Goal: Task Accomplishment & Management: Use online tool/utility

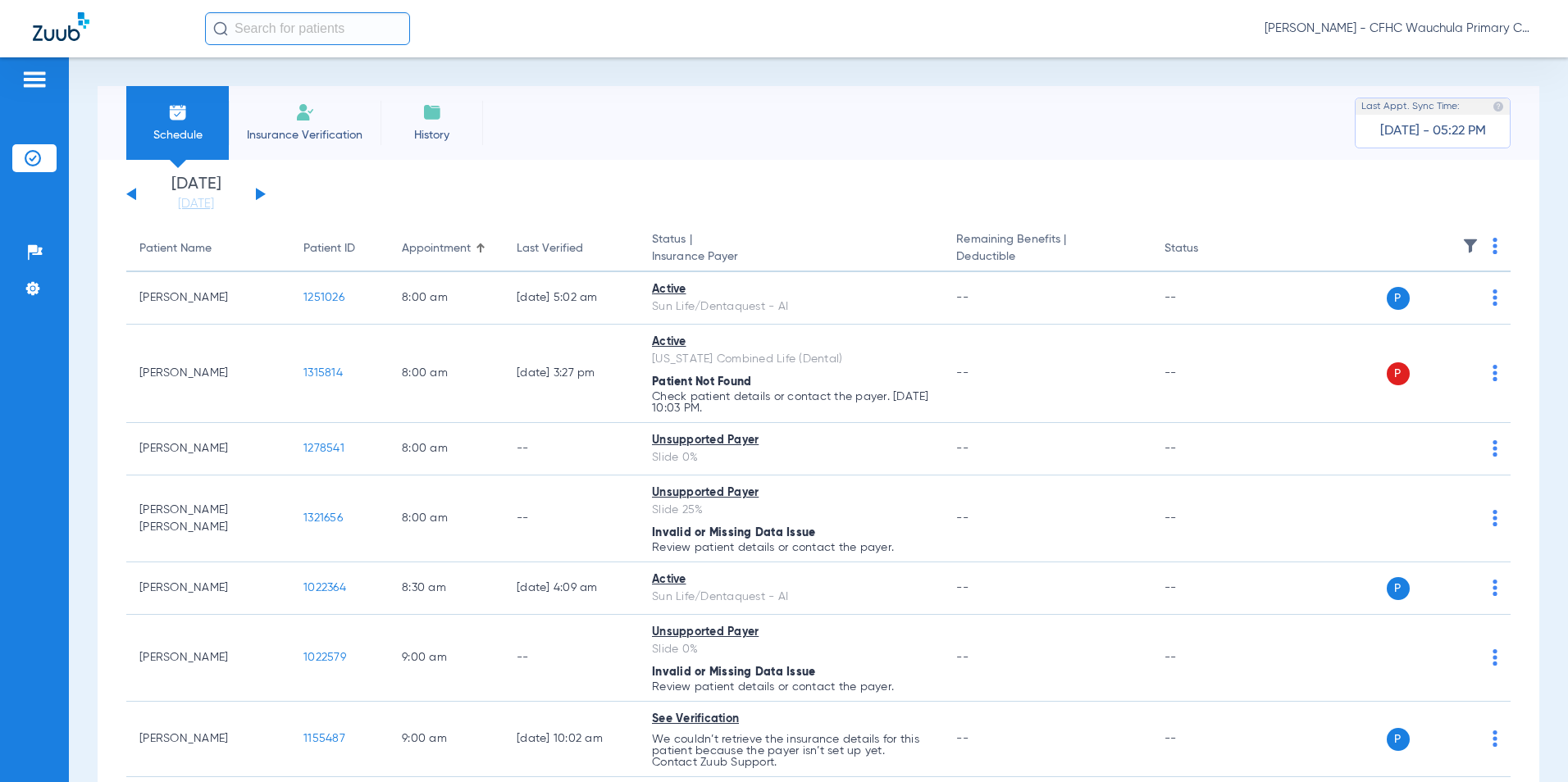
click at [1479, 247] on th at bounding box center [1386, 249] width 248 height 46
click at [1493, 248] on img at bounding box center [1495, 245] width 5 height 17
click at [640, 120] on div at bounding box center [784, 391] width 1568 height 782
click at [182, 207] on link "[DATE]" at bounding box center [196, 204] width 98 height 17
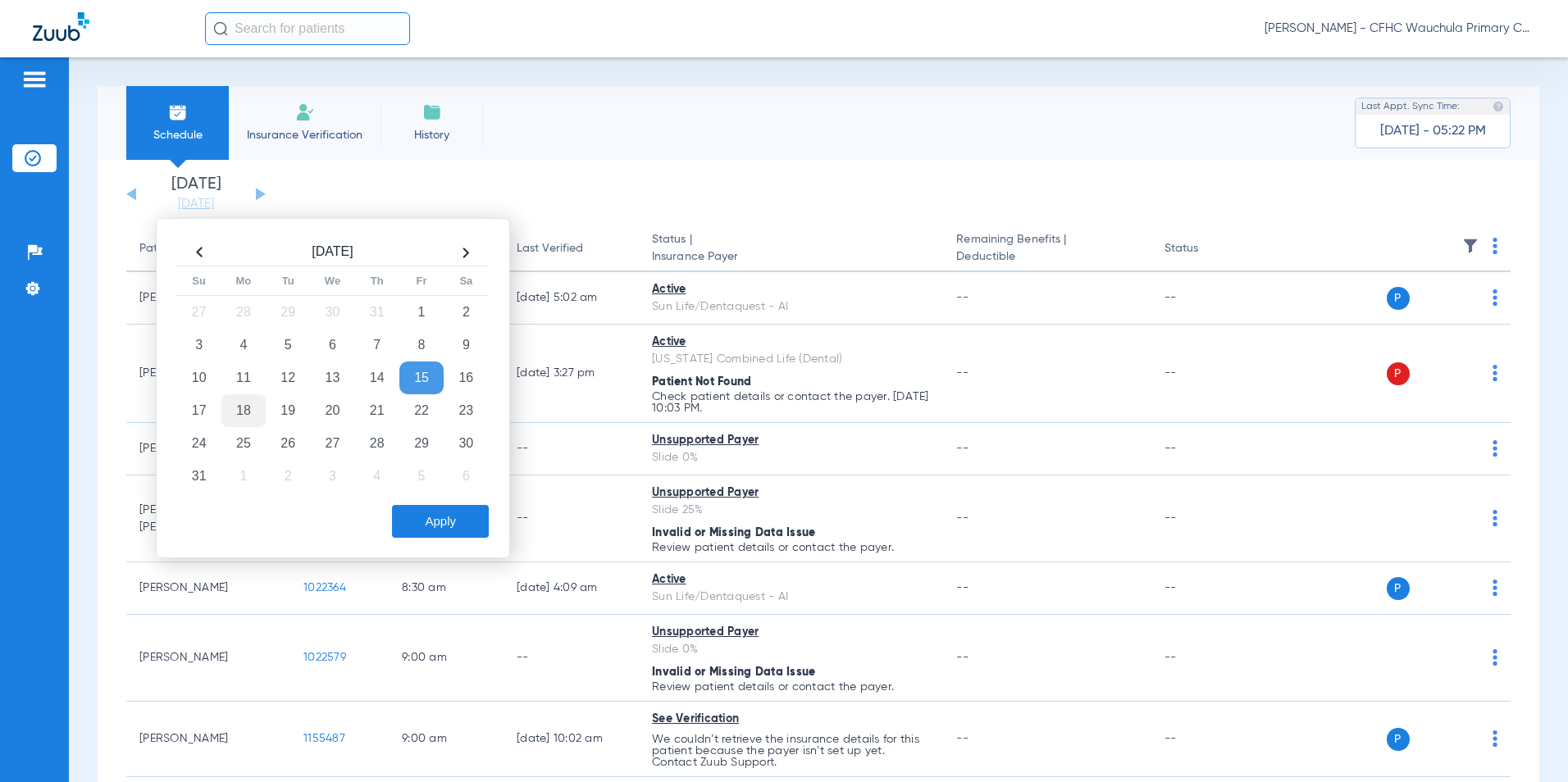
click at [242, 414] on td "18" at bounding box center [244, 410] width 44 height 33
drag, startPoint x: 438, startPoint y: 519, endPoint x: 571, endPoint y: 460, distance: 145.5
click at [439, 520] on button "Apply" at bounding box center [439, 521] width 97 height 33
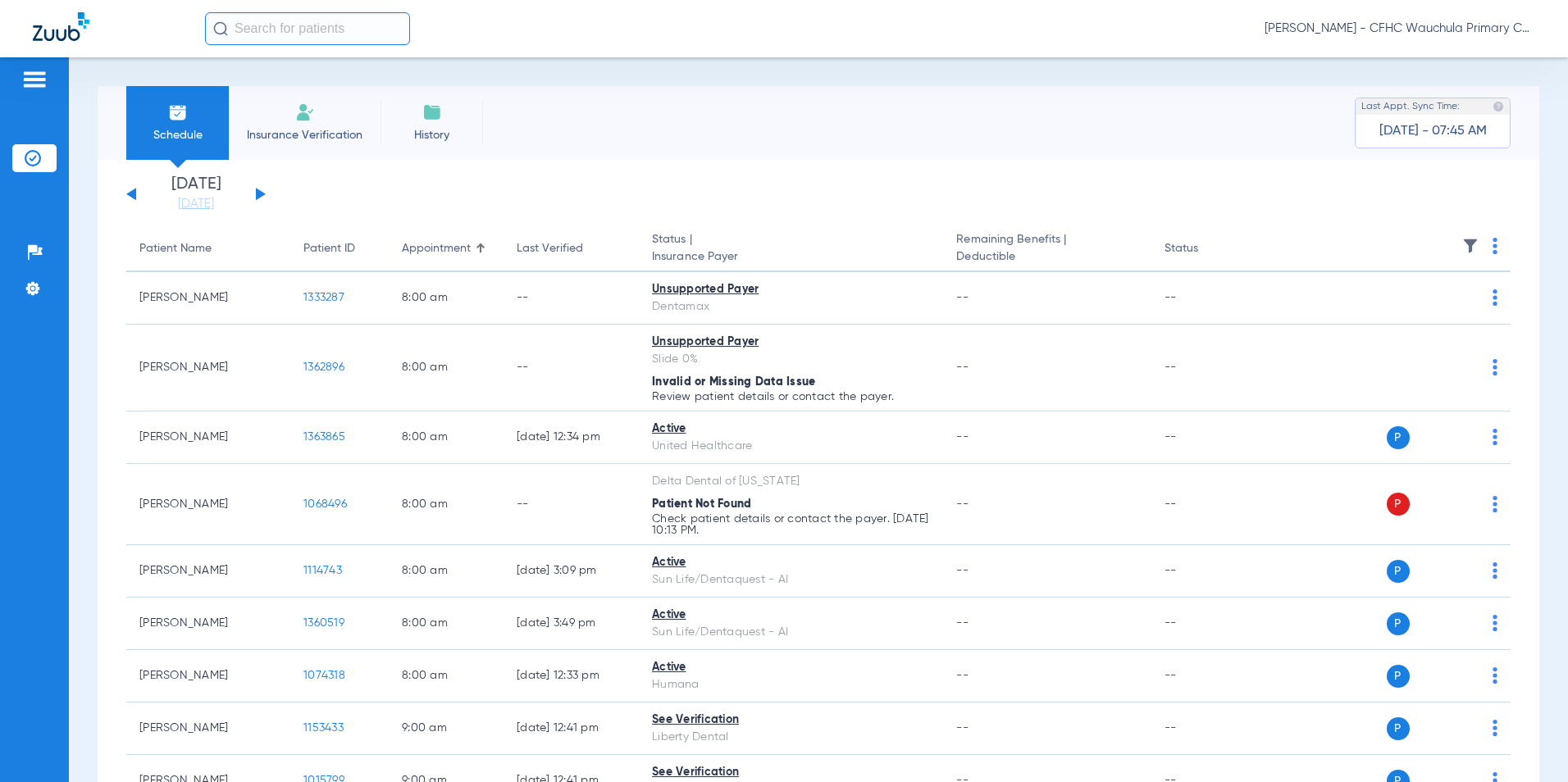
click at [128, 195] on button at bounding box center [131, 194] width 10 height 12
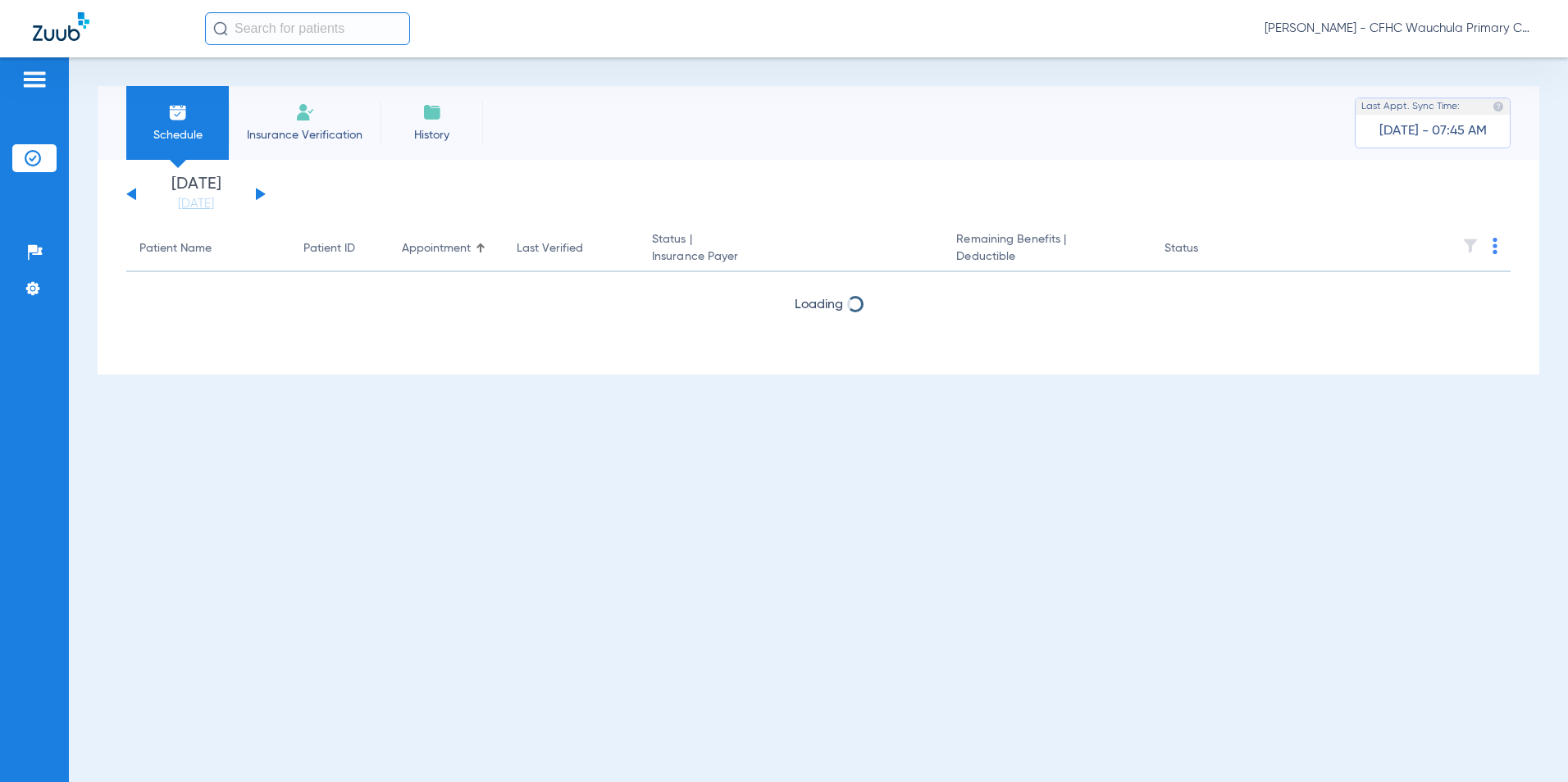
click at [128, 195] on button at bounding box center [131, 194] width 10 height 12
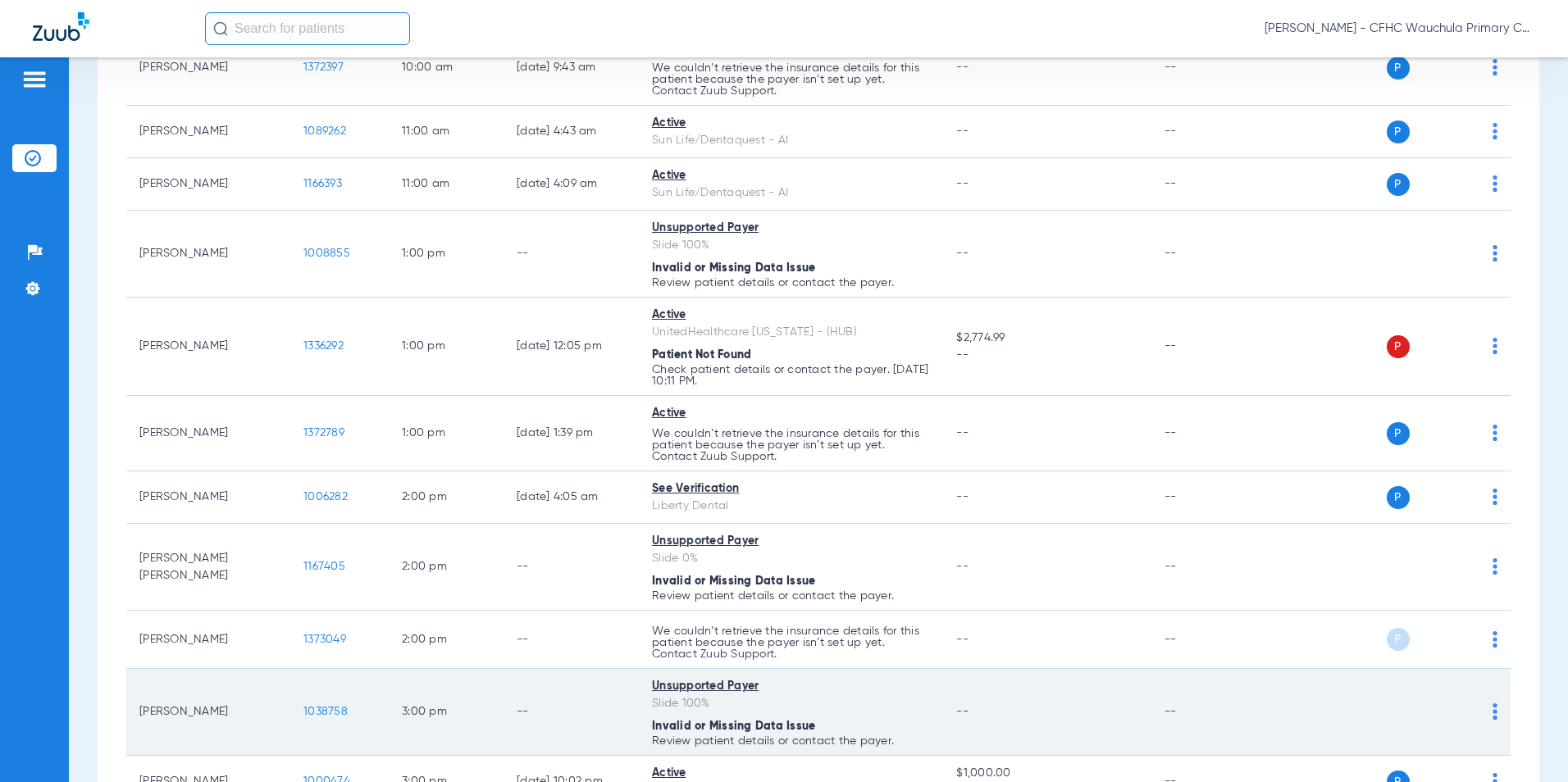
scroll to position [950, 0]
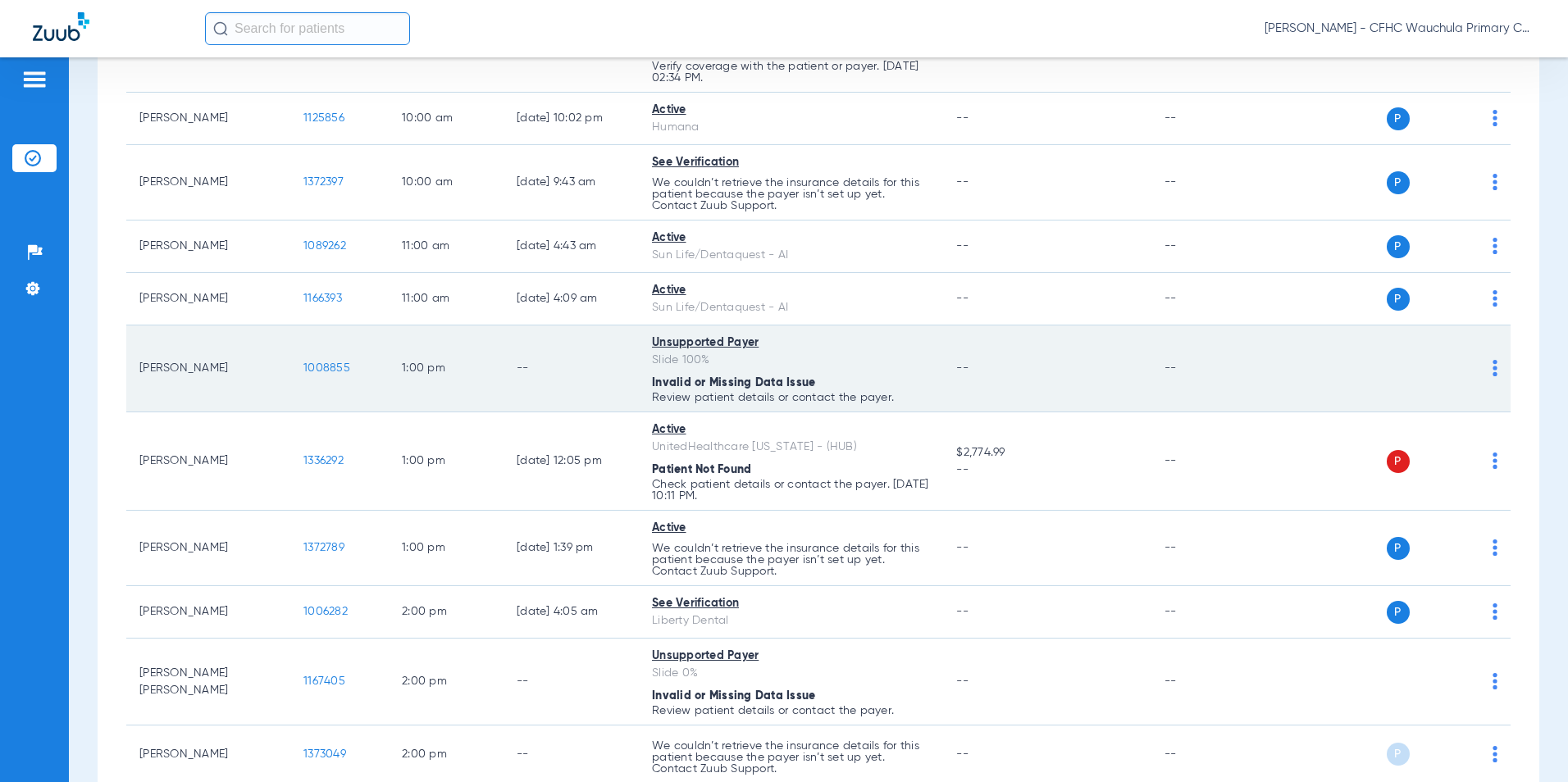
scroll to position [868, 0]
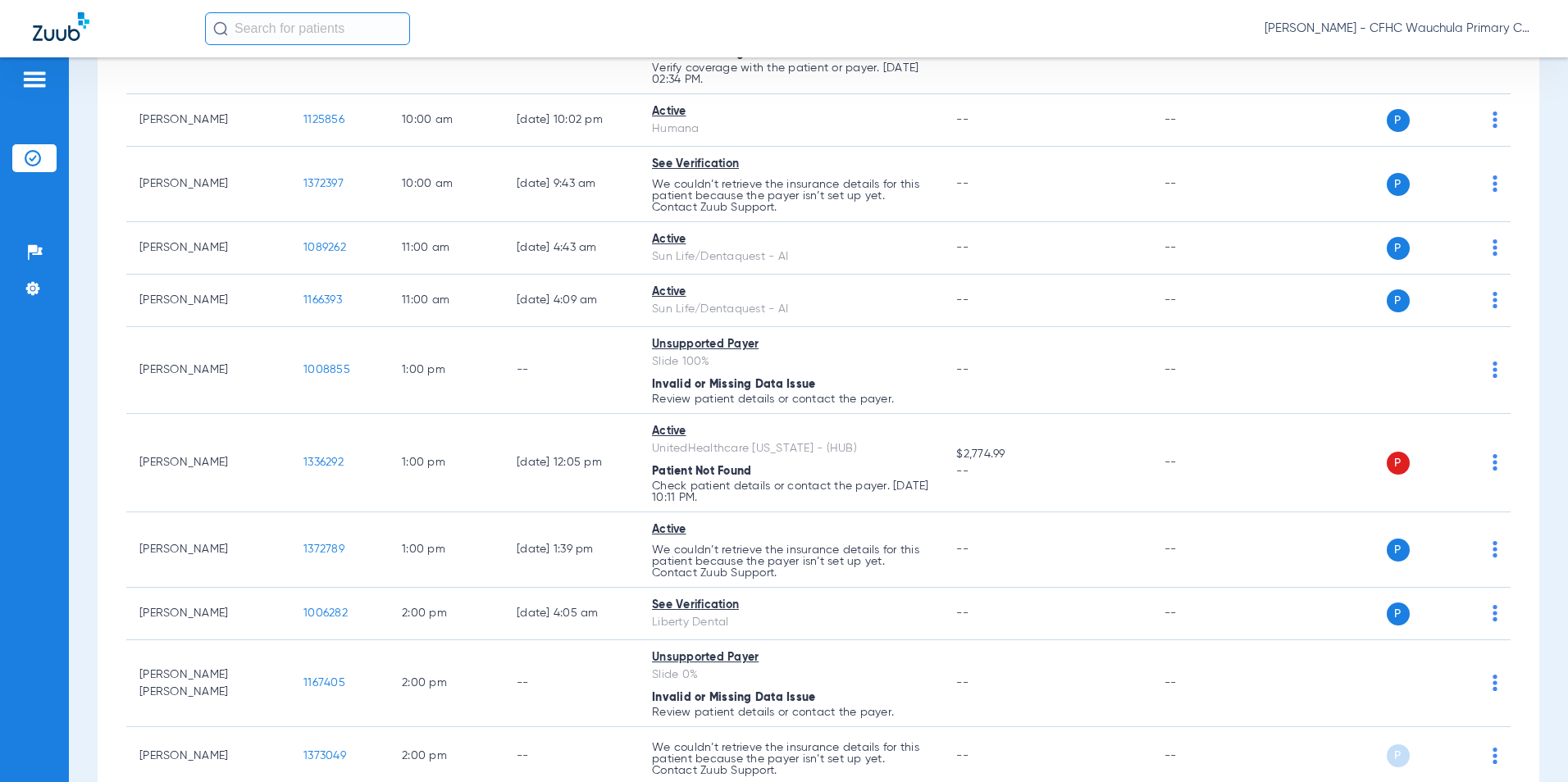
click at [299, 23] on input "text" at bounding box center [307, 28] width 205 height 33
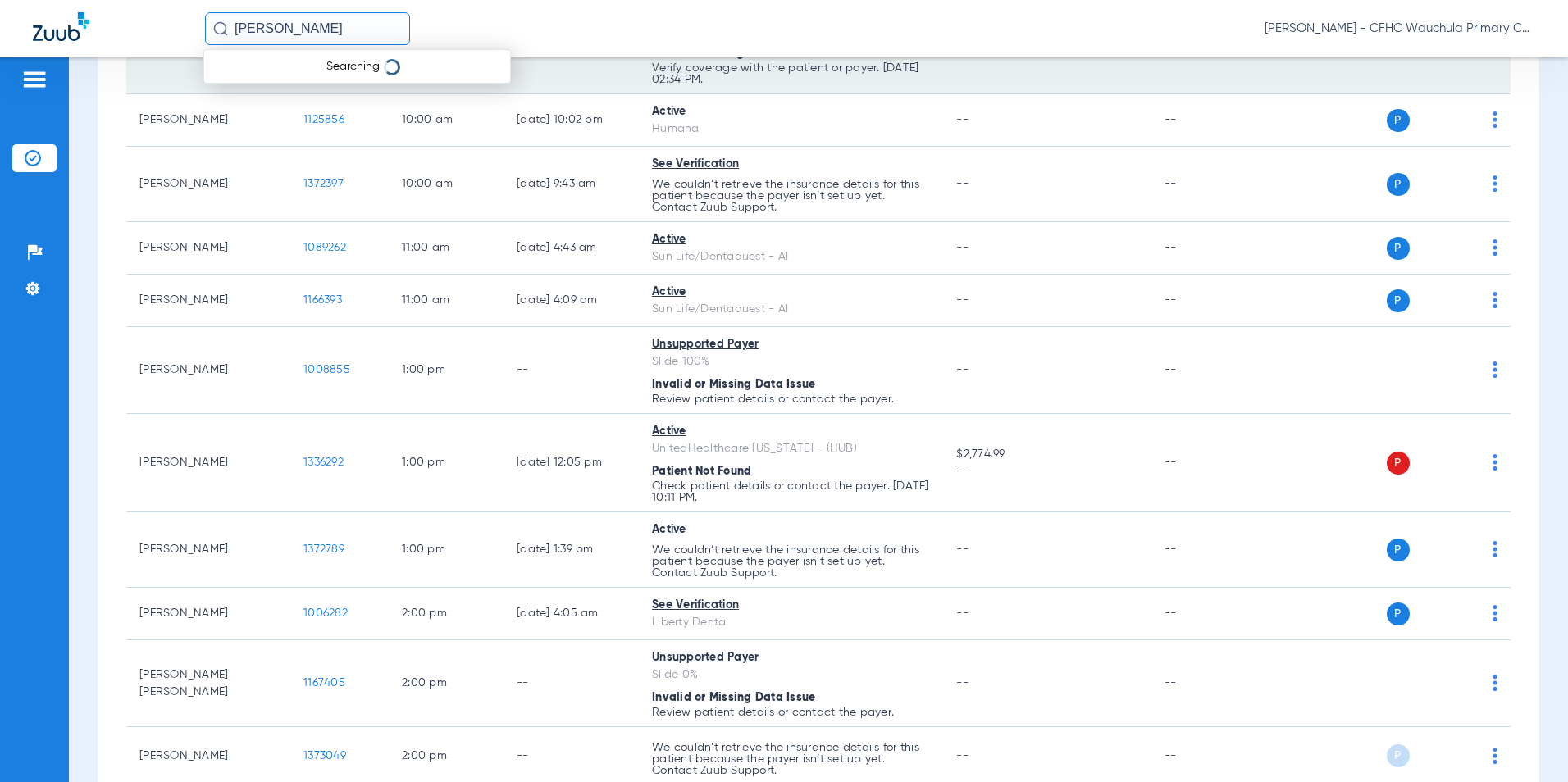
type input "MARIA MENDOZA"
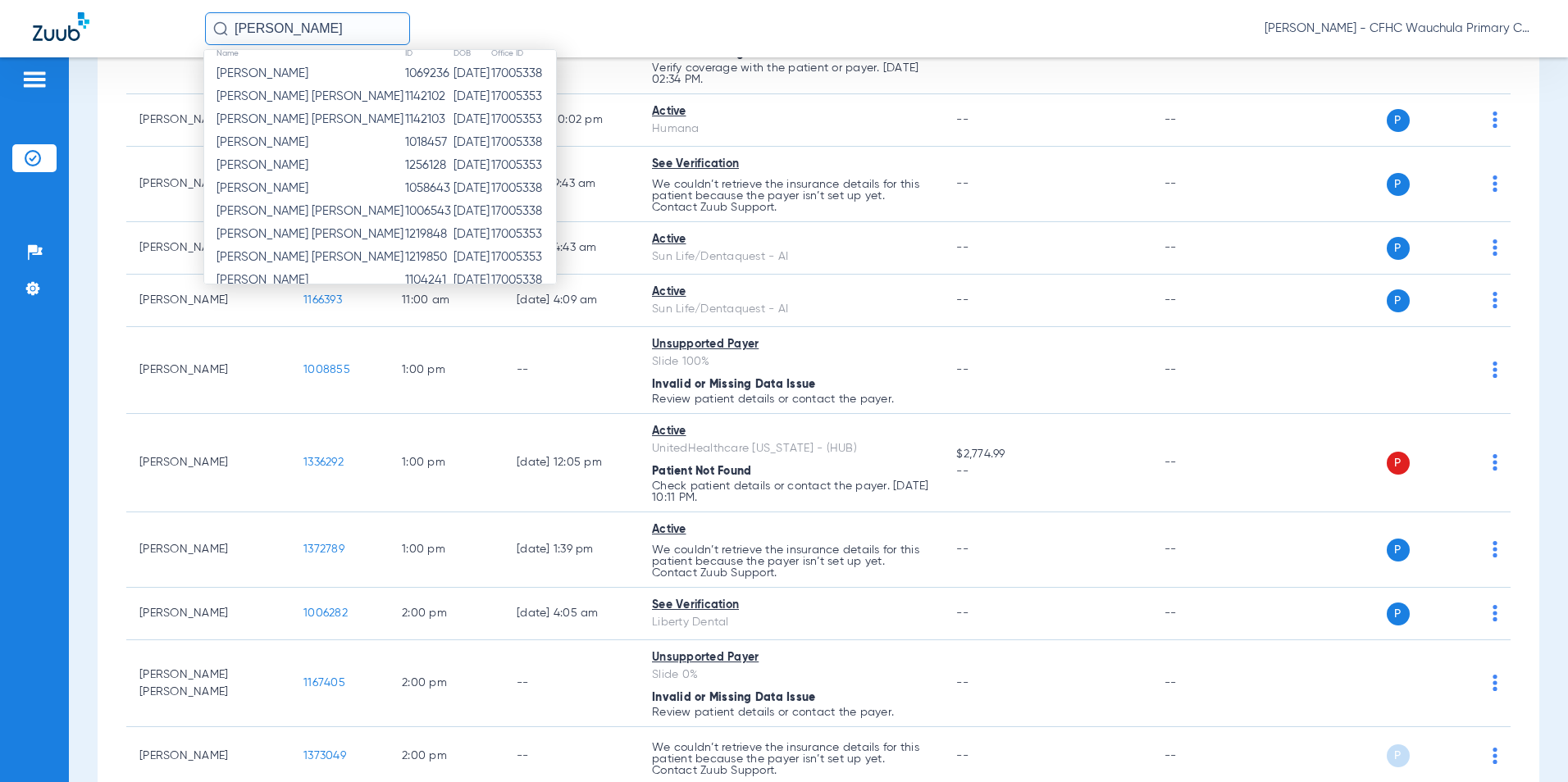
scroll to position [0, 0]
click at [664, 27] on div "MARIA MENDOZA Name ID DOB Office ID Maria C Mendoza 1069236 09/30/1980 17005338…" at bounding box center [869, 28] width 1330 height 33
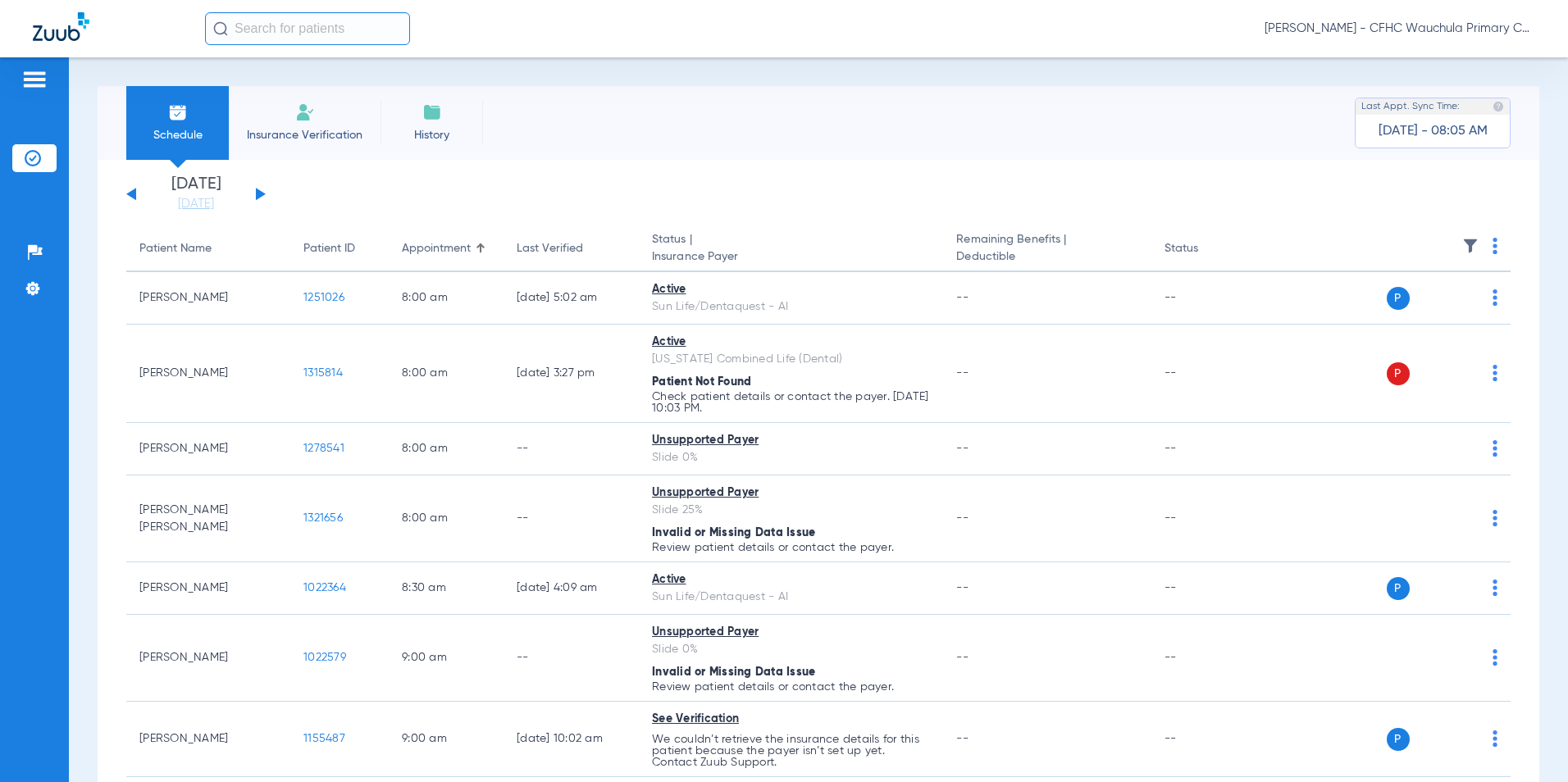
click at [295, 33] on input "text" at bounding box center [307, 28] width 205 height 33
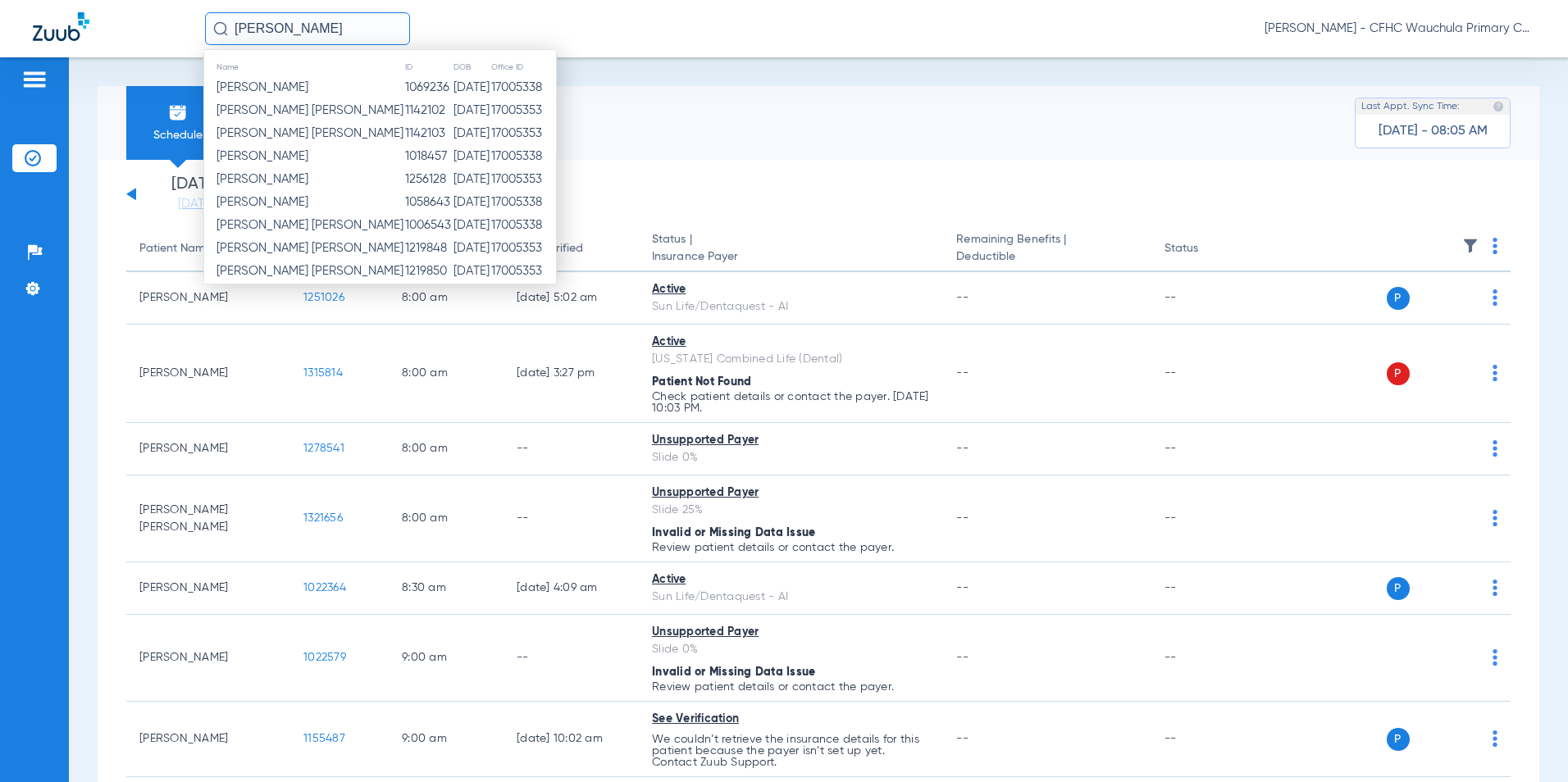
type input "[PERSON_NAME]"
click at [453, 67] on th "DOB" at bounding box center [471, 67] width 38 height 18
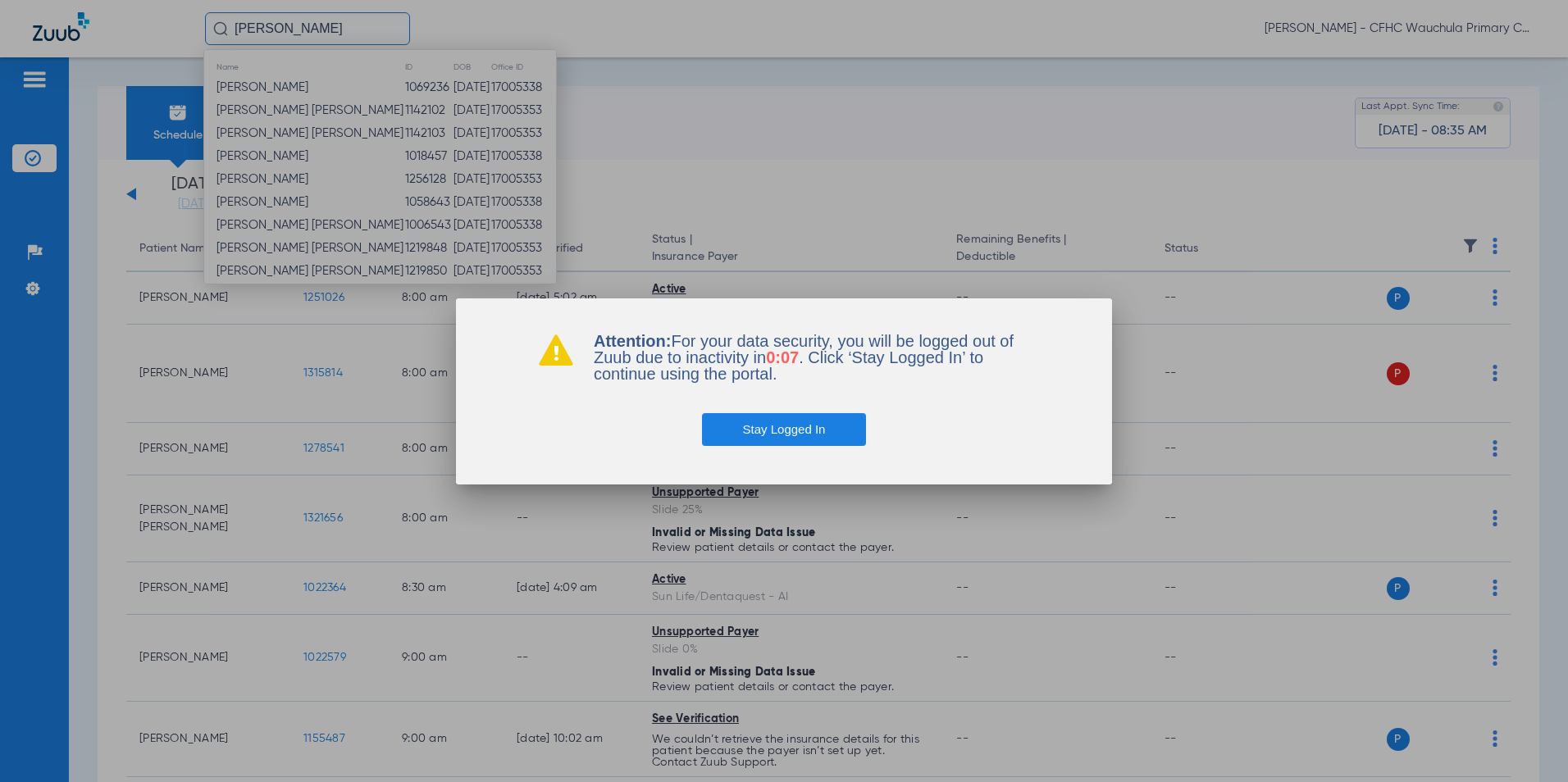
click at [775, 433] on button "Stay Logged In" at bounding box center [784, 430] width 165 height 33
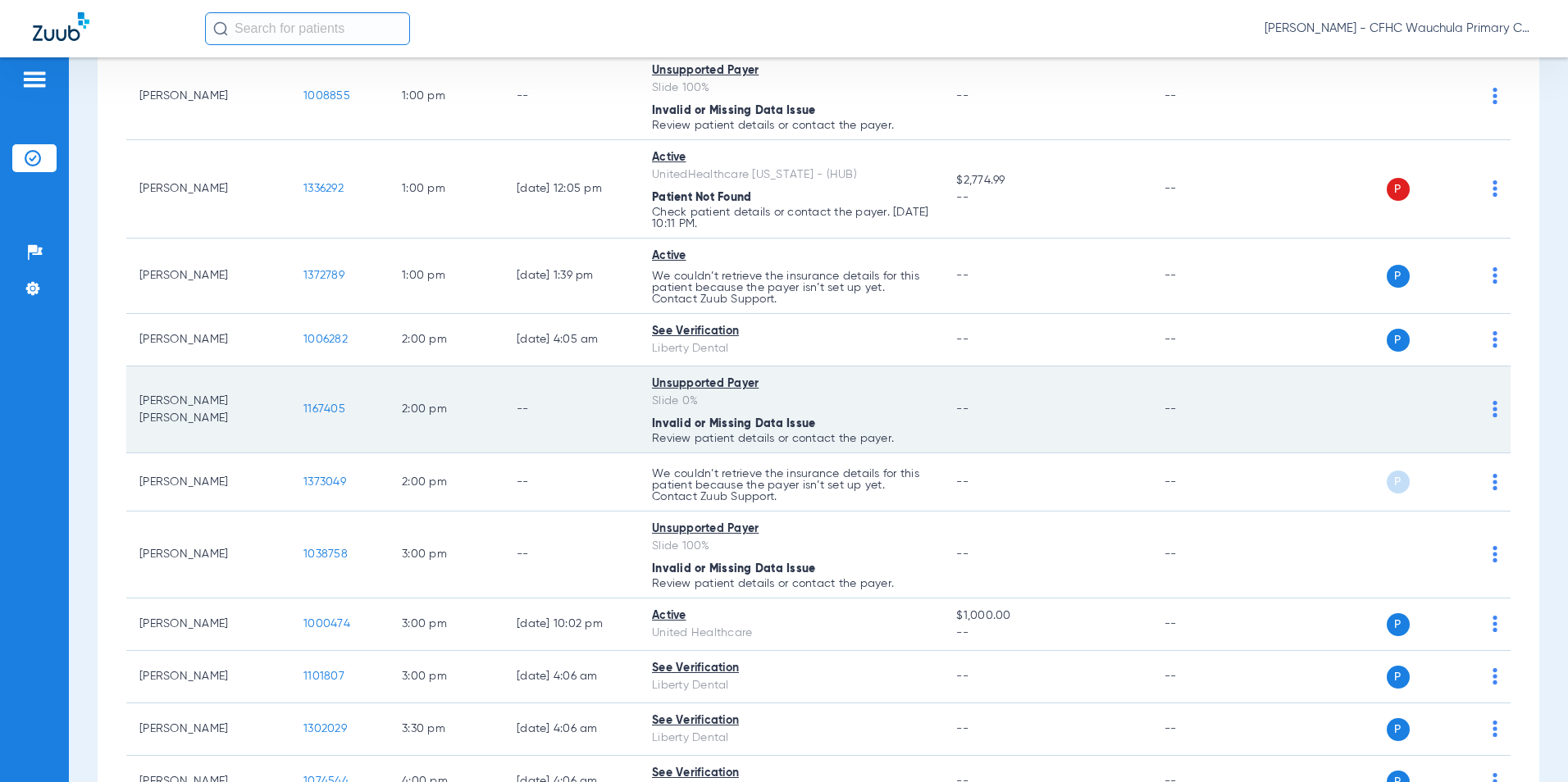
scroll to position [1148, 0]
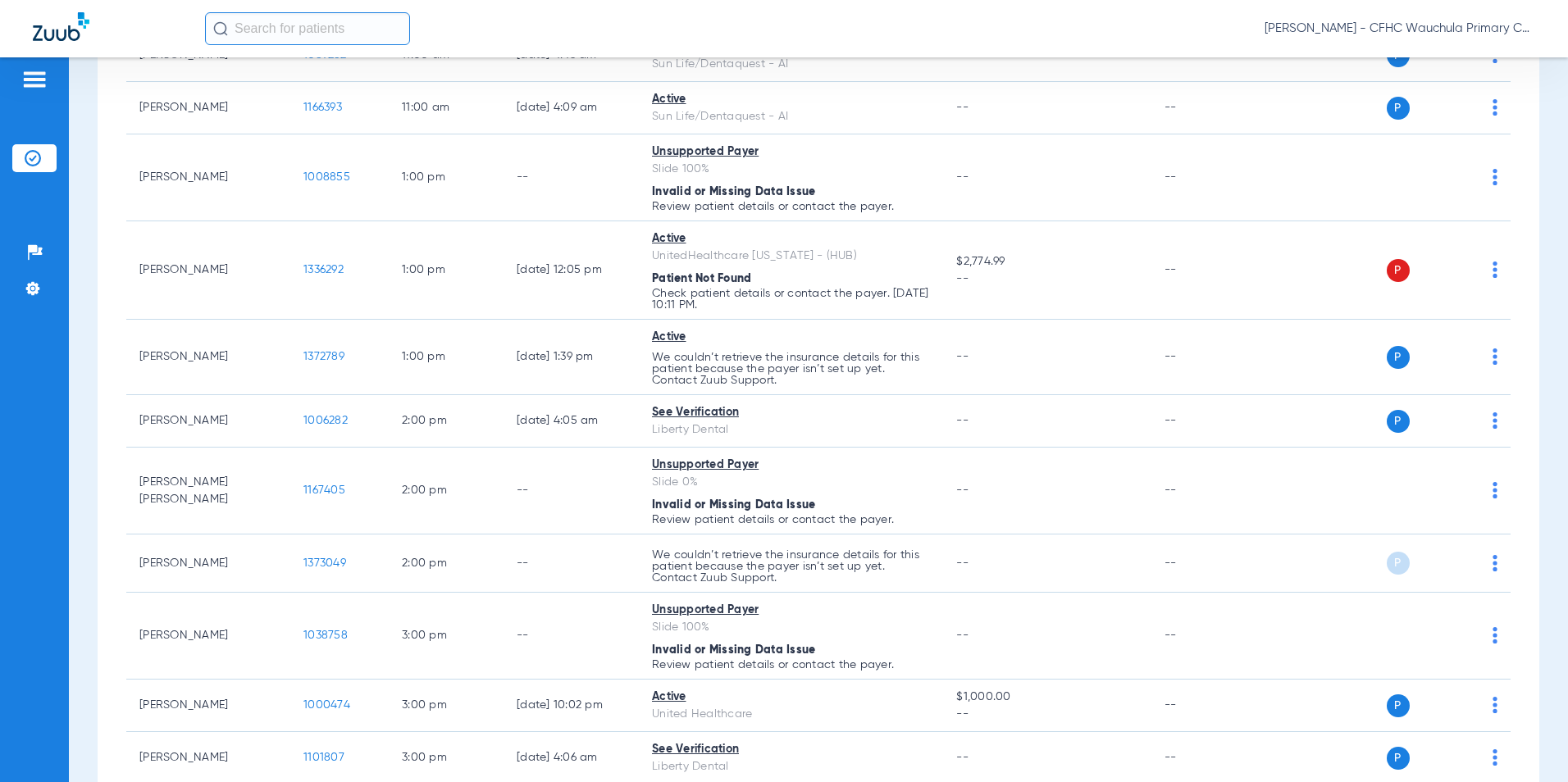
click at [265, 33] on input "text" at bounding box center [307, 28] width 205 height 33
click at [318, 28] on input "text" at bounding box center [307, 28] width 205 height 33
type input "4"
type input "0"
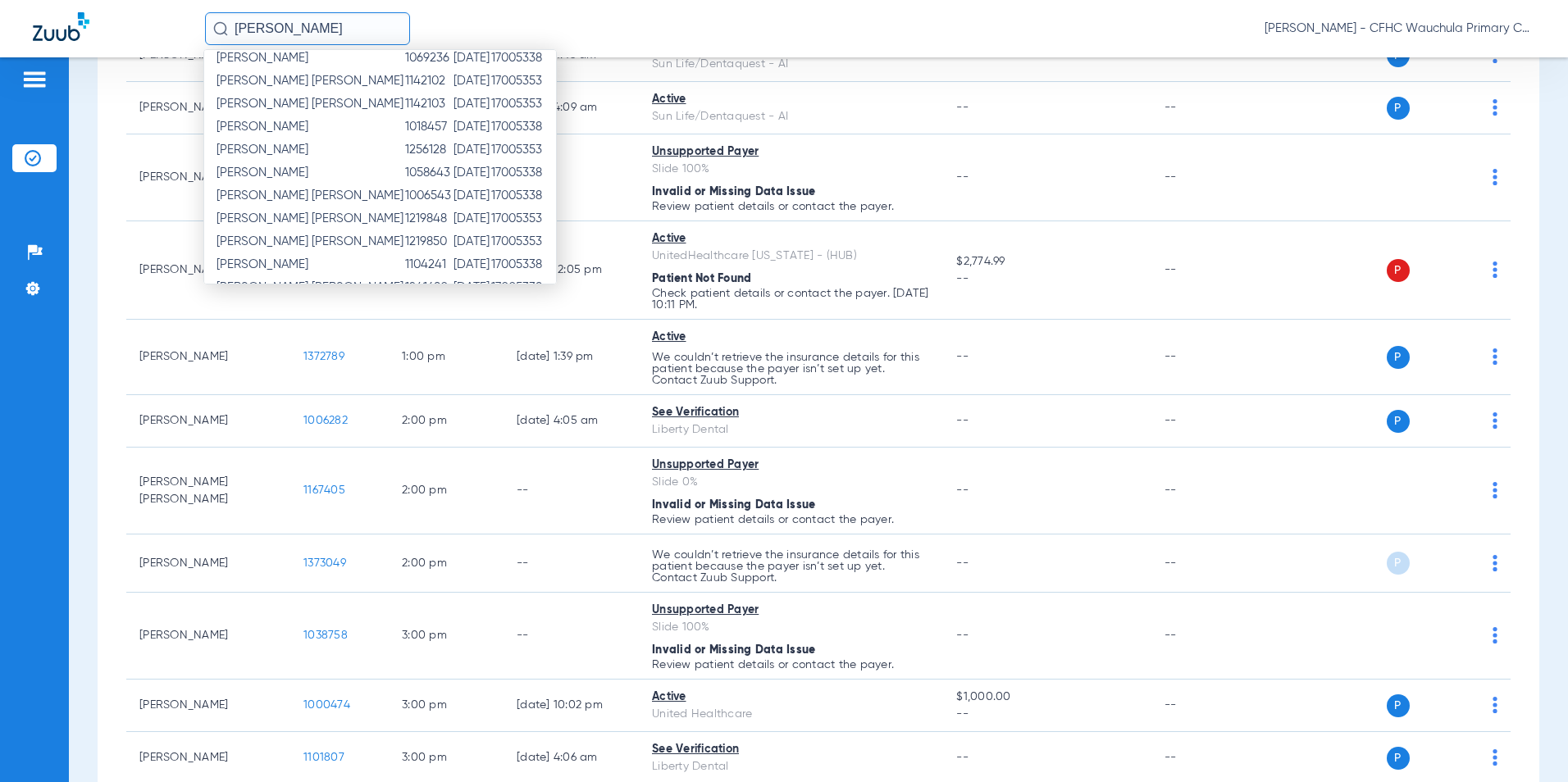
scroll to position [0, 0]
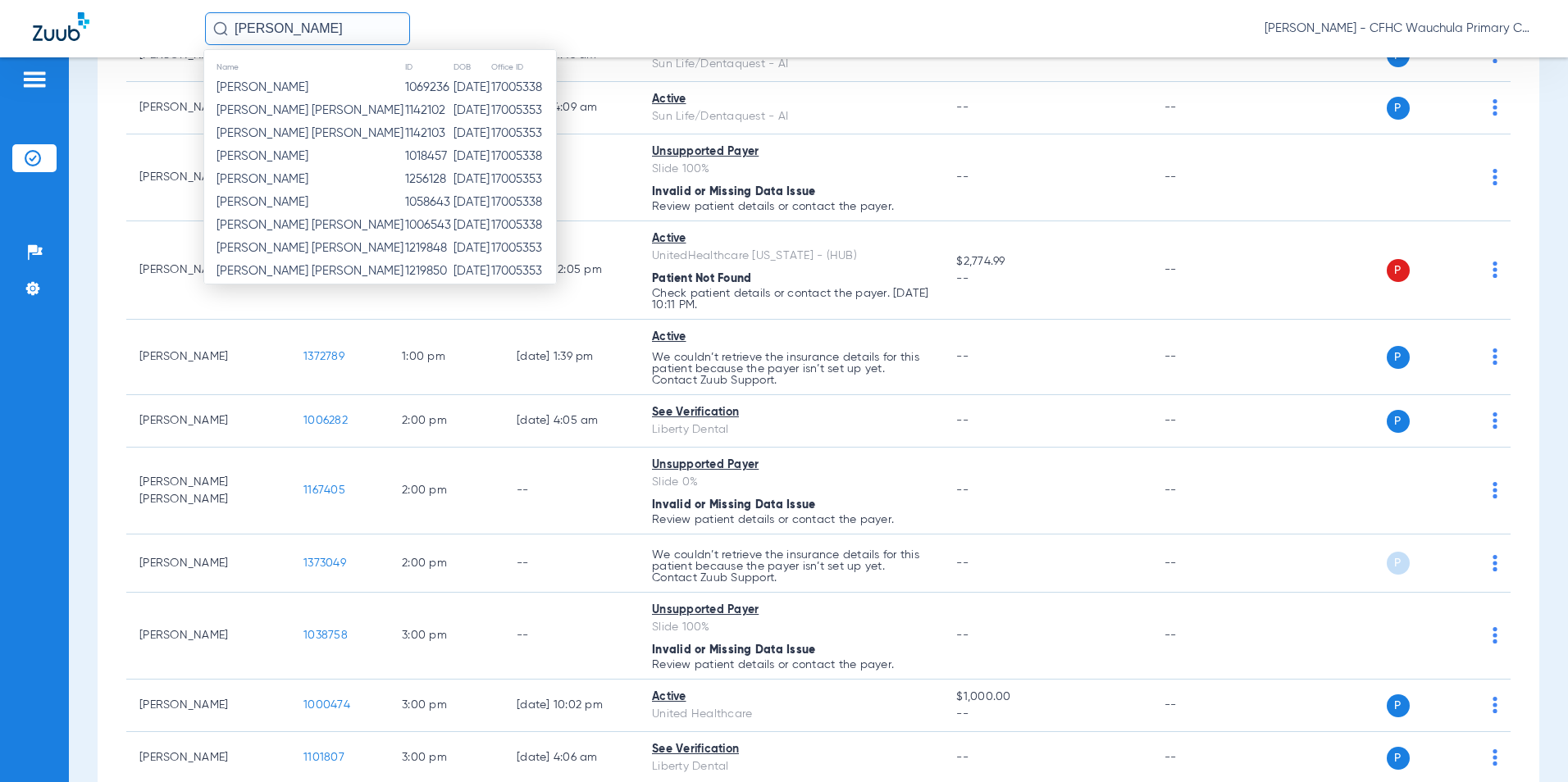
drag, startPoint x: 358, startPoint y: 35, endPoint x: 272, endPoint y: 31, distance: 86.1
click at [272, 31] on input "[PERSON_NAME]" at bounding box center [307, 28] width 205 height 33
drag, startPoint x: 345, startPoint y: 21, endPoint x: 199, endPoint y: 27, distance: 146.1
click at [199, 27] on div "[PERSON_NAME] Name ID DOB Office ID [PERSON_NAME] 1069236 [DATE] 17005338 [PERS…" at bounding box center [784, 28] width 1568 height 58
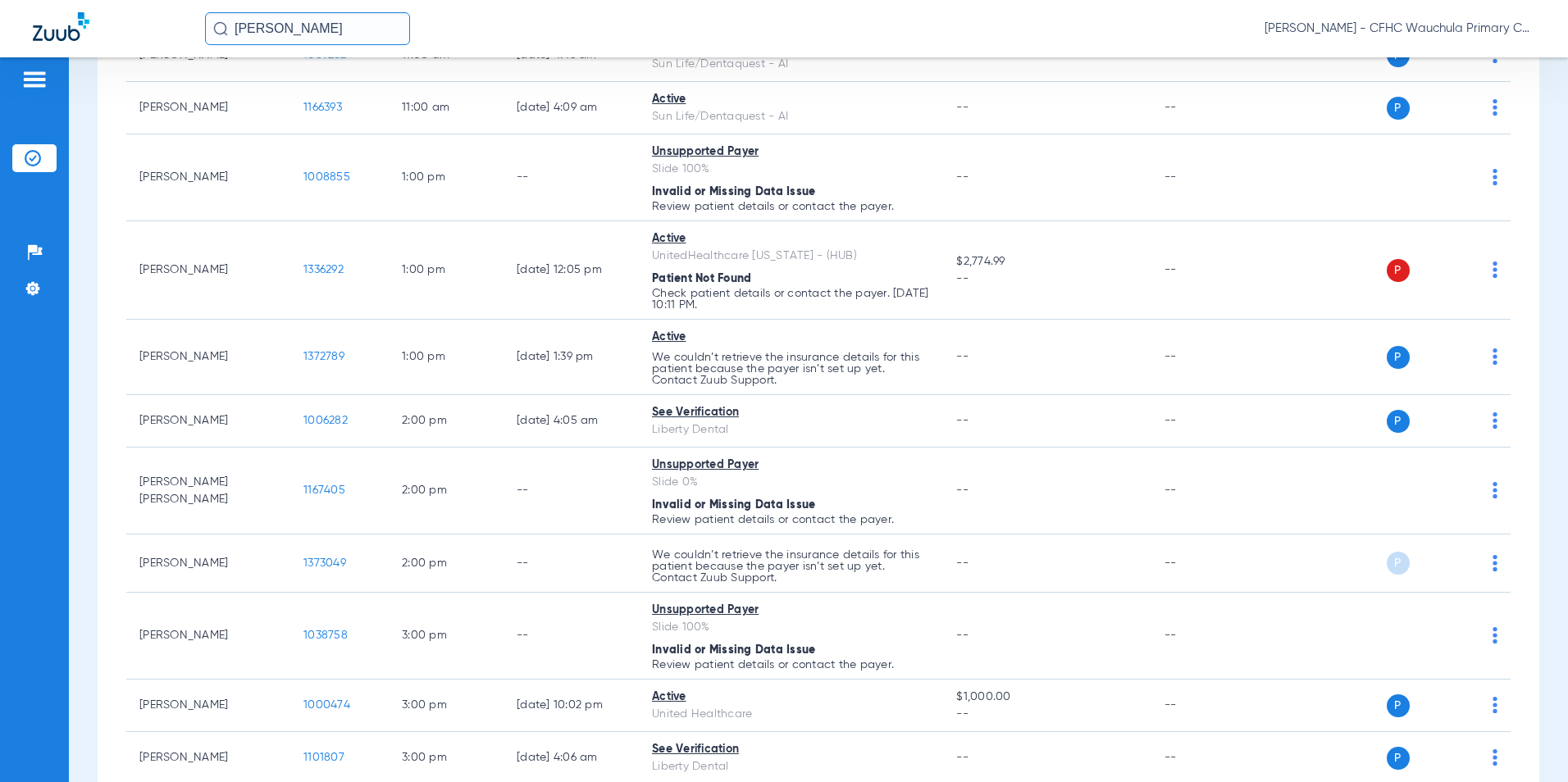
type input "[PERSON_NAME]"
click at [491, 22] on div "[PERSON_NAME] [PERSON_NAME] - CFHC Wauchula Primary Care Dental" at bounding box center [869, 28] width 1330 height 33
click at [348, 34] on input "[PERSON_NAME]" at bounding box center [307, 28] width 205 height 33
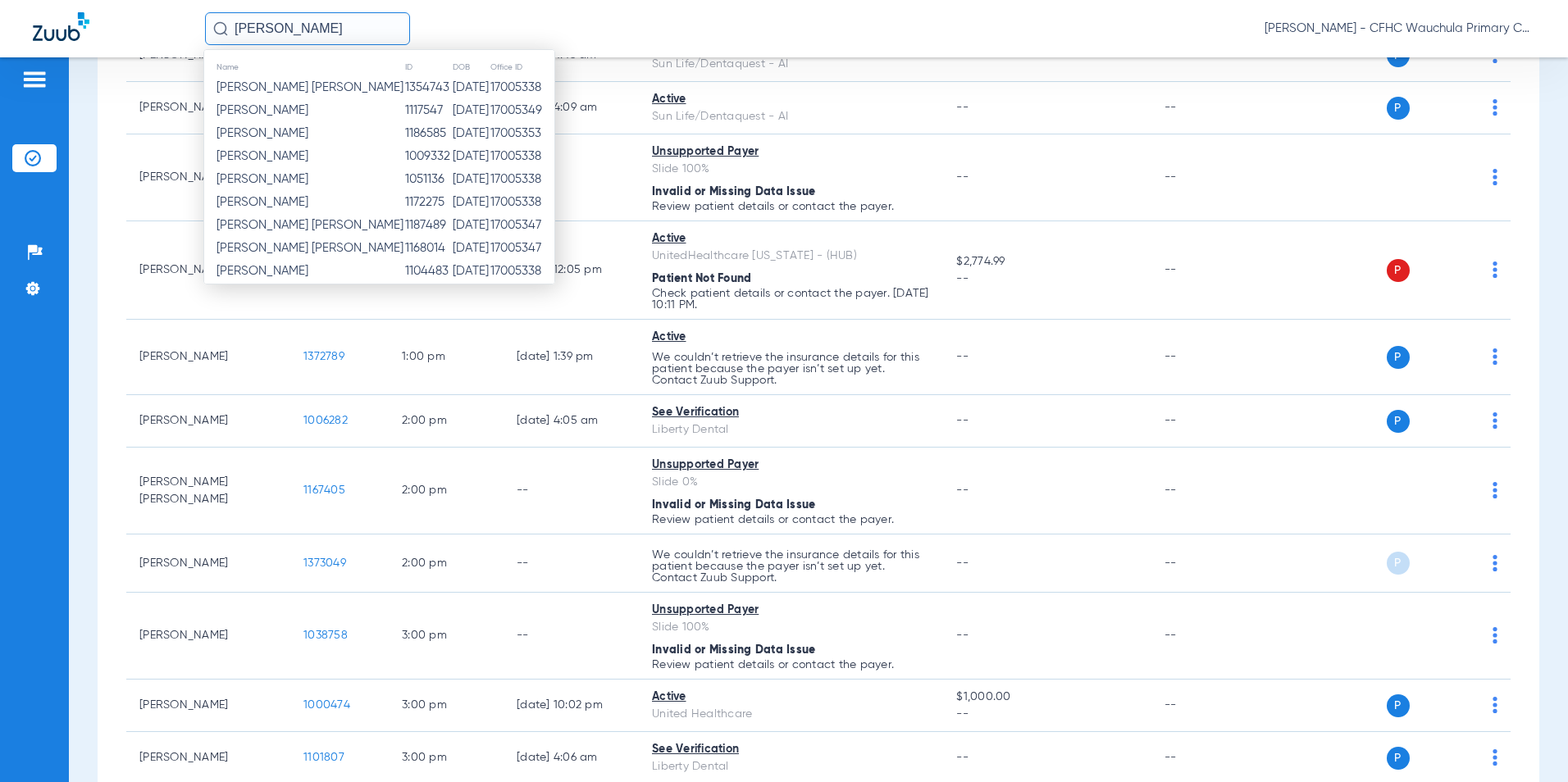
drag, startPoint x: 324, startPoint y: 27, endPoint x: 270, endPoint y: 27, distance: 54.0
click at [270, 27] on input "[PERSON_NAME]" at bounding box center [307, 28] width 205 height 33
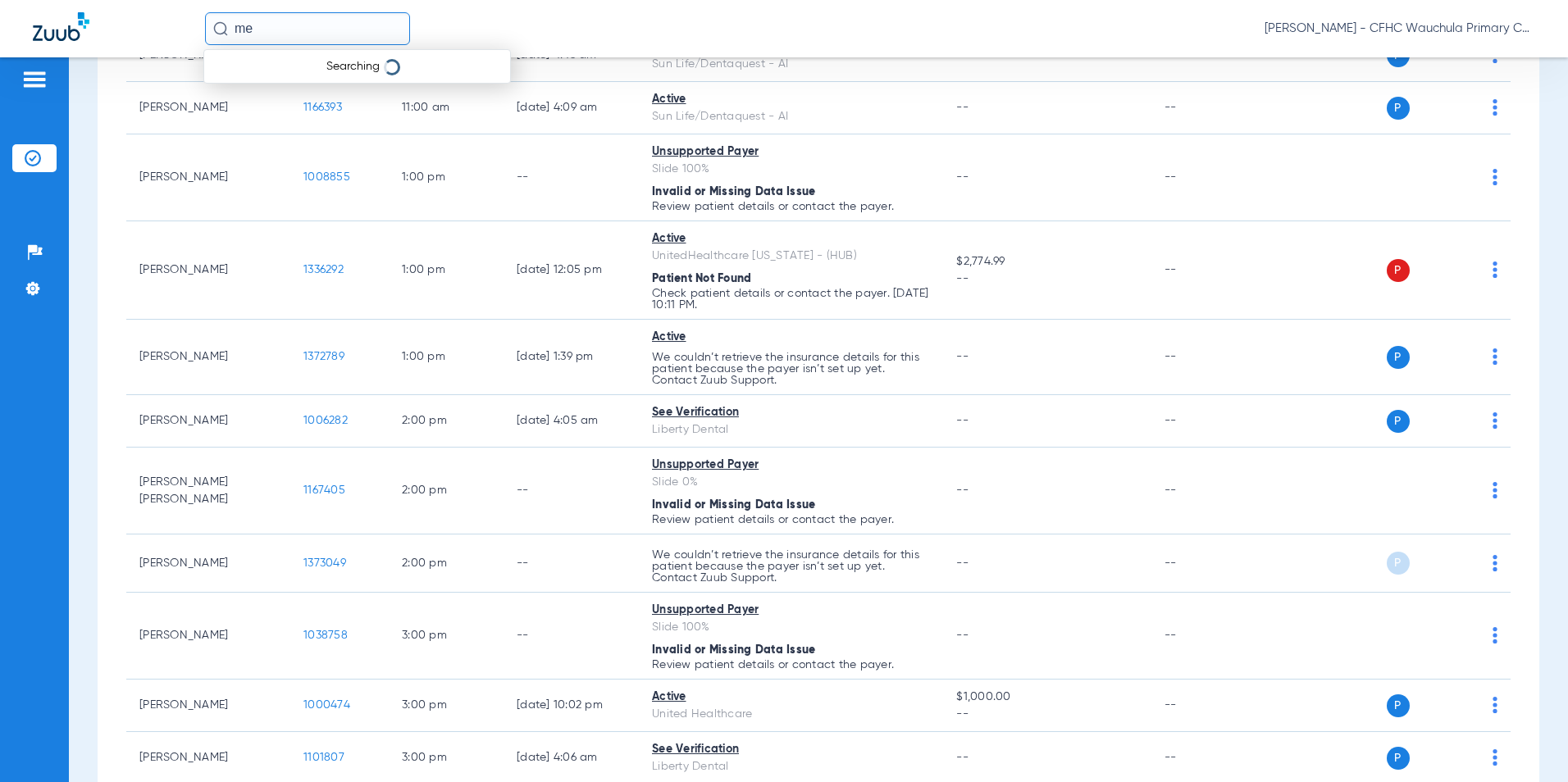
type input "m"
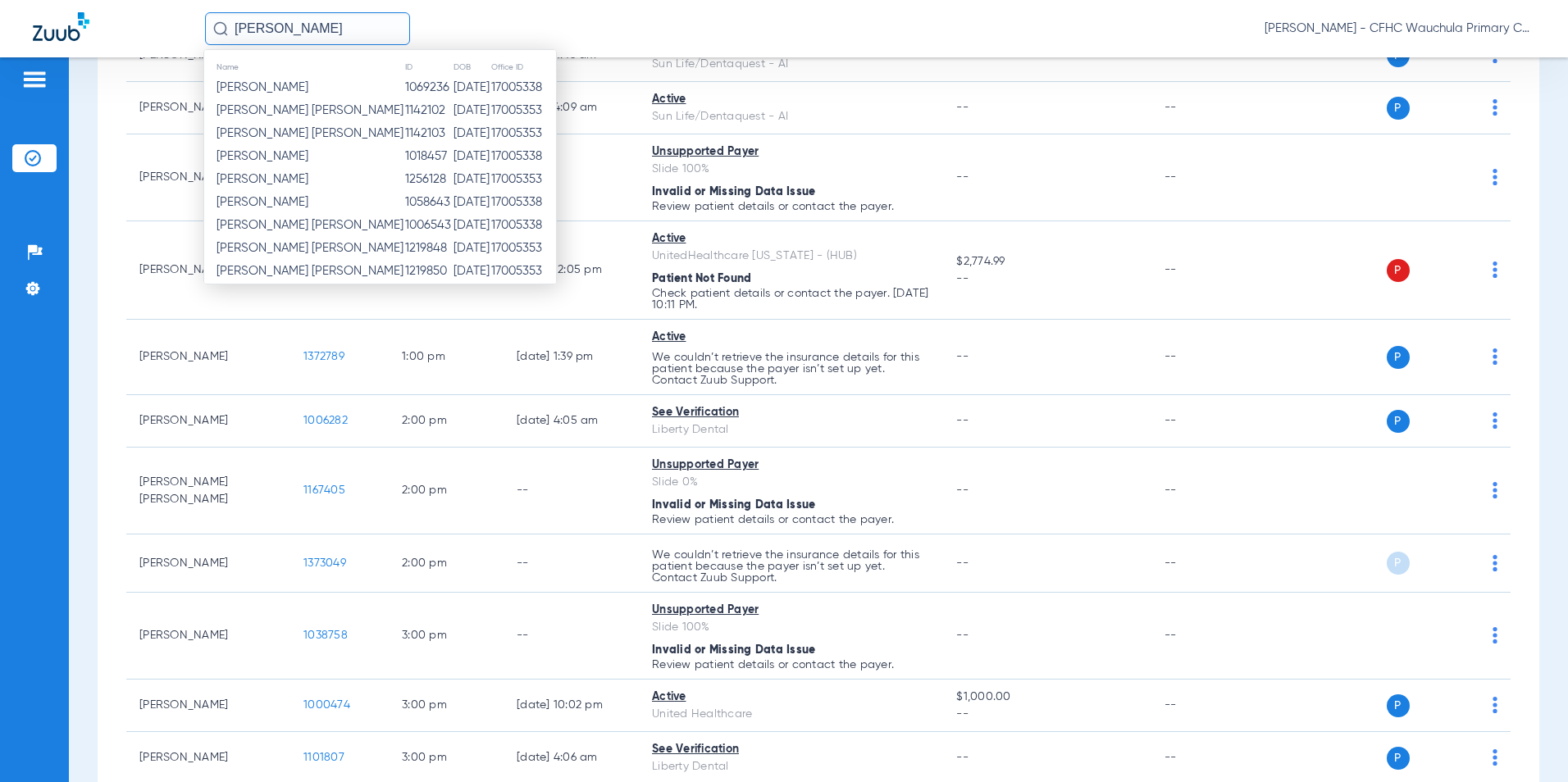
drag, startPoint x: 347, startPoint y: 32, endPoint x: 215, endPoint y: 31, distance: 132.0
click at [215, 31] on div "[PERSON_NAME]" at bounding box center [307, 28] width 205 height 33
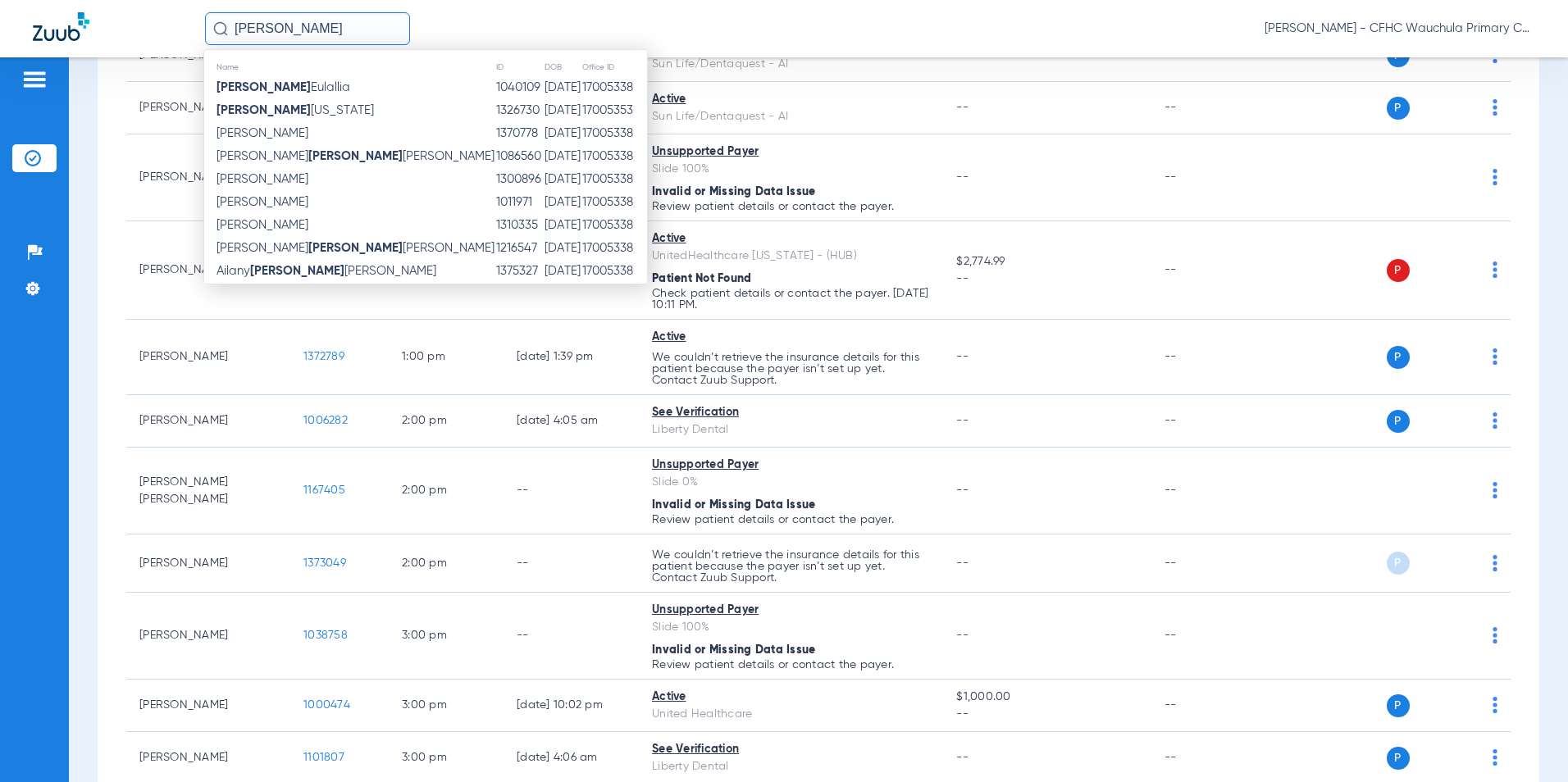
drag, startPoint x: 338, startPoint y: 29, endPoint x: 229, endPoint y: 29, distance: 109.0
click at [229, 29] on input "[PERSON_NAME]" at bounding box center [307, 28] width 205 height 33
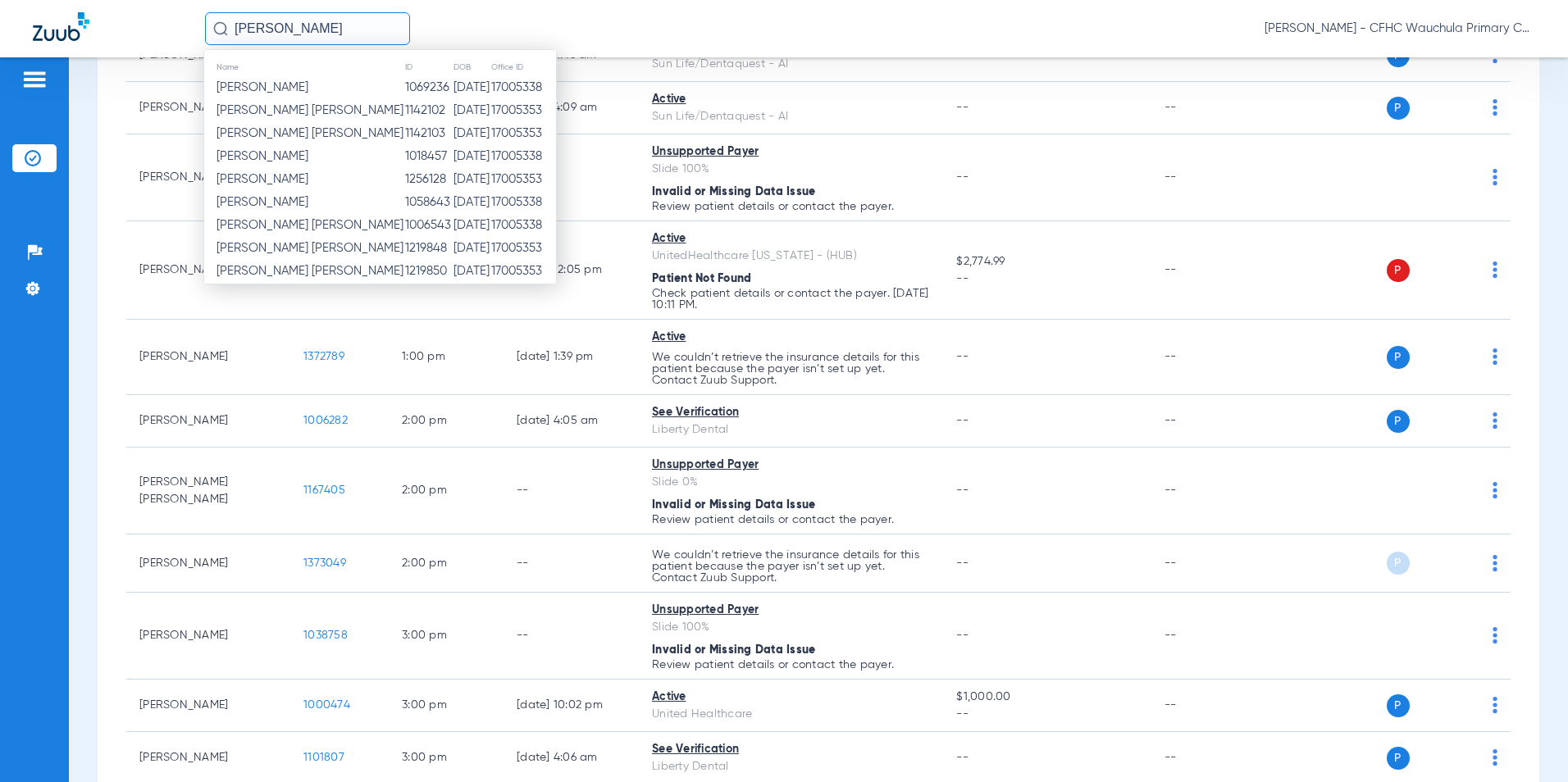
type input "[PERSON_NAME]"
click at [321, 183] on td "[PERSON_NAME]" at bounding box center [304, 180] width 200 height 23
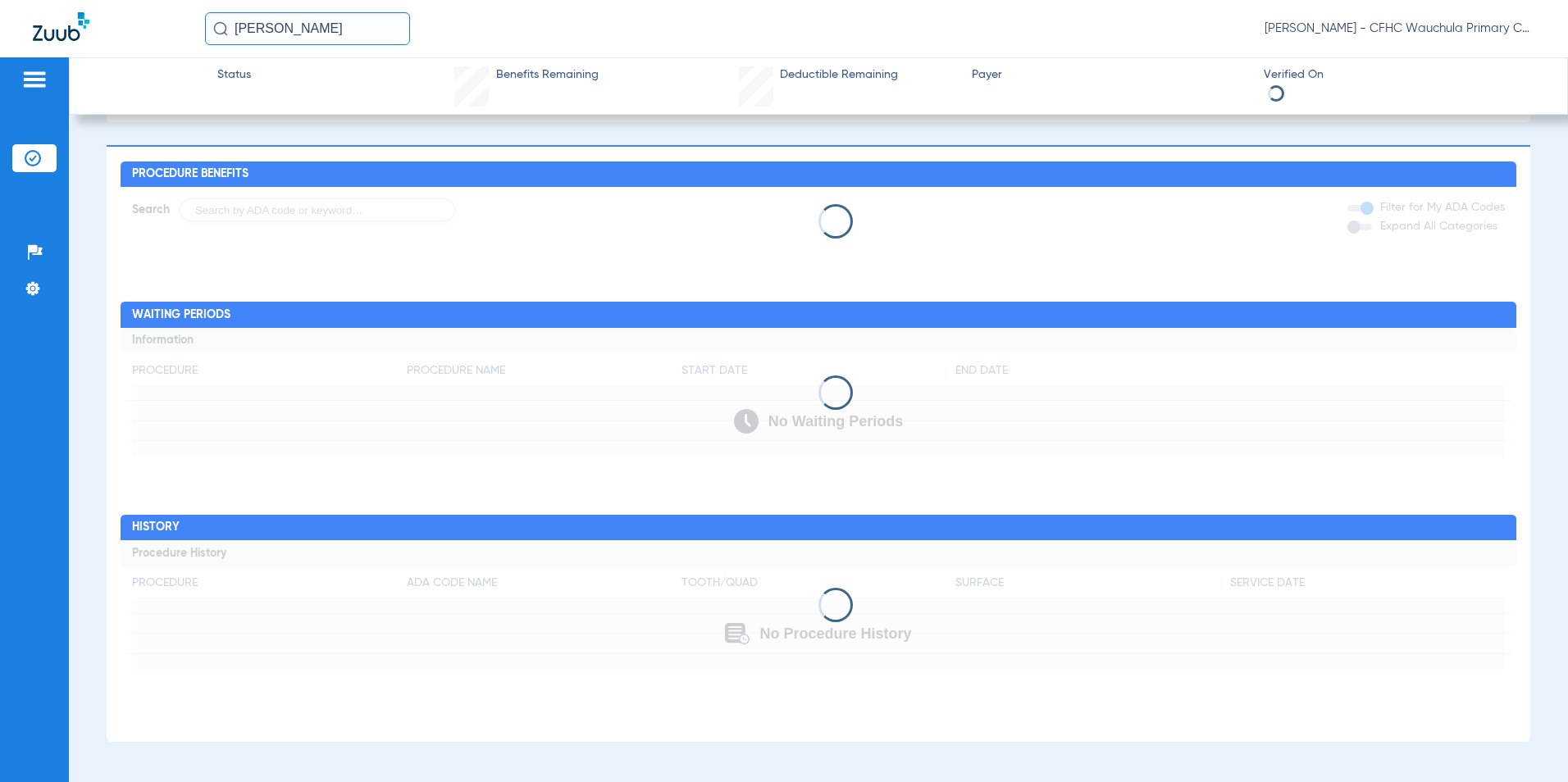
scroll to position [606, 0]
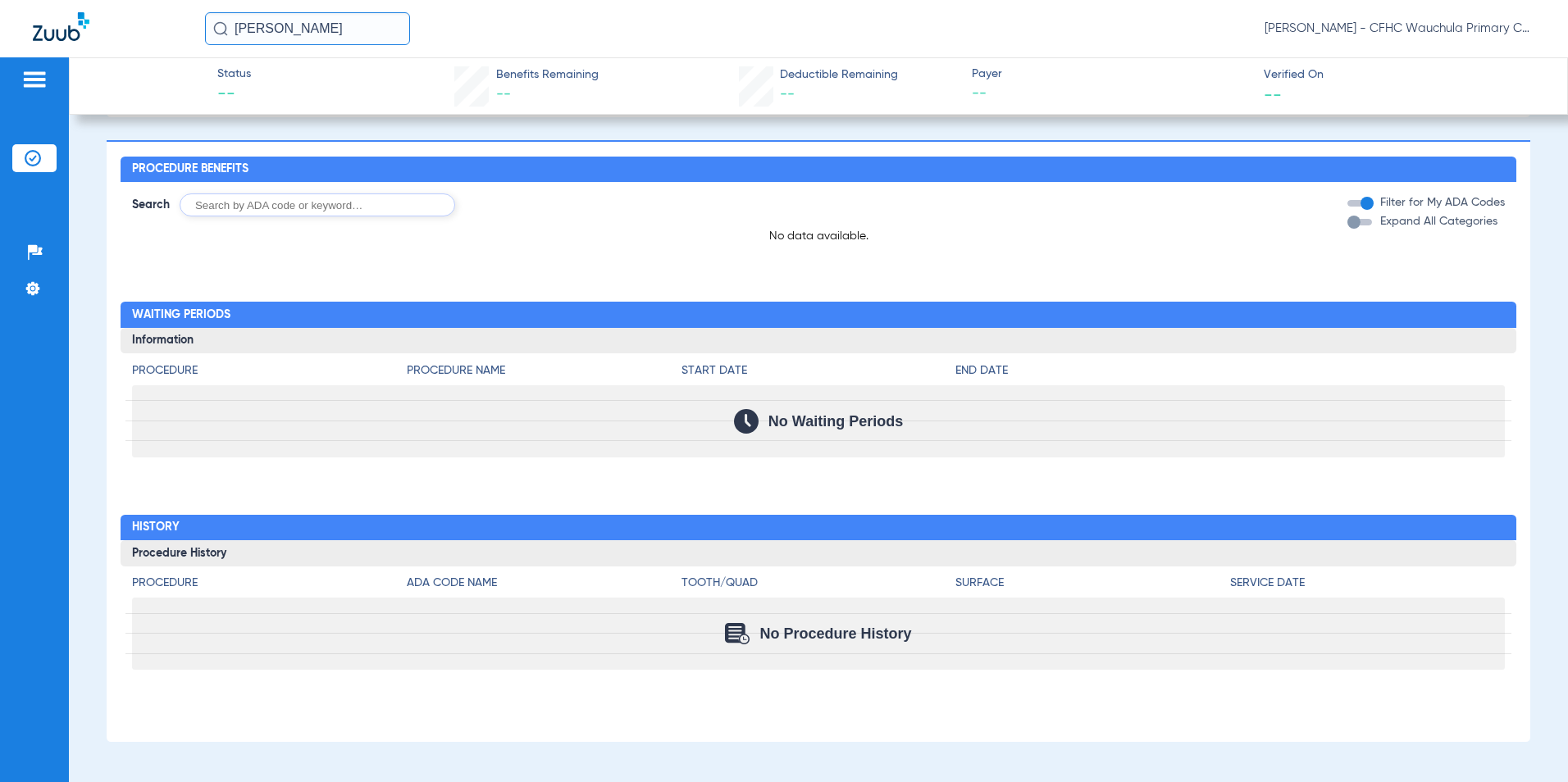
type input "[PERSON_NAME]"
type input "[DATE]"
type input "9514059093"
type input "99999"
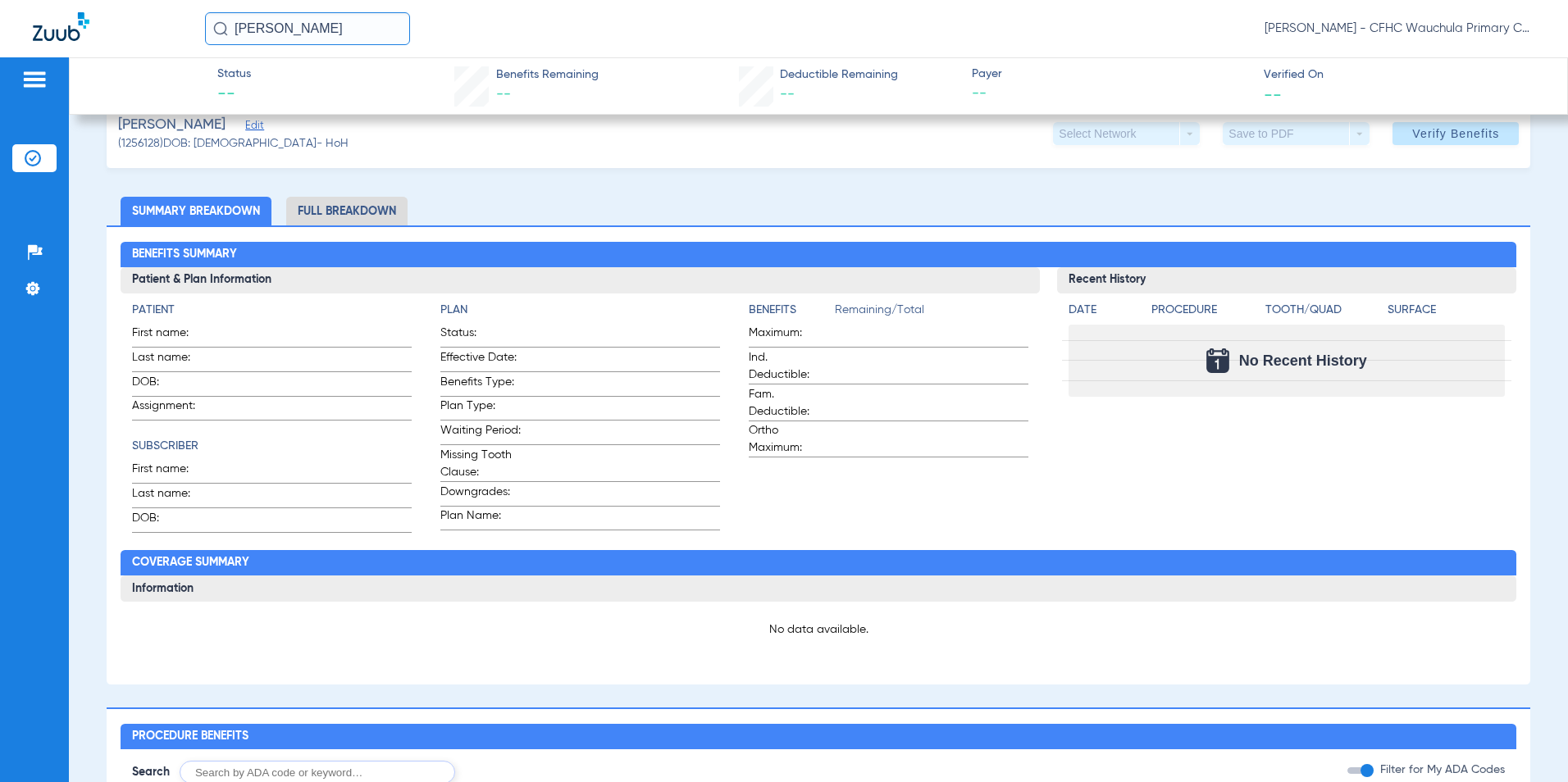
scroll to position [0, 0]
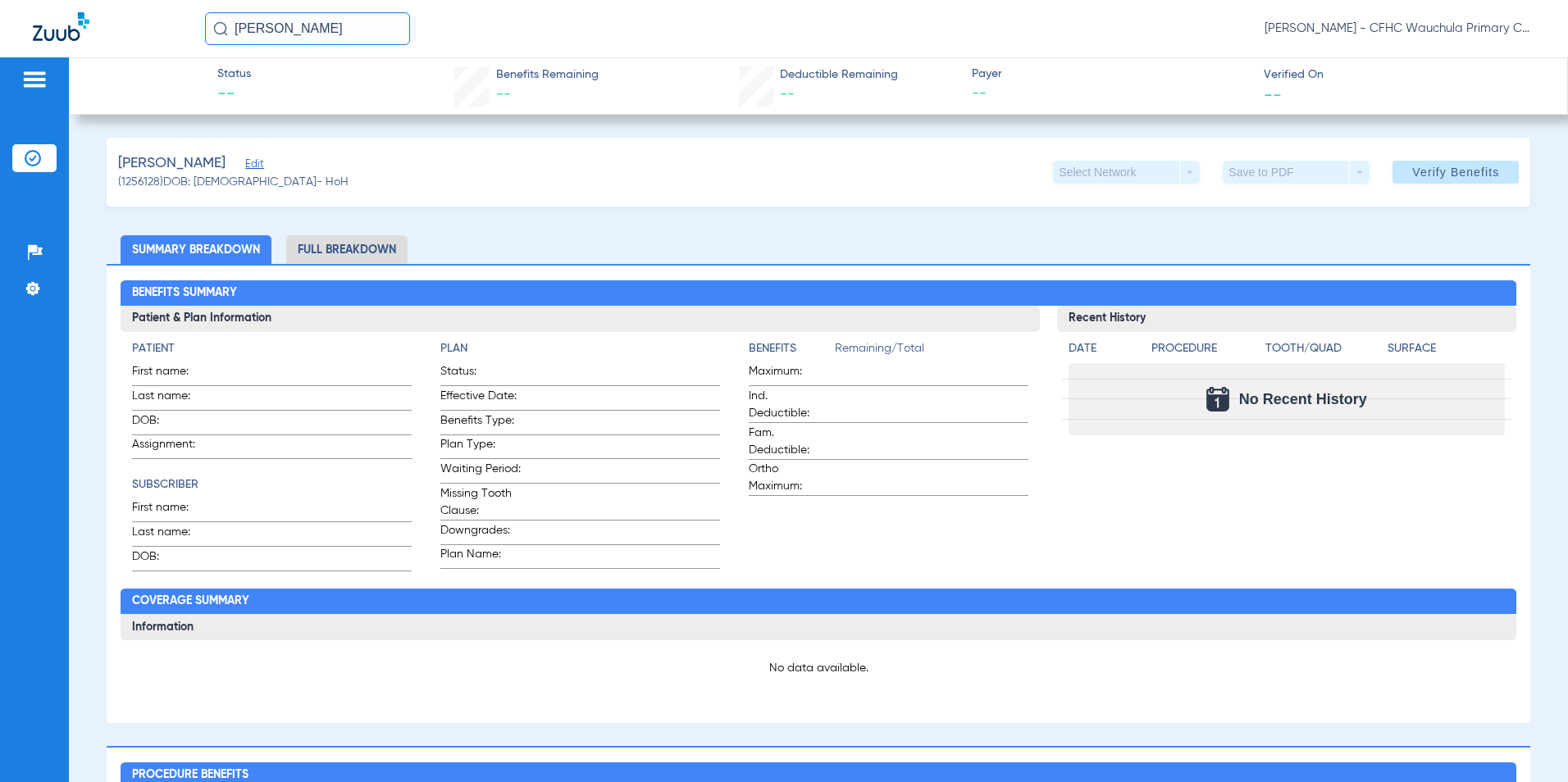
click at [259, 161] on span "Edit" at bounding box center [252, 166] width 15 height 16
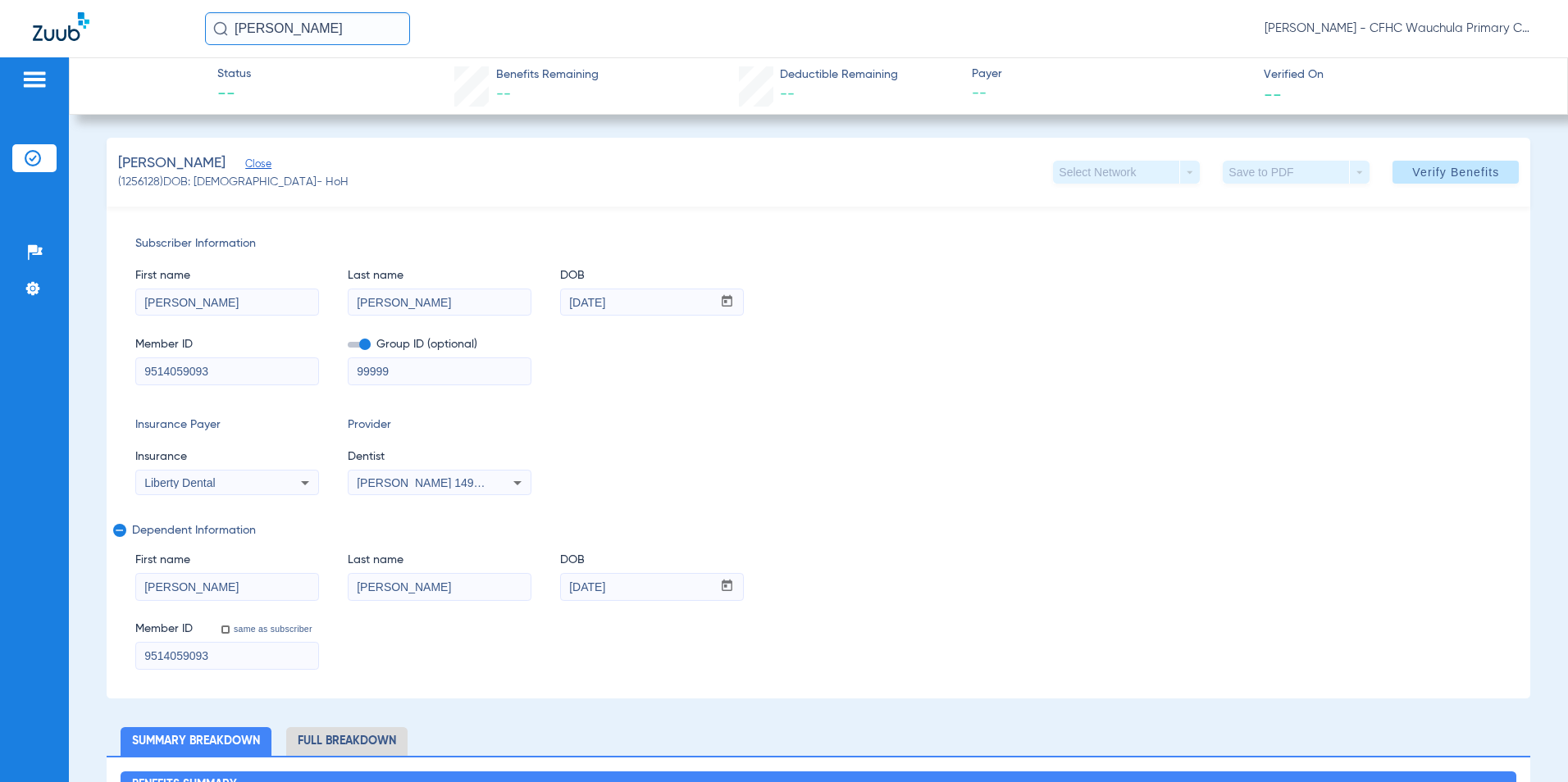
click at [241, 311] on input "[PERSON_NAME]" at bounding box center [227, 303] width 182 height 27
type input "[PERSON_NAME]"
drag, startPoint x: 359, startPoint y: 306, endPoint x: 311, endPoint y: 304, distance: 48.0
click at [311, 304] on div "First name [PERSON_NAME] Last name [PERSON_NAME] mm / dd / yyyy [DATE]" at bounding box center [819, 283] width 1367 height 63
click at [361, 10] on div "[PERSON_NAME] [PERSON_NAME] - CFHC Wauchula Primary Care Dental" at bounding box center [784, 28] width 1568 height 58
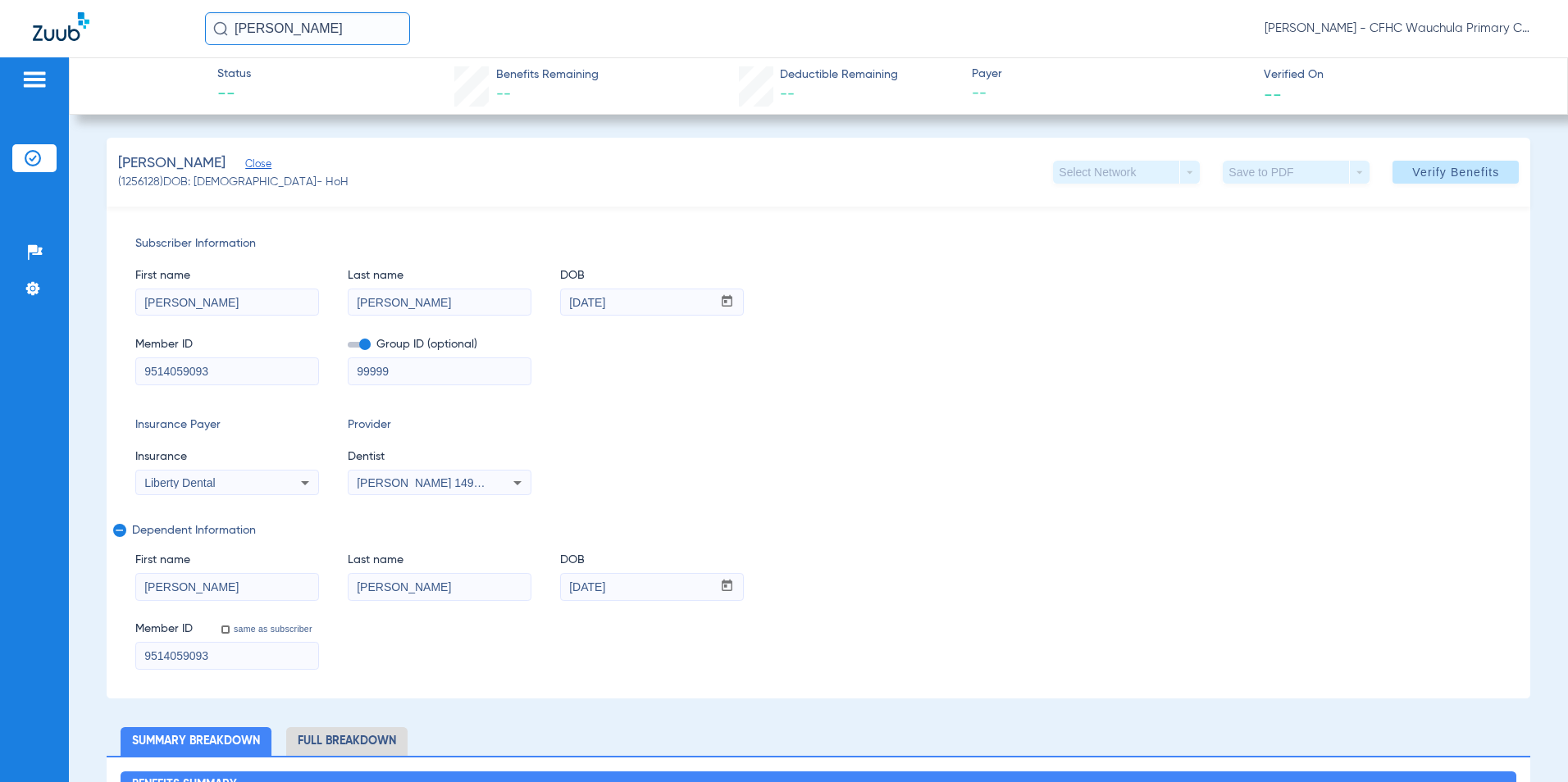
click at [380, 20] on input "[PERSON_NAME]" at bounding box center [307, 28] width 205 height 33
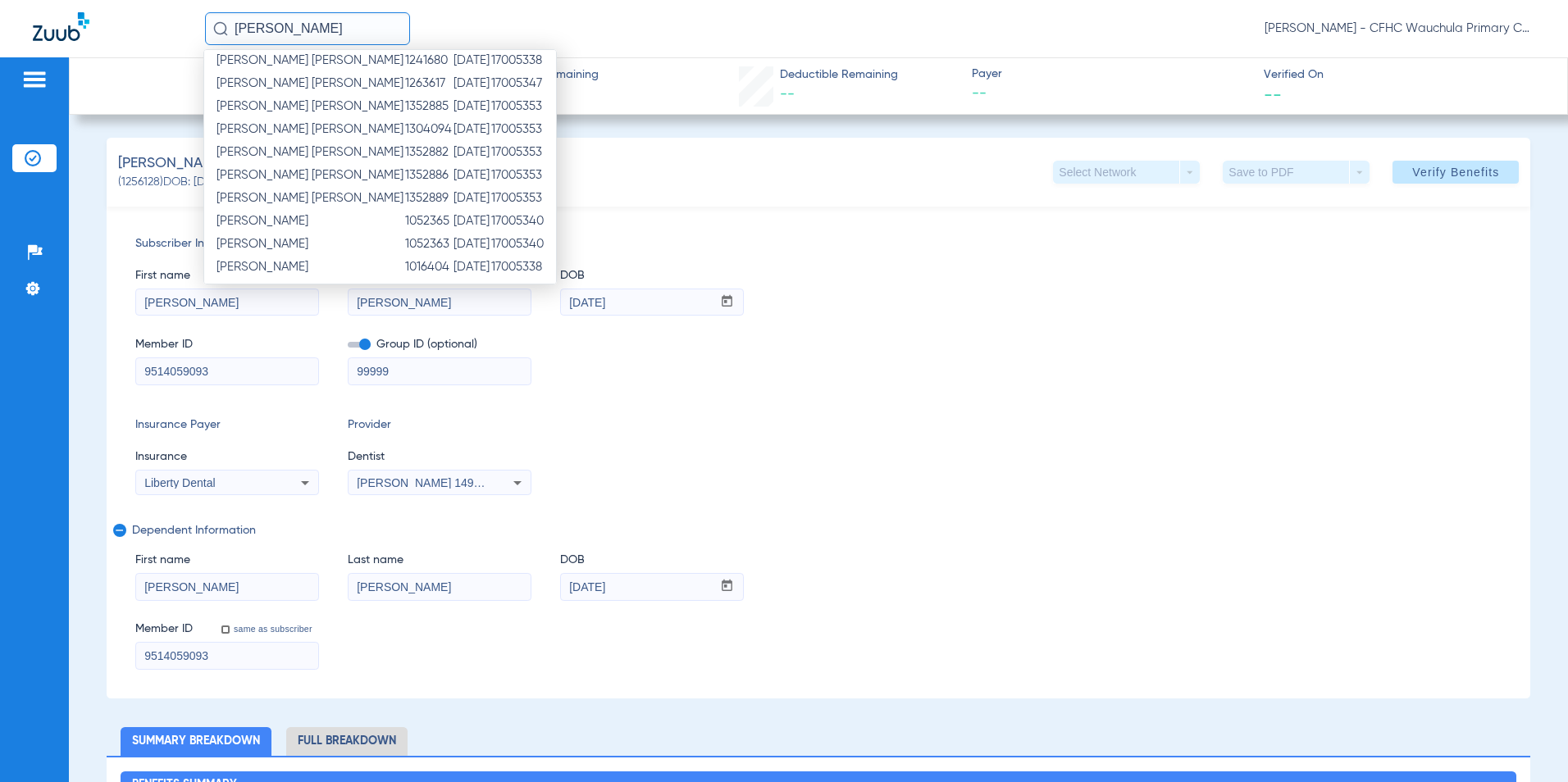
scroll to position [259, 0]
click at [280, 268] on span "[PERSON_NAME]" at bounding box center [262, 264] width 92 height 12
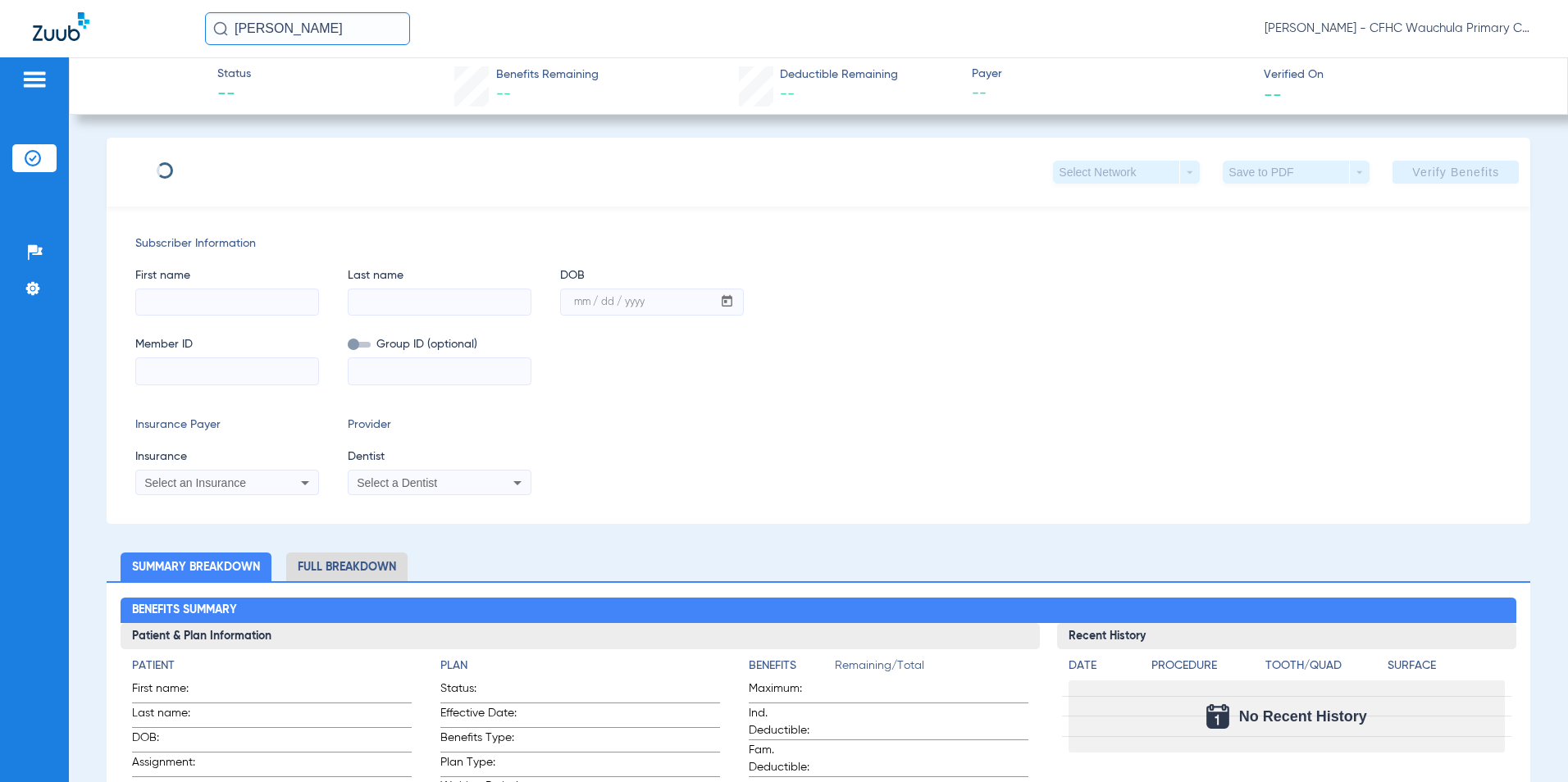
type input "[PERSON_NAME]"
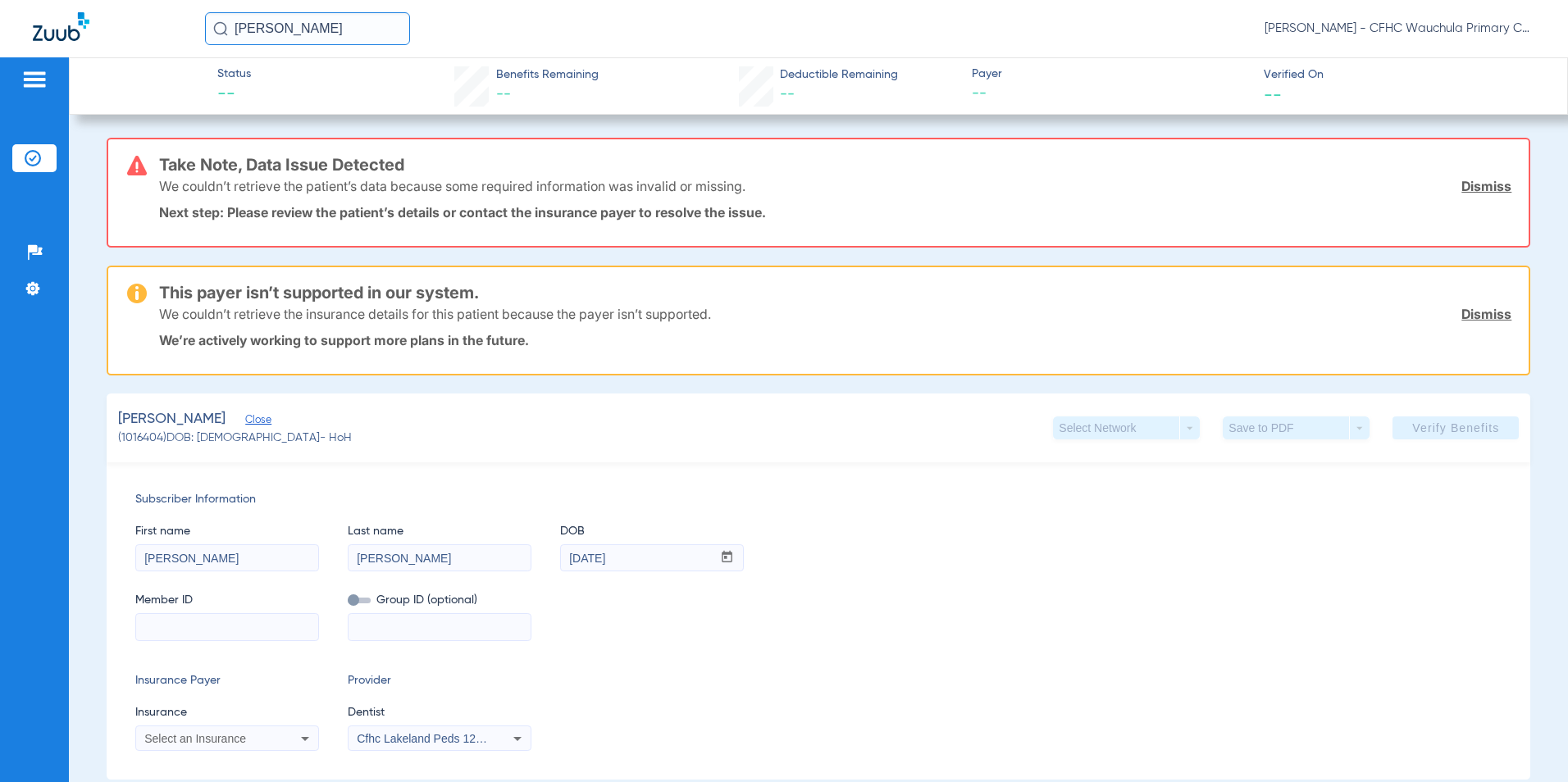
click at [1466, 183] on link "Dismiss" at bounding box center [1486, 186] width 50 height 17
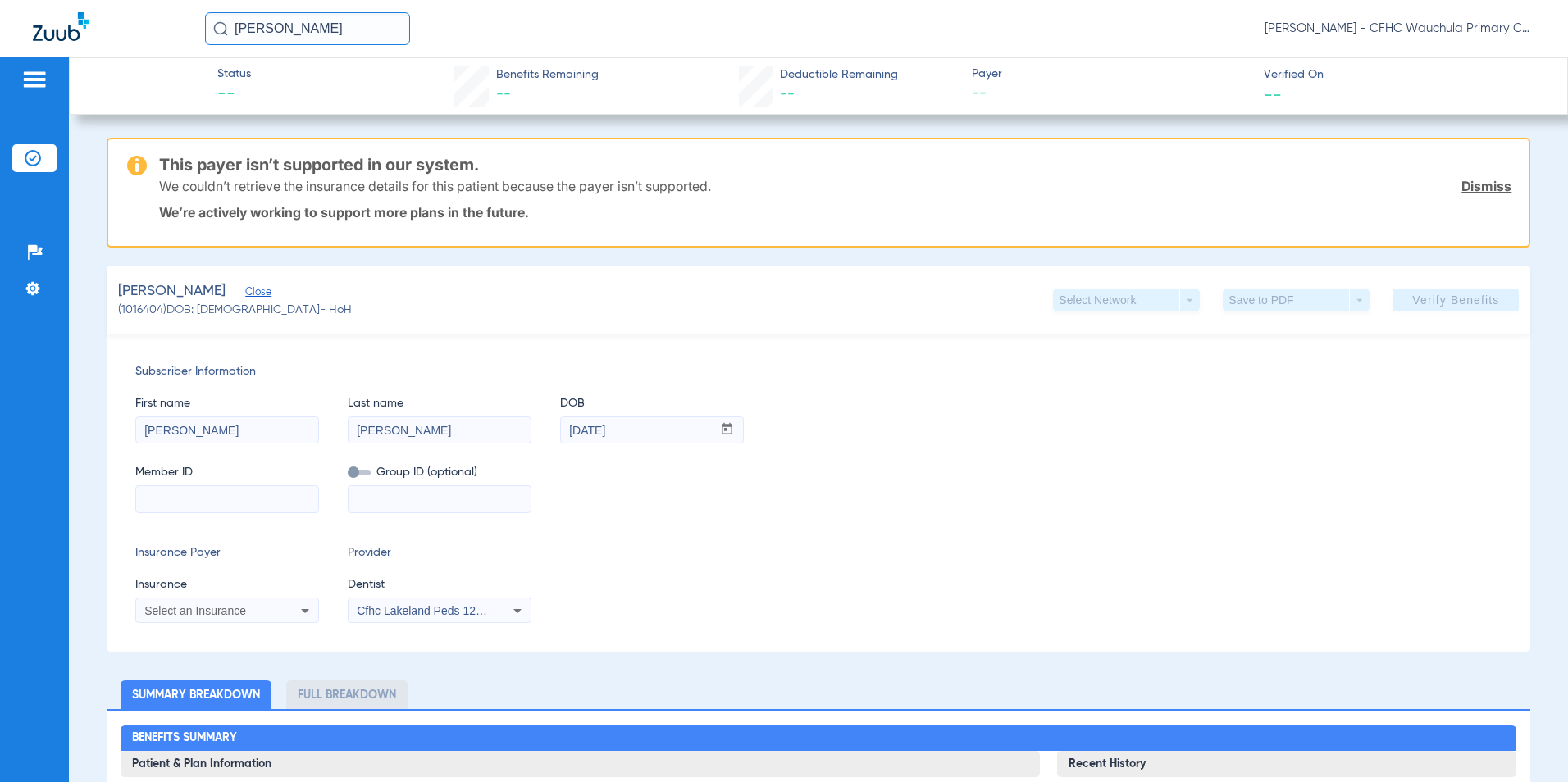
click at [1466, 176] on div "We couldn’t retrieve the insurance details for this patient because the payer i…" at bounding box center [835, 186] width 1353 height 43
click at [1465, 177] on div "We couldn’t retrieve the insurance details for this patient because the payer i…" at bounding box center [835, 186] width 1353 height 43
click at [1461, 185] on link "Dismiss" at bounding box center [1486, 186] width 50 height 17
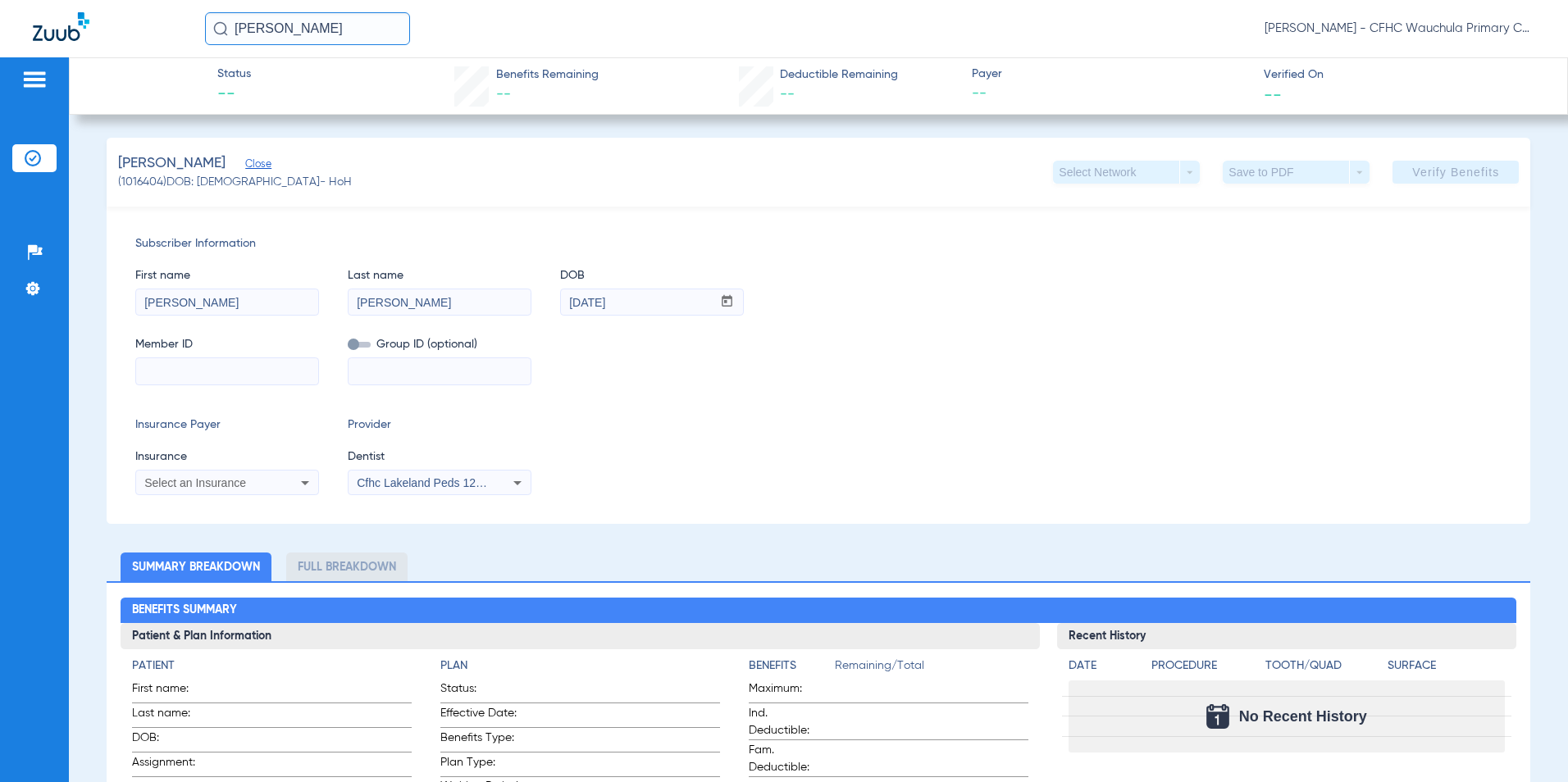
click at [260, 163] on span "Close" at bounding box center [252, 166] width 15 height 16
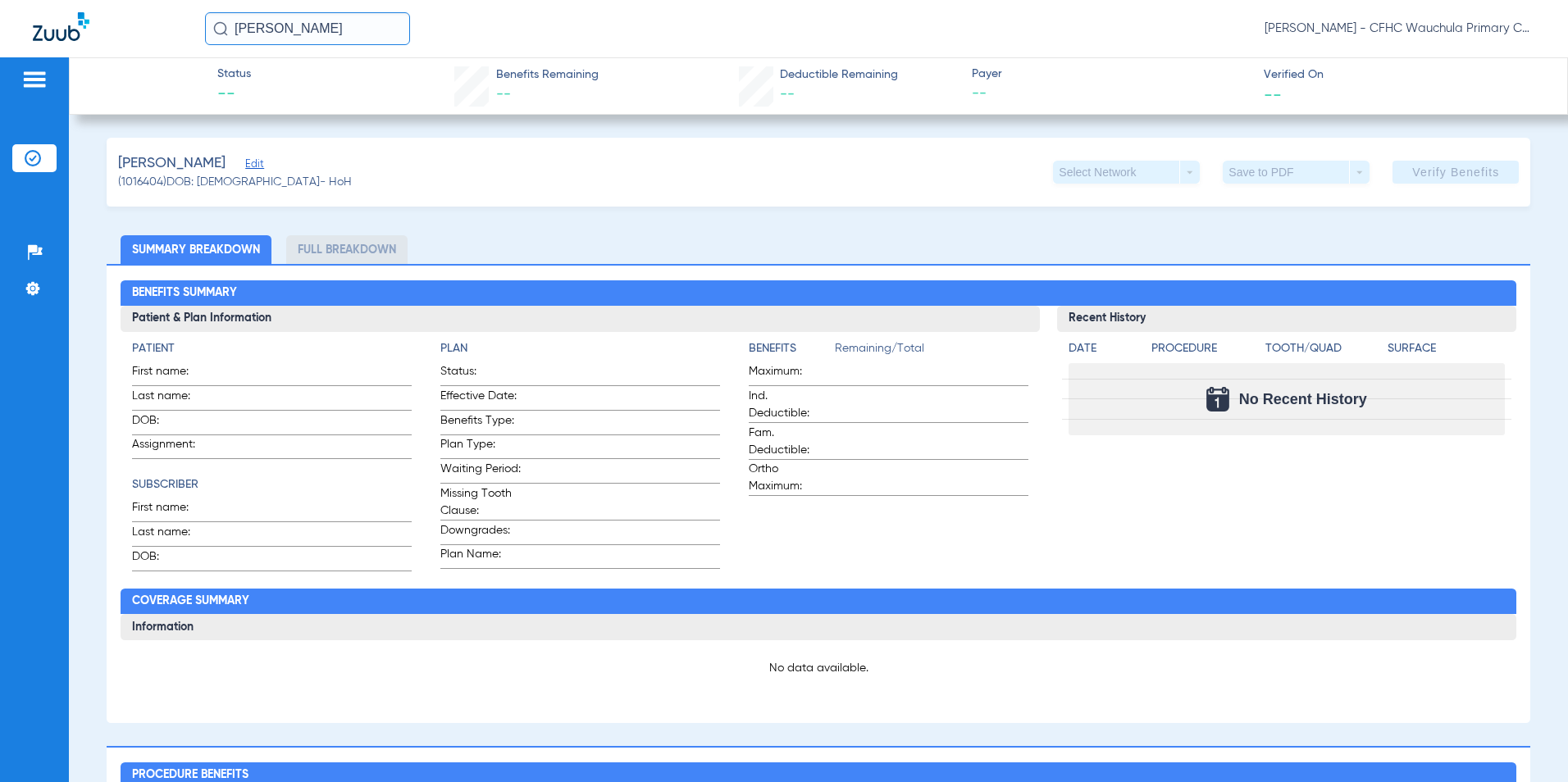
click at [277, 163] on div "[PERSON_NAME]" at bounding box center [235, 163] width 234 height 20
click at [256, 166] on span "Edit" at bounding box center [252, 166] width 15 height 16
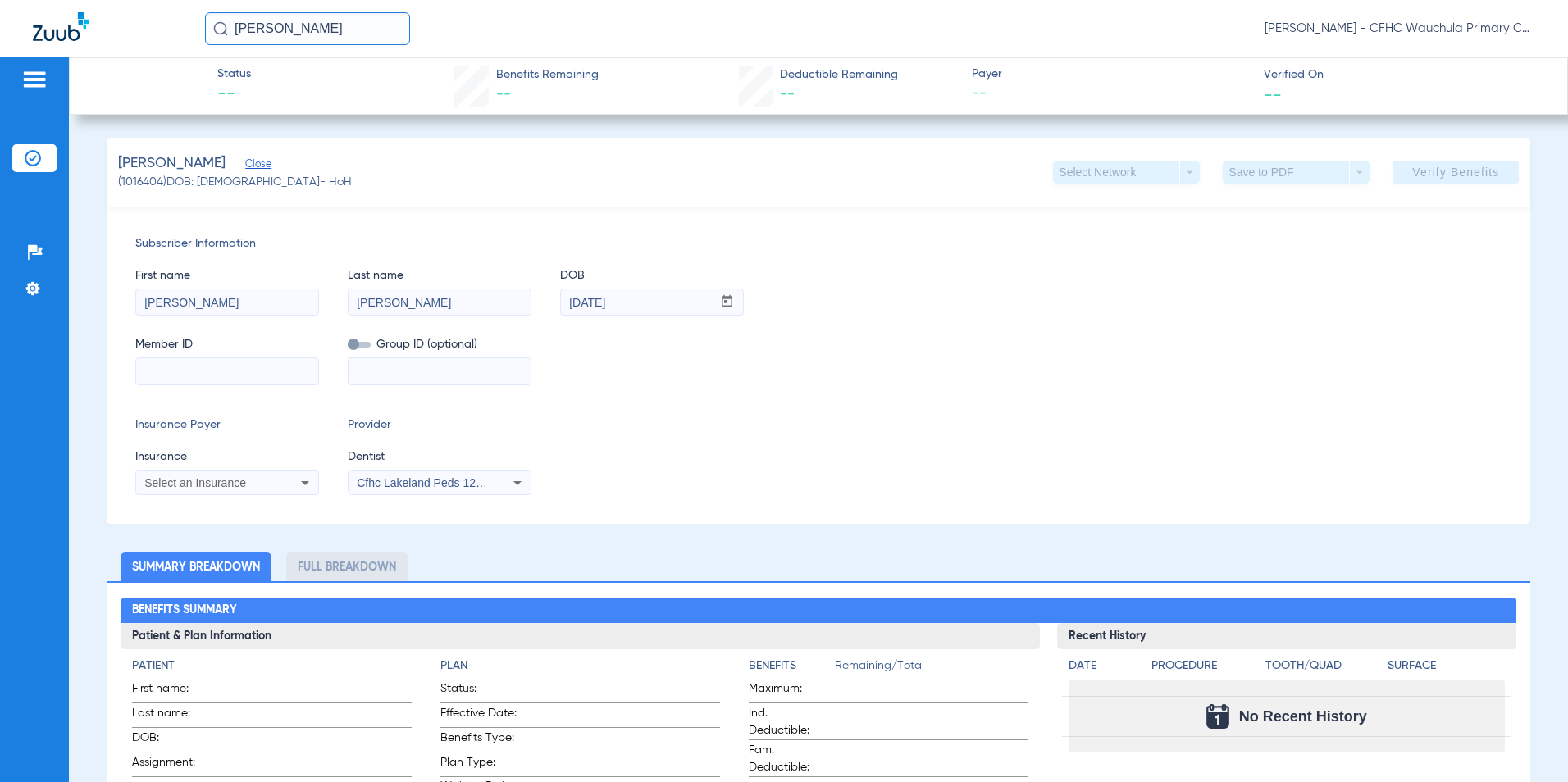
drag, startPoint x: 651, startPoint y: 305, endPoint x: 526, endPoint y: 301, distance: 125.1
click at [526, 301] on div "First name [PERSON_NAME] Last name [PERSON_NAME] mm / dd / yyyy [DATE]" at bounding box center [819, 283] width 1367 height 63
type input "[DATE]"
drag, startPoint x: 228, startPoint y: 368, endPoint x: 271, endPoint y: 374, distance: 43.4
click at [228, 368] on input at bounding box center [227, 371] width 182 height 27
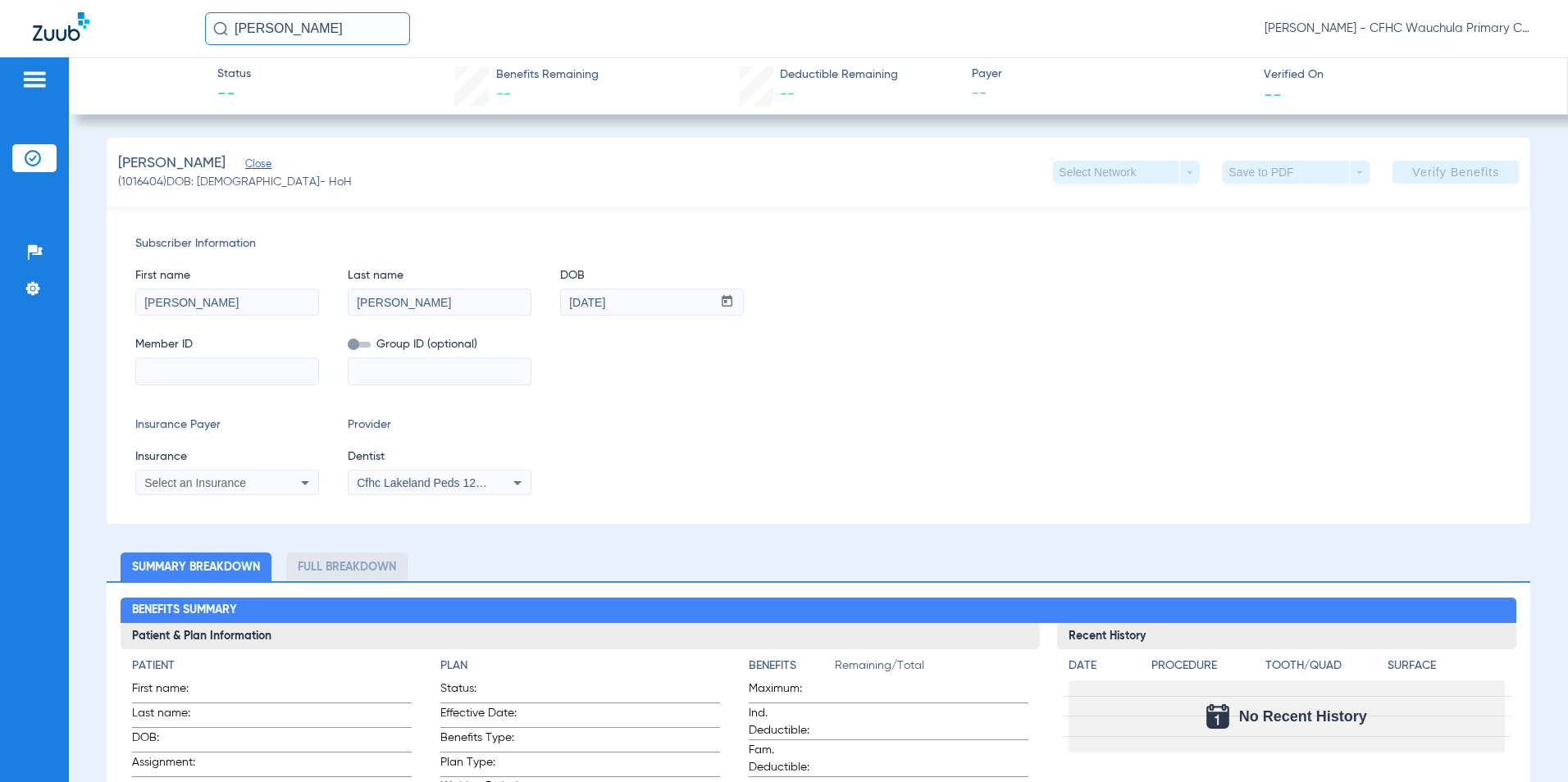
drag, startPoint x: 206, startPoint y: 372, endPoint x: 226, endPoint y: 375, distance: 20.2
click at [207, 372] on input at bounding box center [227, 371] width 182 height 27
click at [206, 363] on input at bounding box center [227, 371] width 182 height 27
type input "264862182"
click at [190, 476] on span "Select an Insurance" at bounding box center [195, 483] width 102 height 13
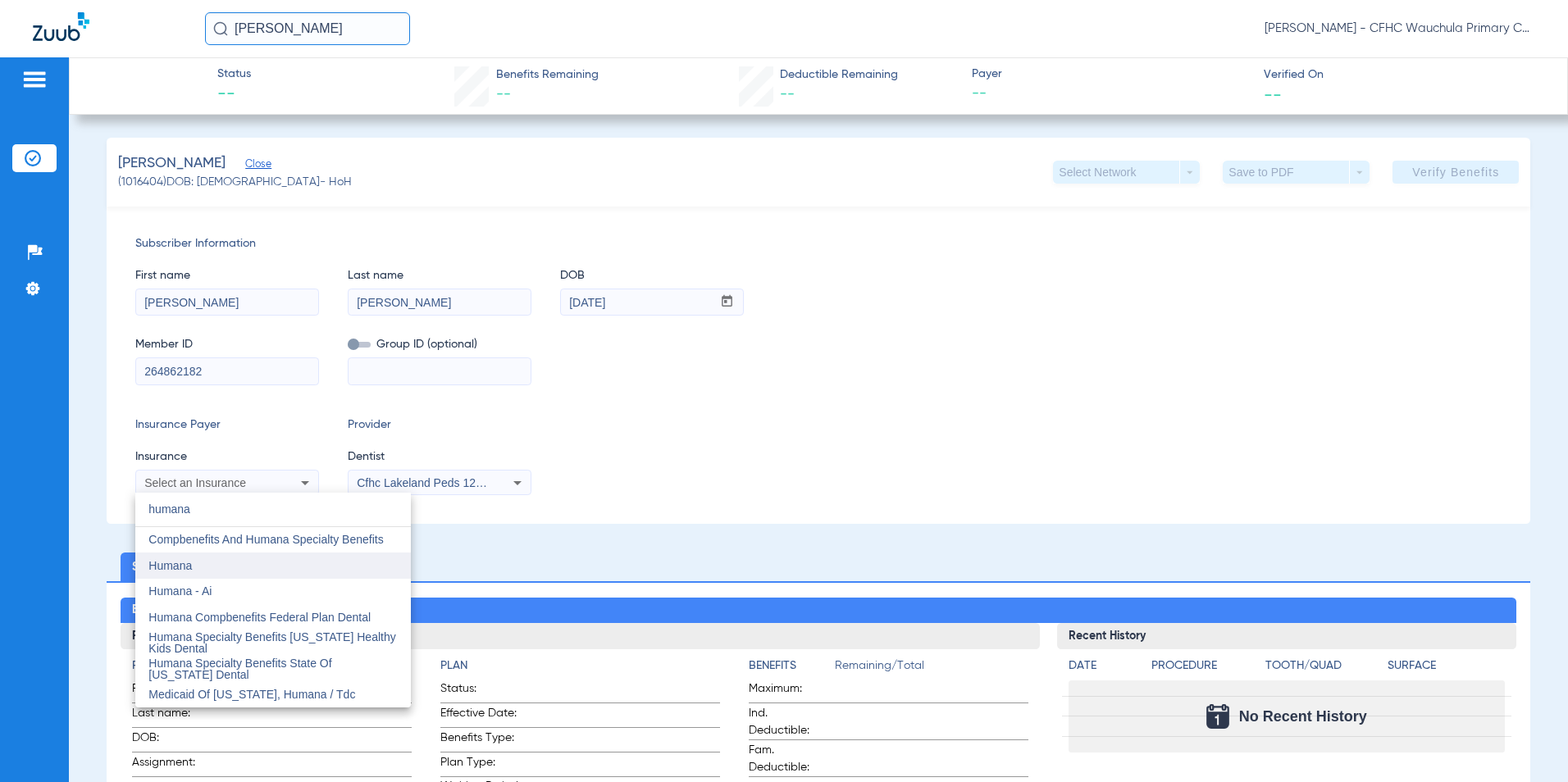
type input "humana"
drag, startPoint x: 186, startPoint y: 561, endPoint x: 331, endPoint y: 515, distance: 152.1
click at [185, 561] on span "Humana" at bounding box center [170, 565] width 43 height 13
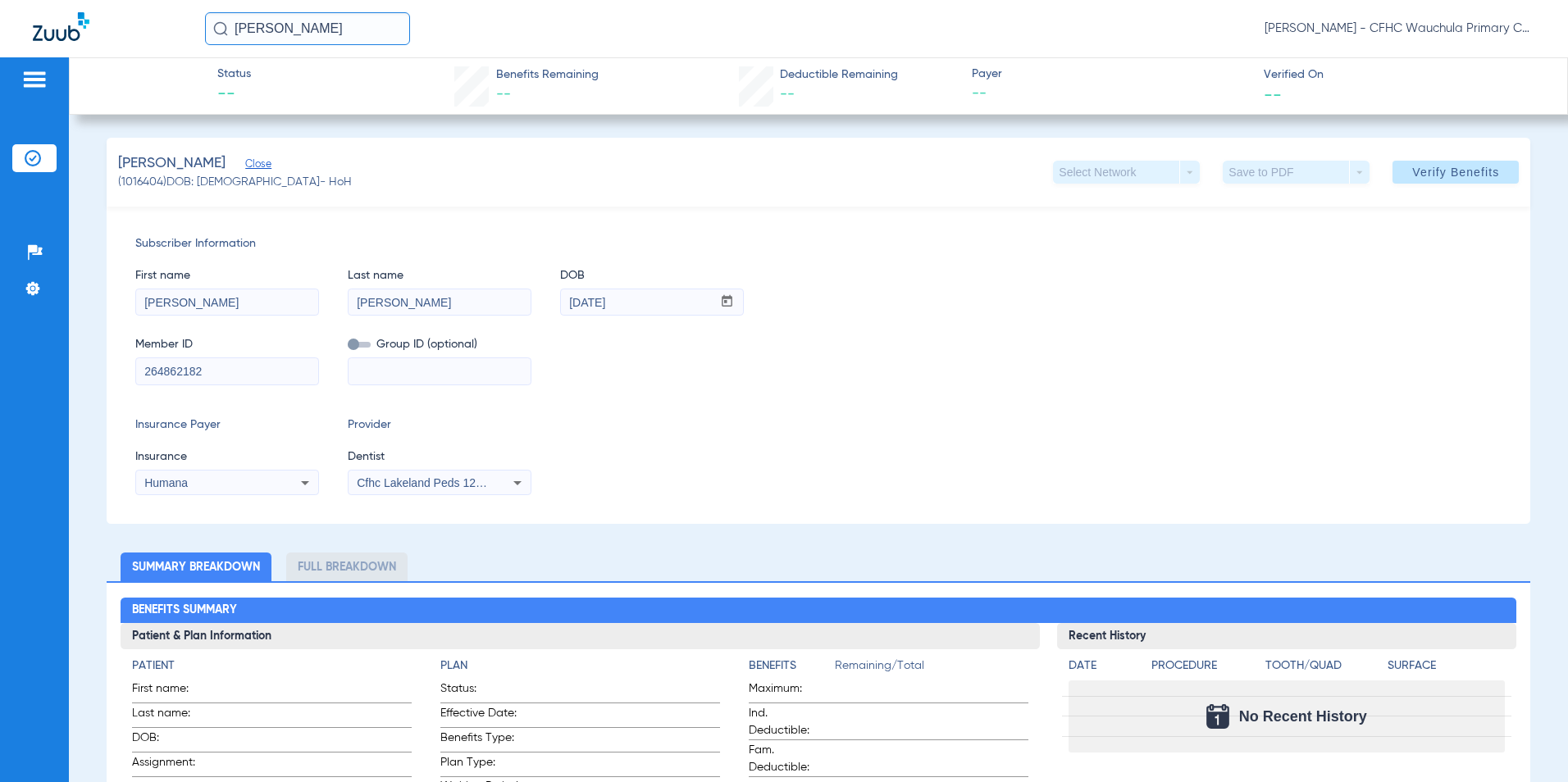
click at [412, 480] on span "Cfhc Lakeland Peds 1205336690" at bounding box center [442, 483] width 170 height 13
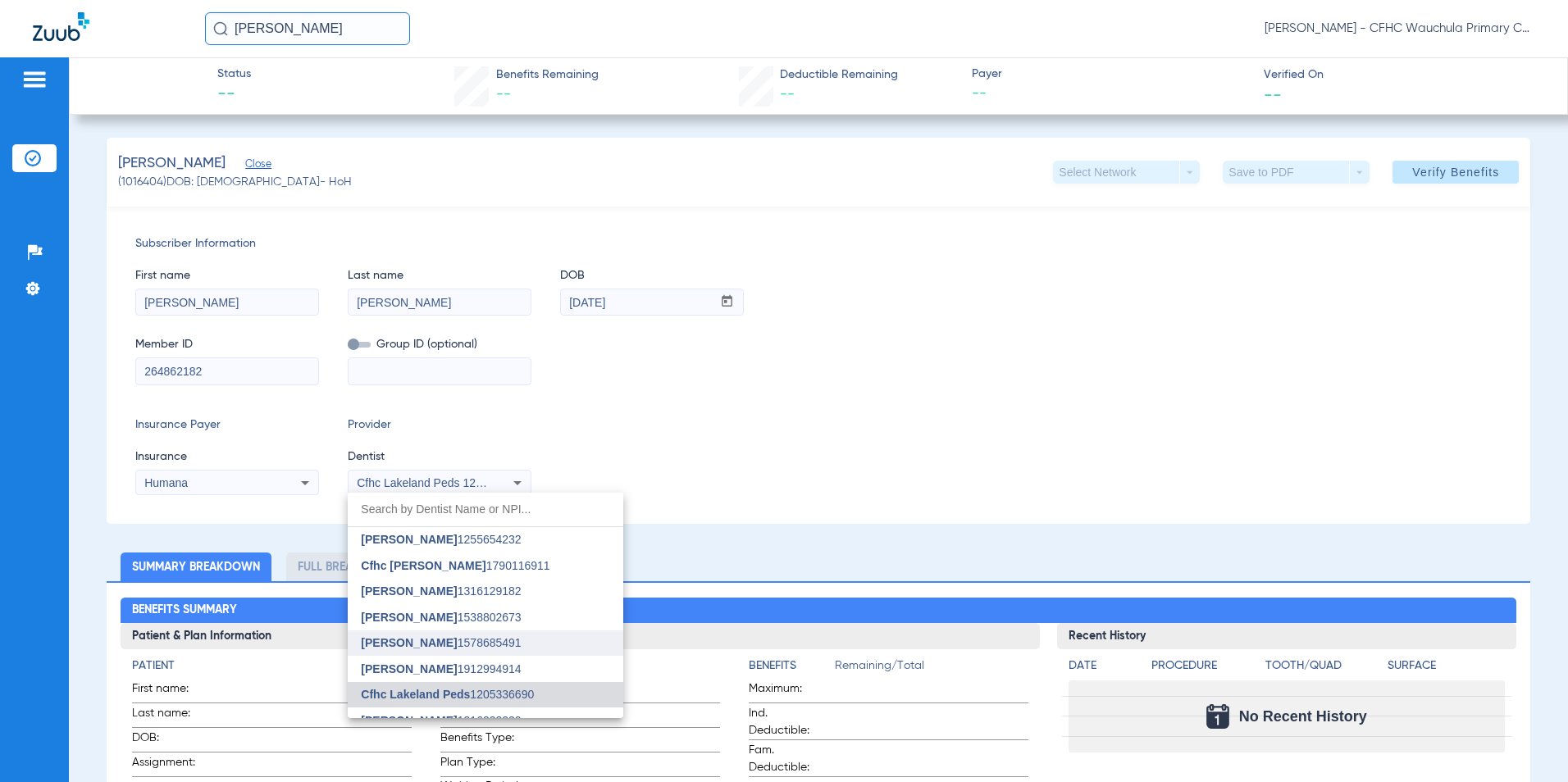
click at [426, 648] on span "[PERSON_NAME]" at bounding box center [408, 642] width 96 height 13
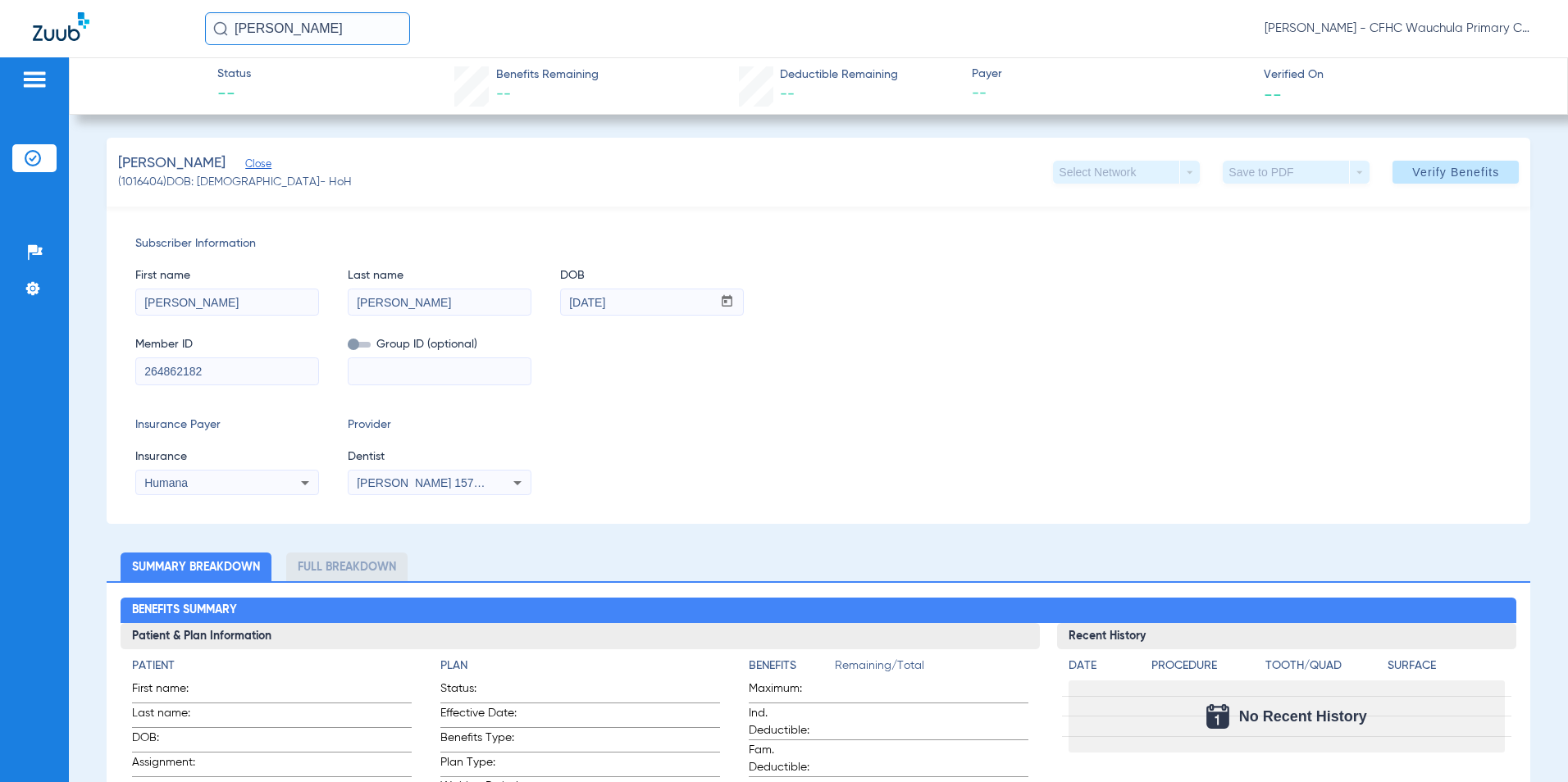
click at [890, 322] on div "Member ID 264862182 Group ID (optional)" at bounding box center [819, 352] width 1367 height 63
click at [1415, 173] on span "Verify Benefits" at bounding box center [1455, 172] width 87 height 13
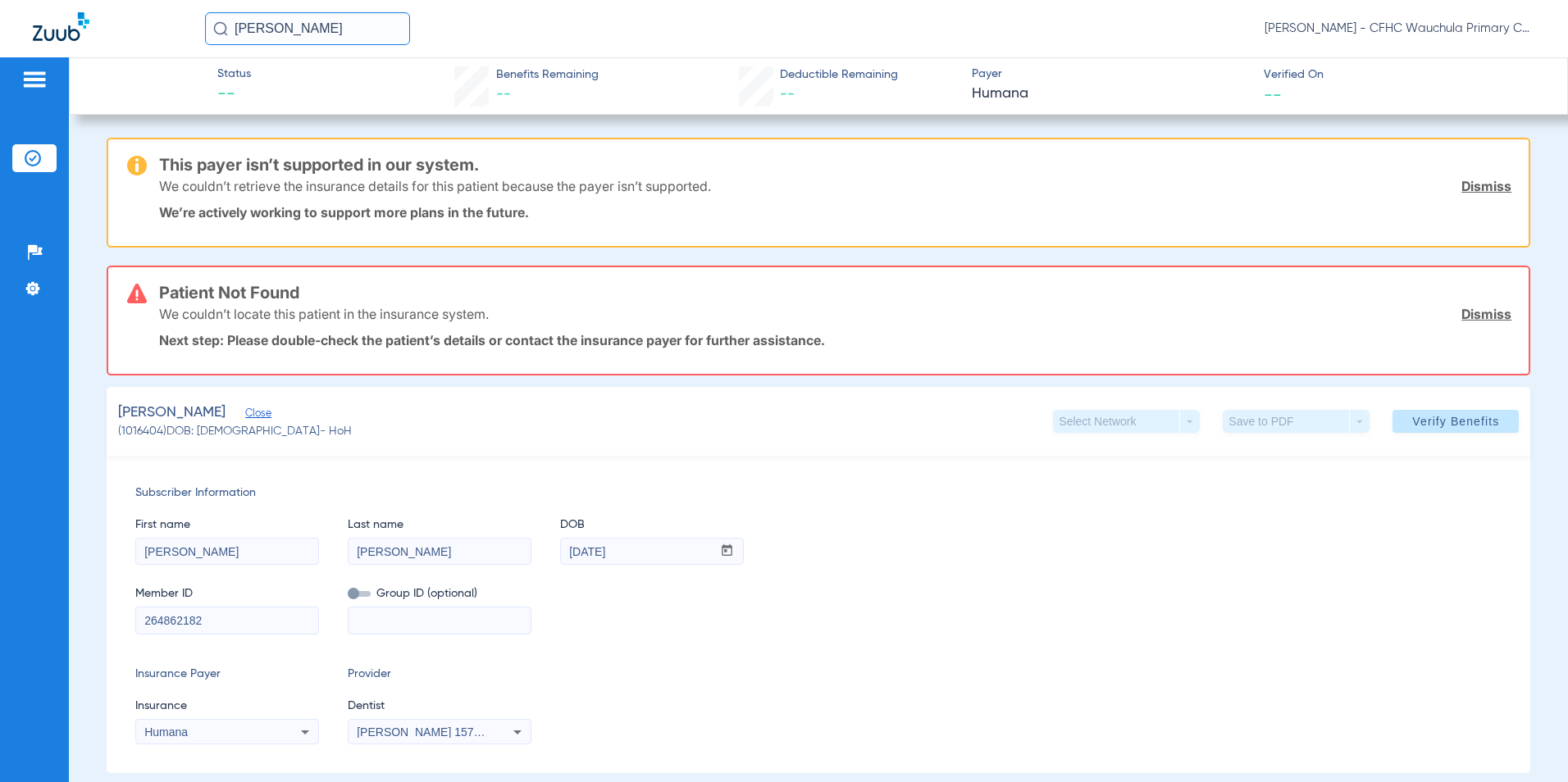
click at [1478, 185] on link "Dismiss" at bounding box center [1486, 186] width 50 height 17
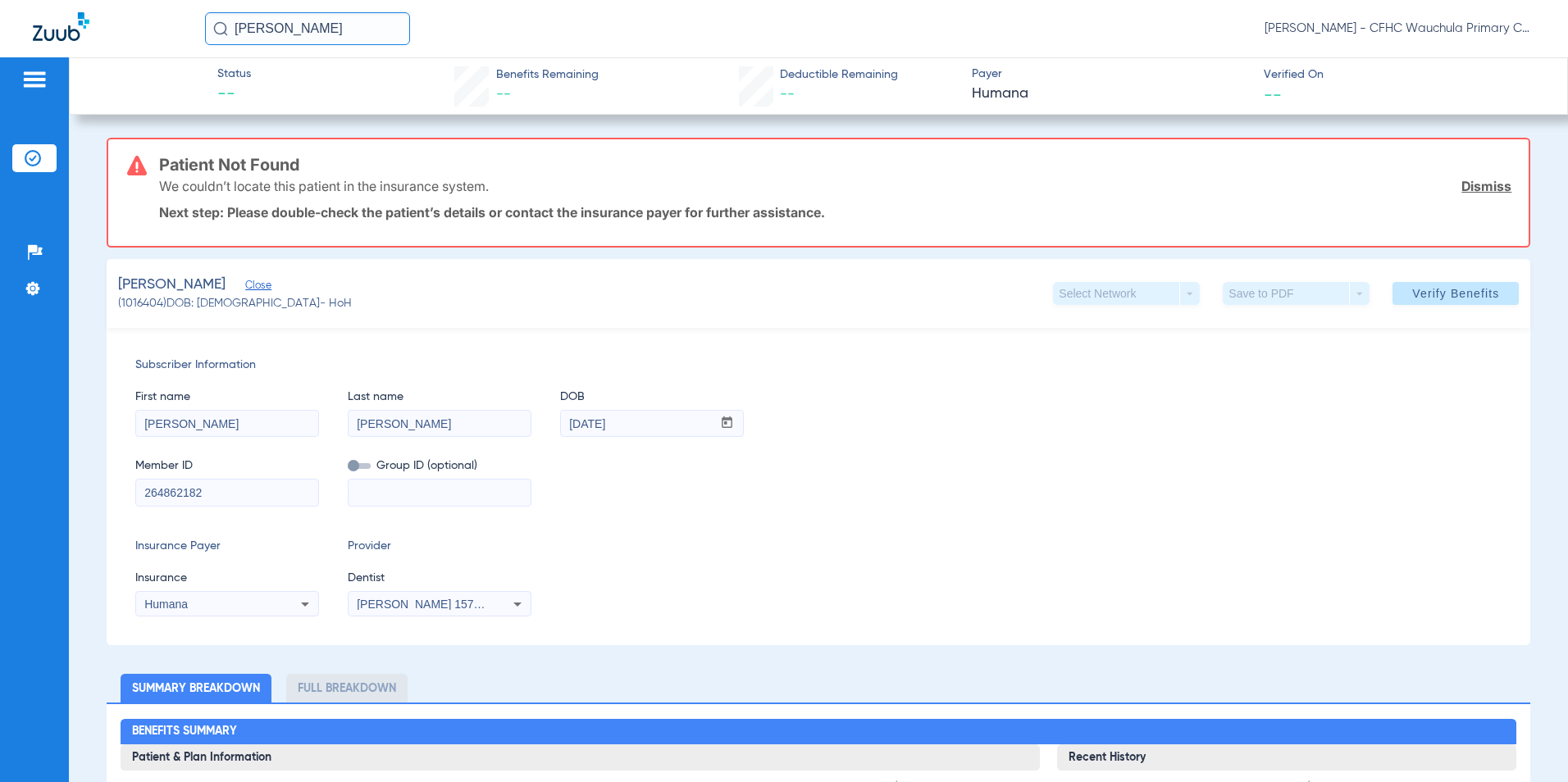
click at [1479, 185] on link "Dismiss" at bounding box center [1486, 186] width 50 height 17
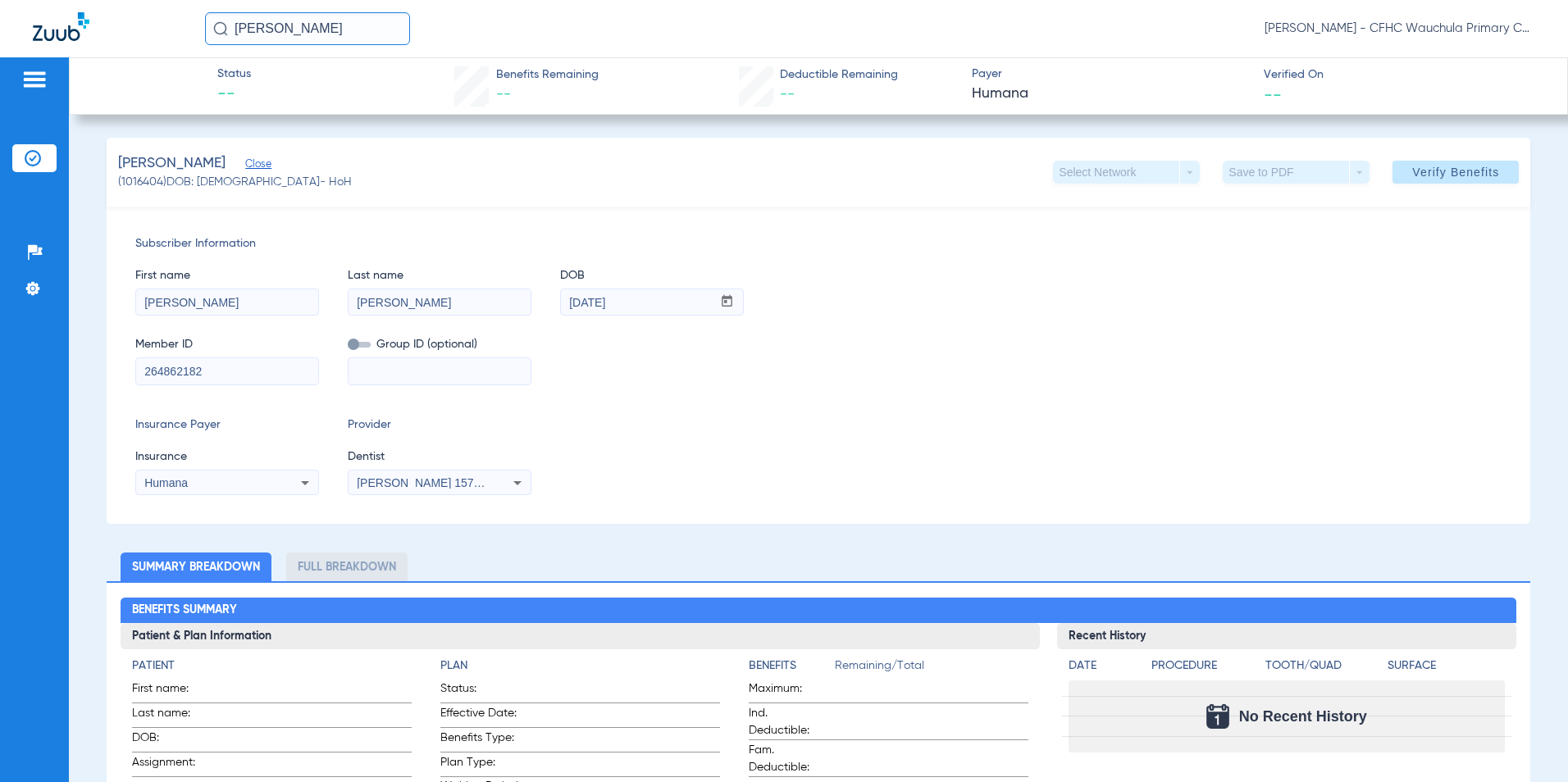
click at [27, 166] on li "Insurance Verification" at bounding box center [35, 158] width 44 height 27
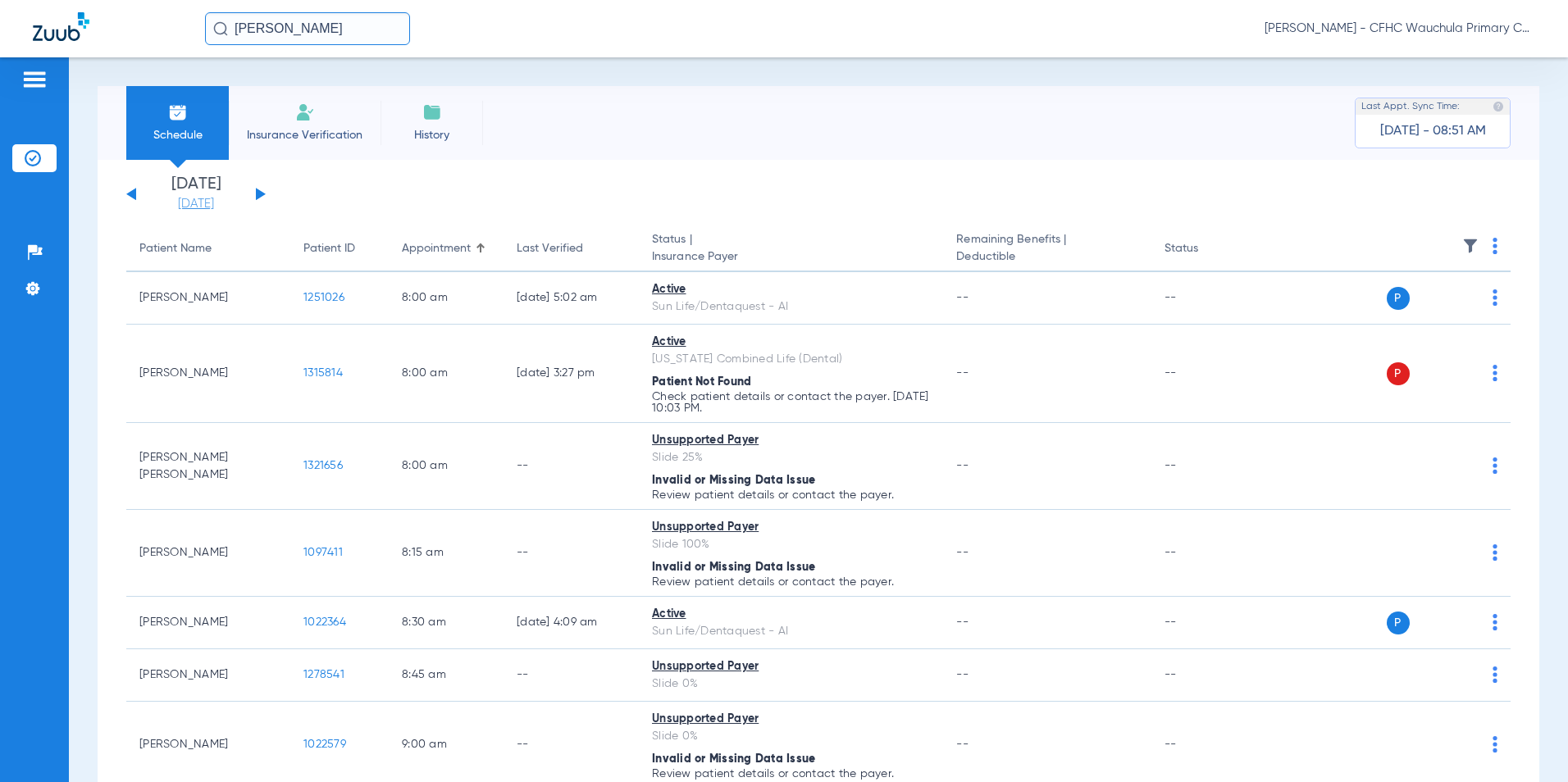
click at [195, 202] on link "[DATE]" at bounding box center [196, 204] width 98 height 17
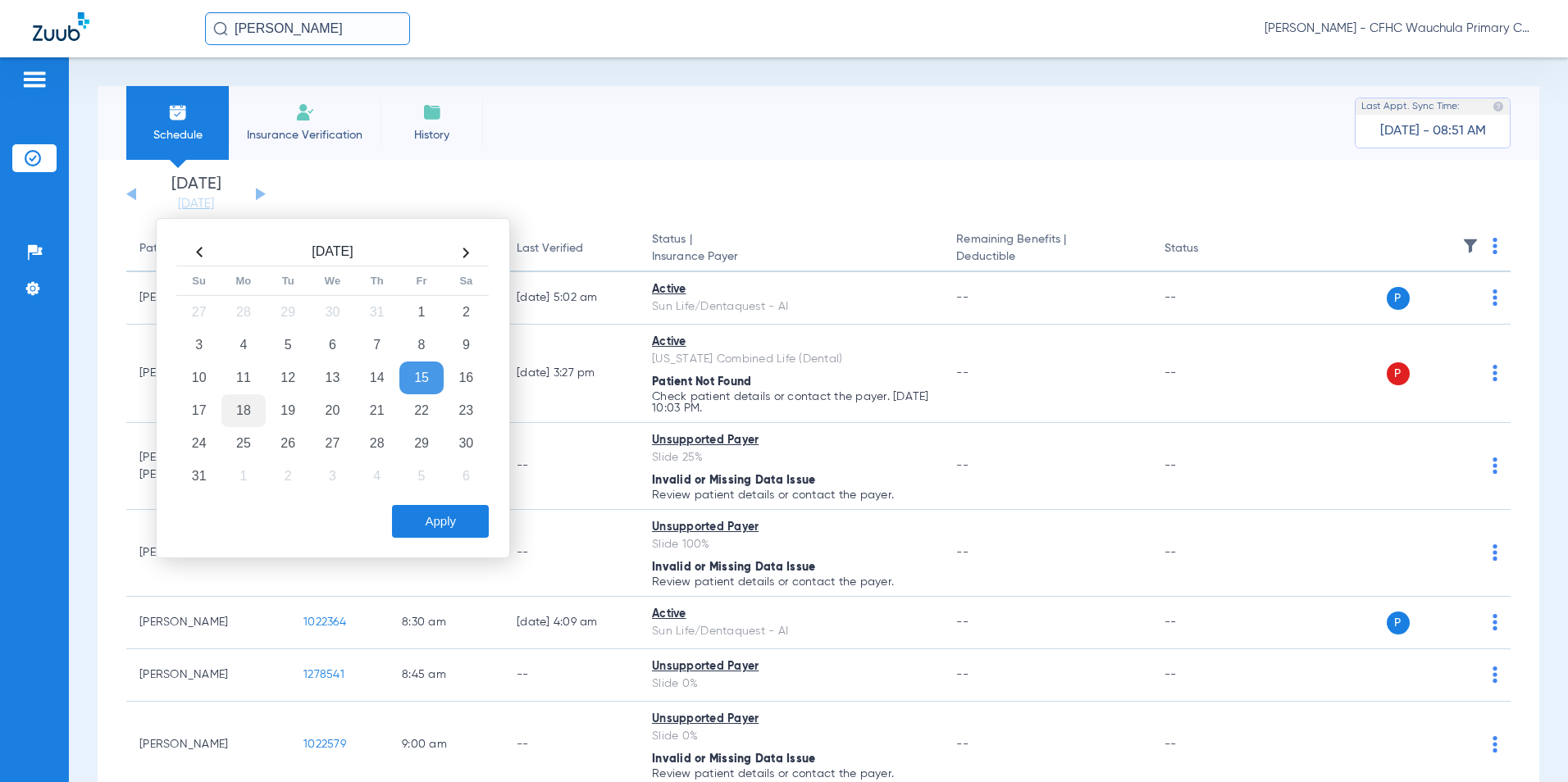
click at [241, 405] on td "18" at bounding box center [244, 410] width 44 height 33
click at [469, 524] on button "Apply" at bounding box center [439, 521] width 97 height 33
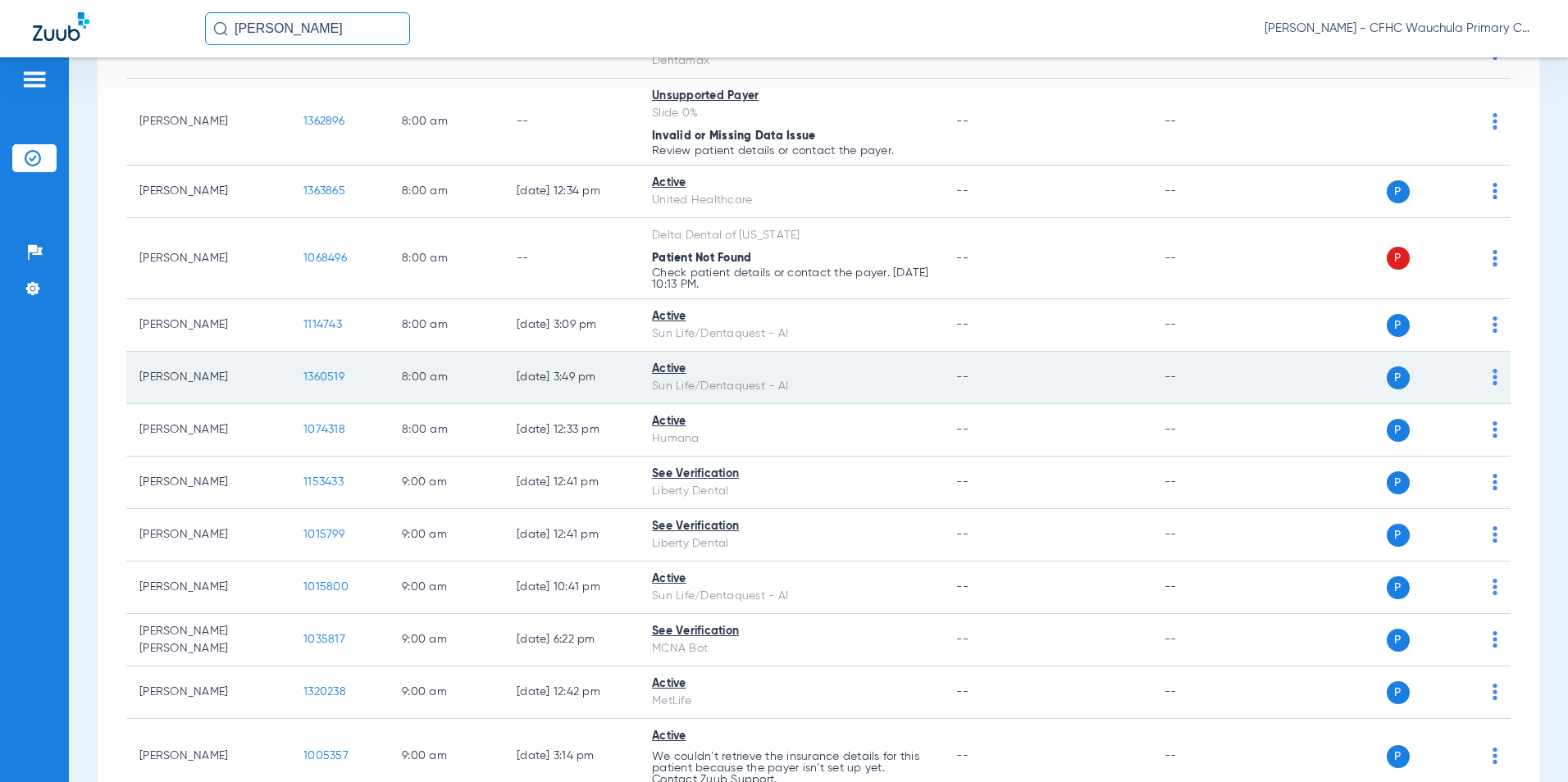
scroll to position [328, 0]
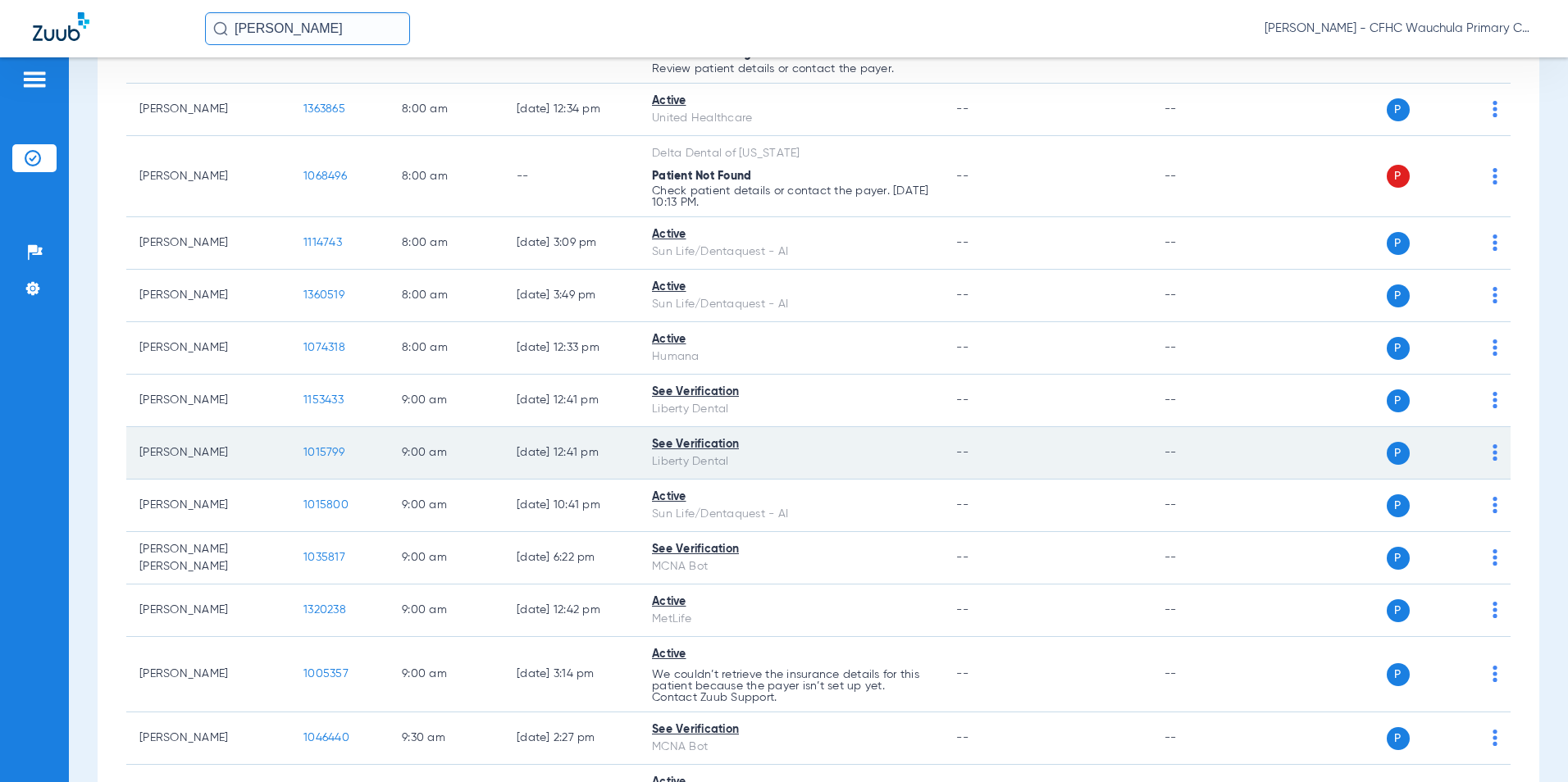
click at [336, 456] on span "1015799" at bounding box center [323, 452] width 41 height 12
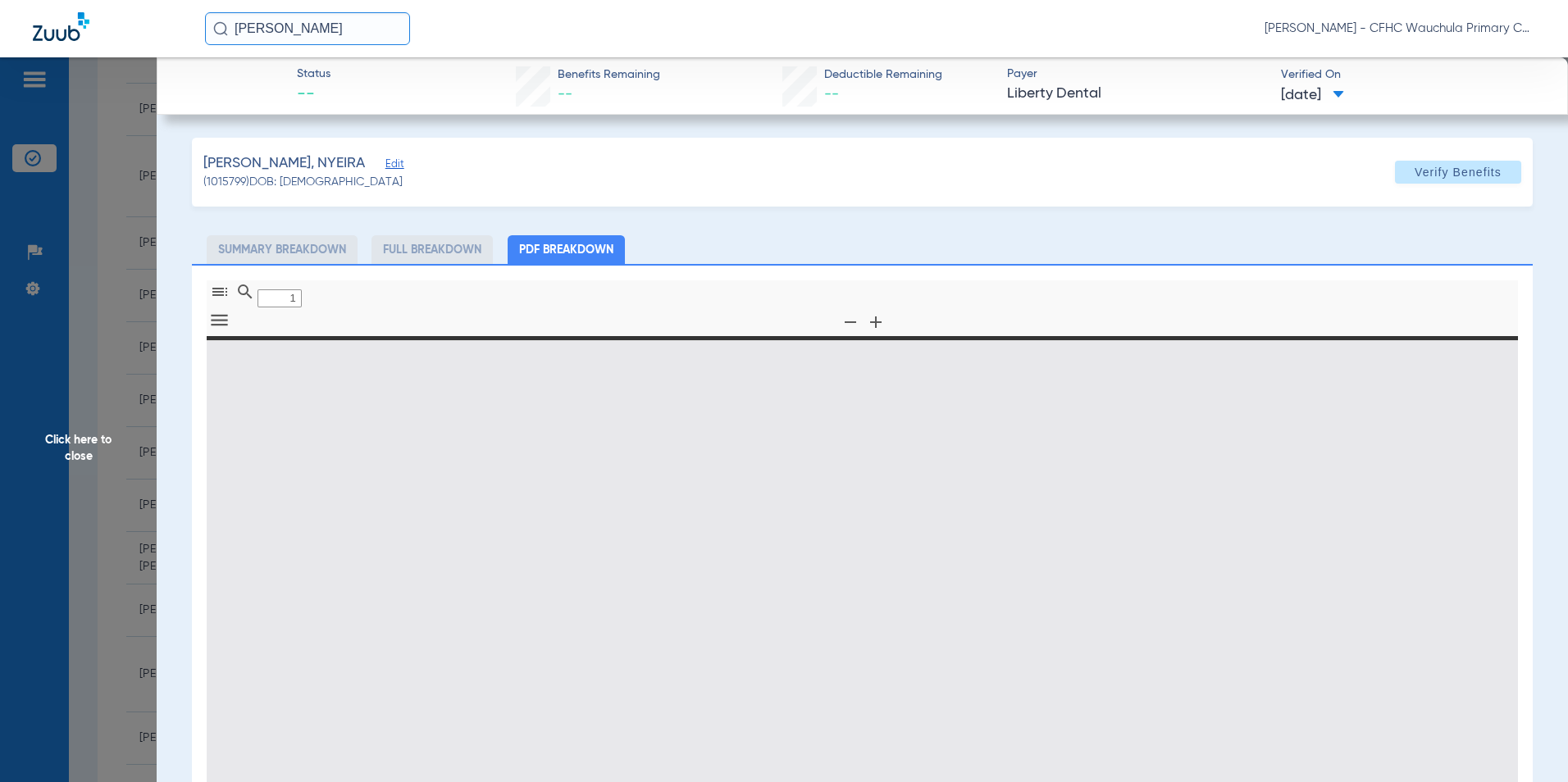
type input "0"
select select "page-width"
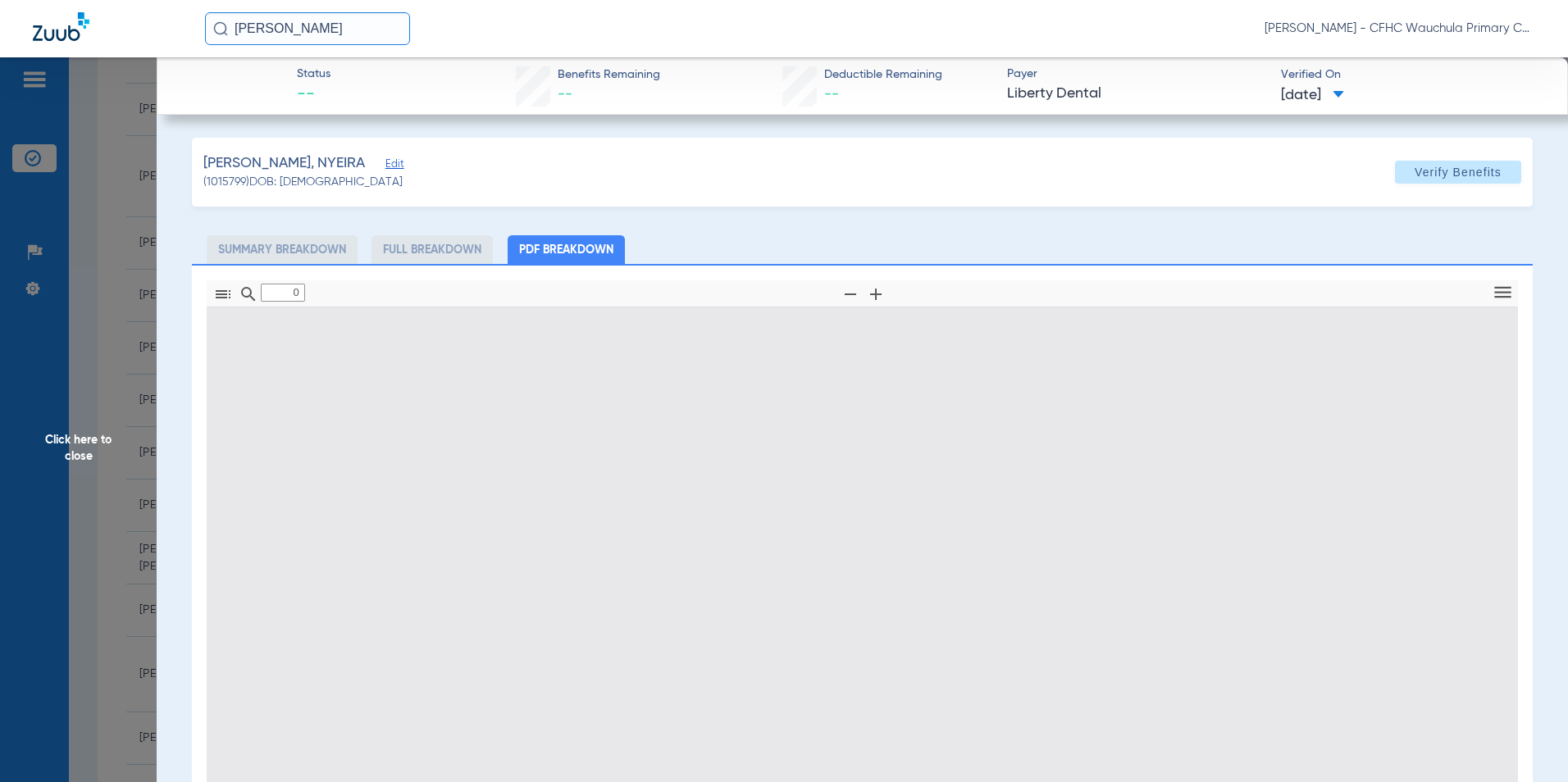
type input "1"
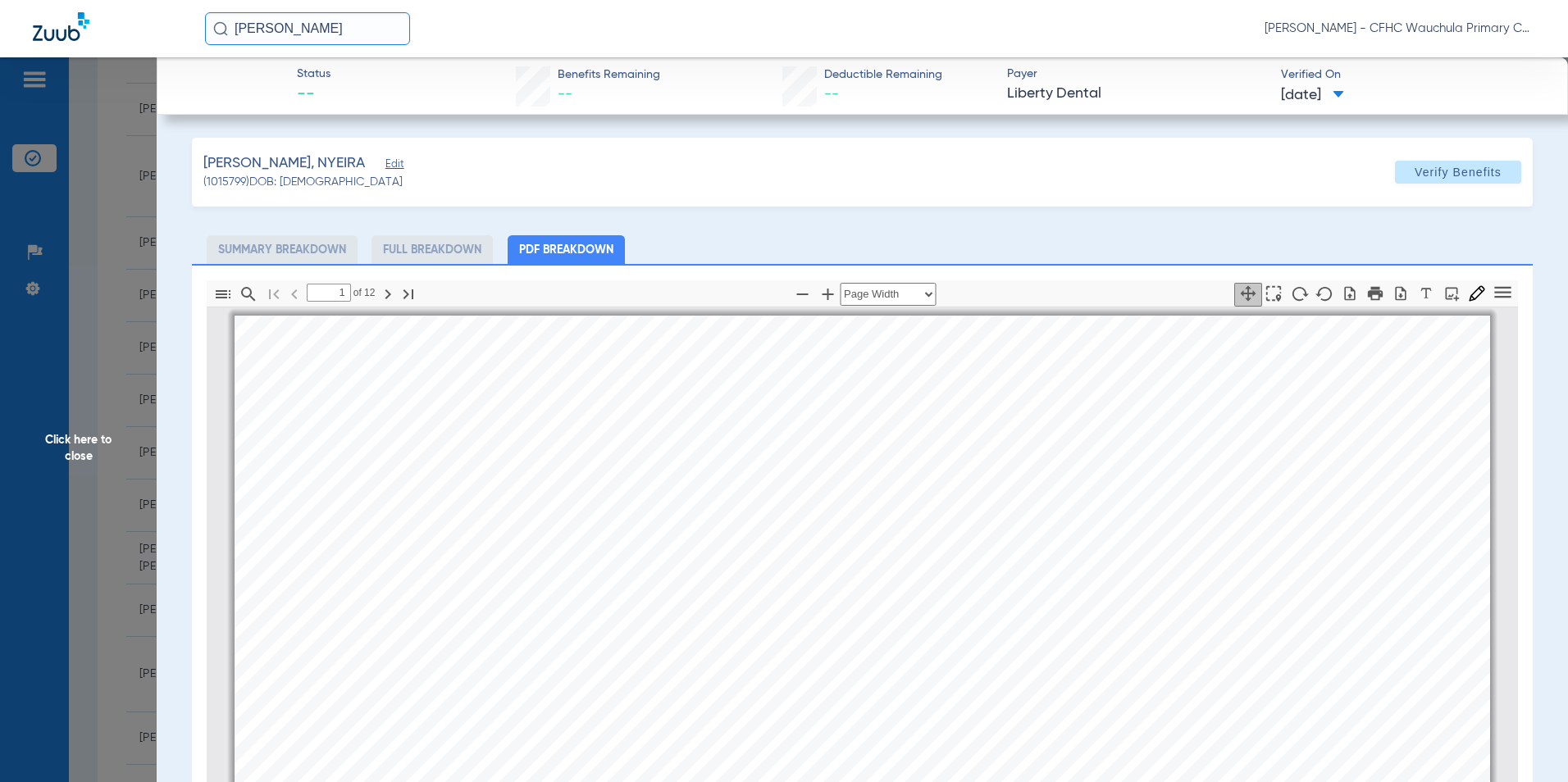
scroll to position [8, 0]
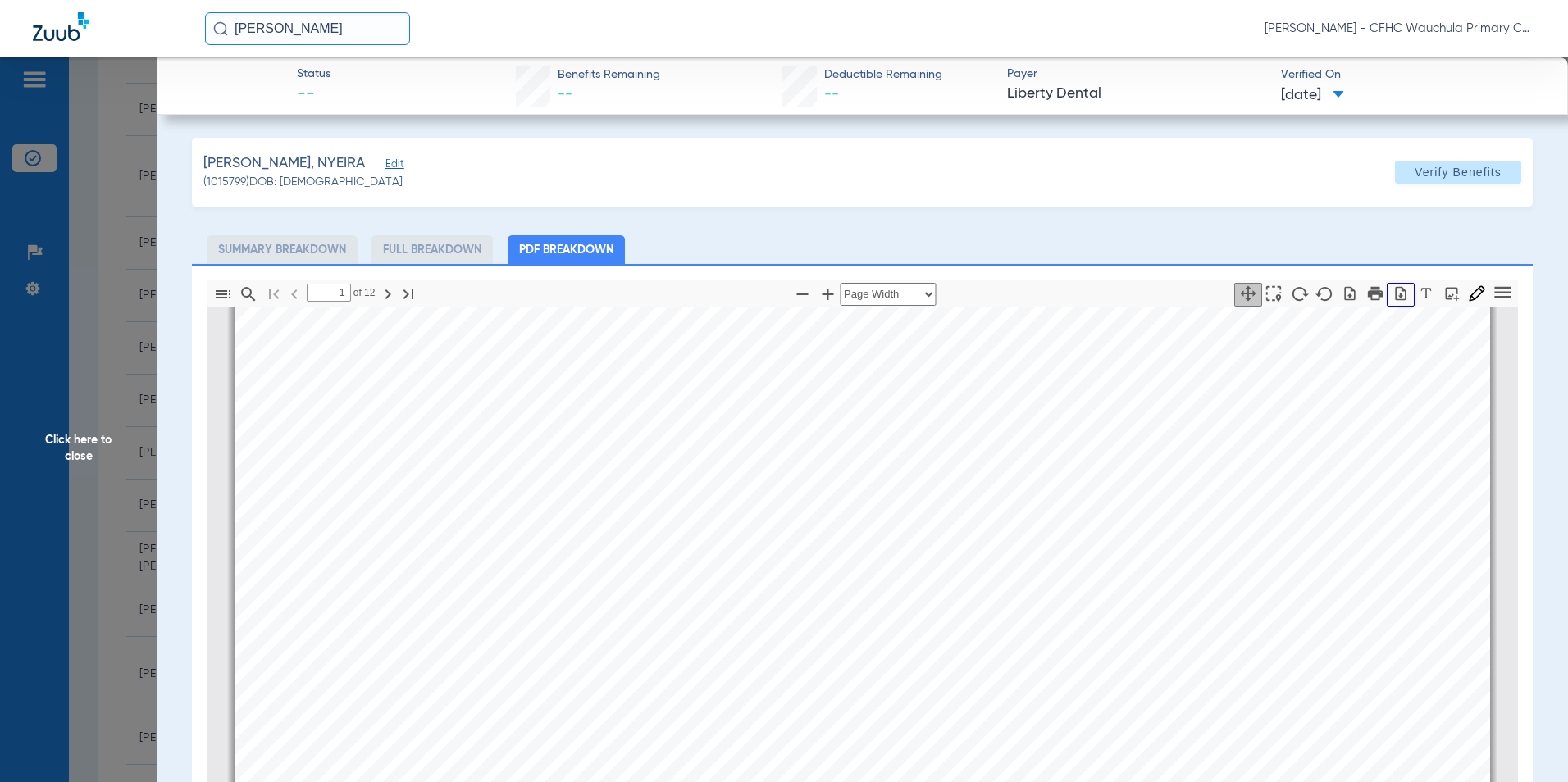
click at [1395, 297] on icon "button" at bounding box center [1401, 293] width 11 height 14
click at [88, 436] on span "Click here to close" at bounding box center [78, 448] width 157 height 782
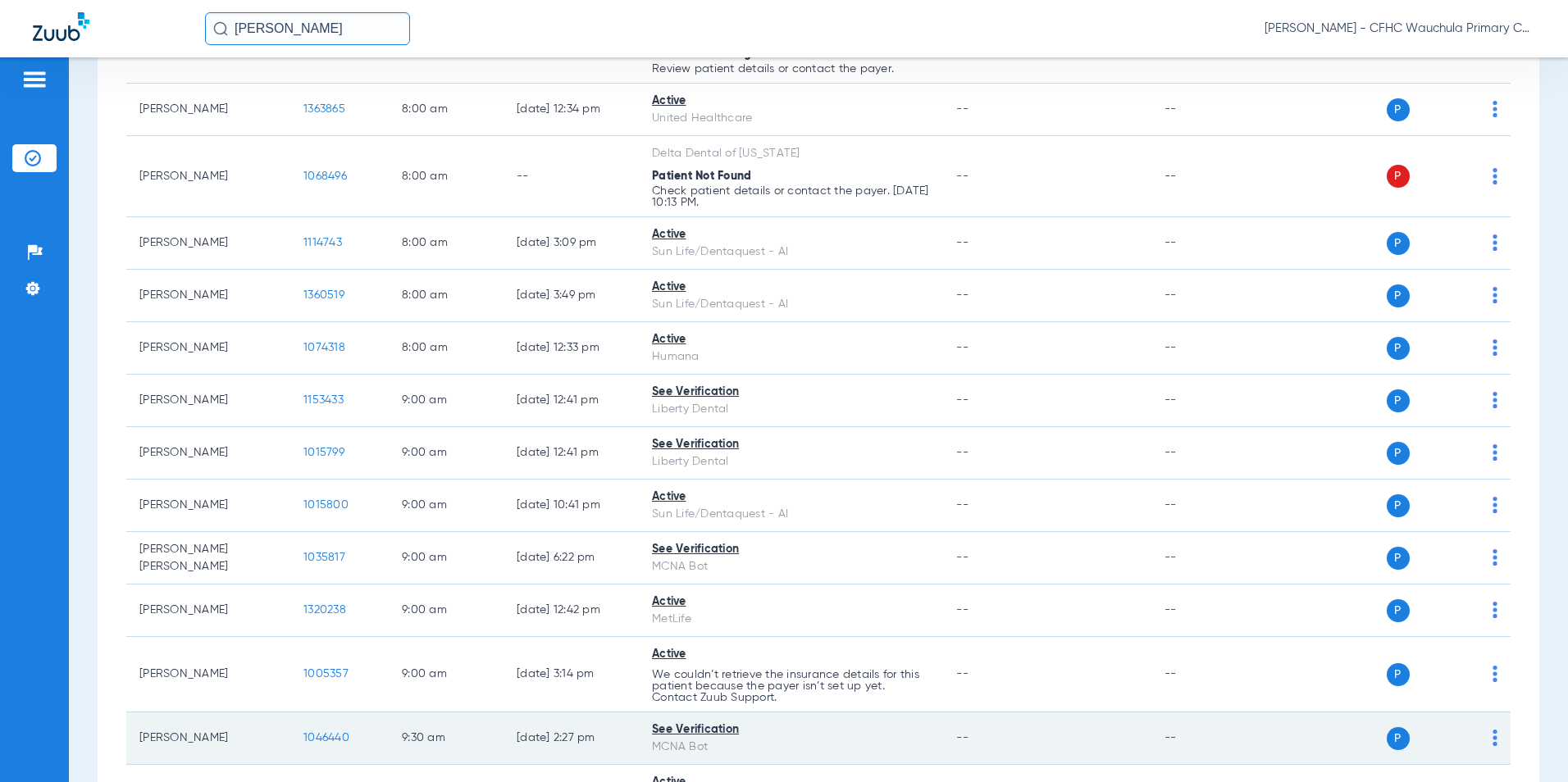
click at [334, 738] on span "1046440" at bounding box center [326, 738] width 46 height 12
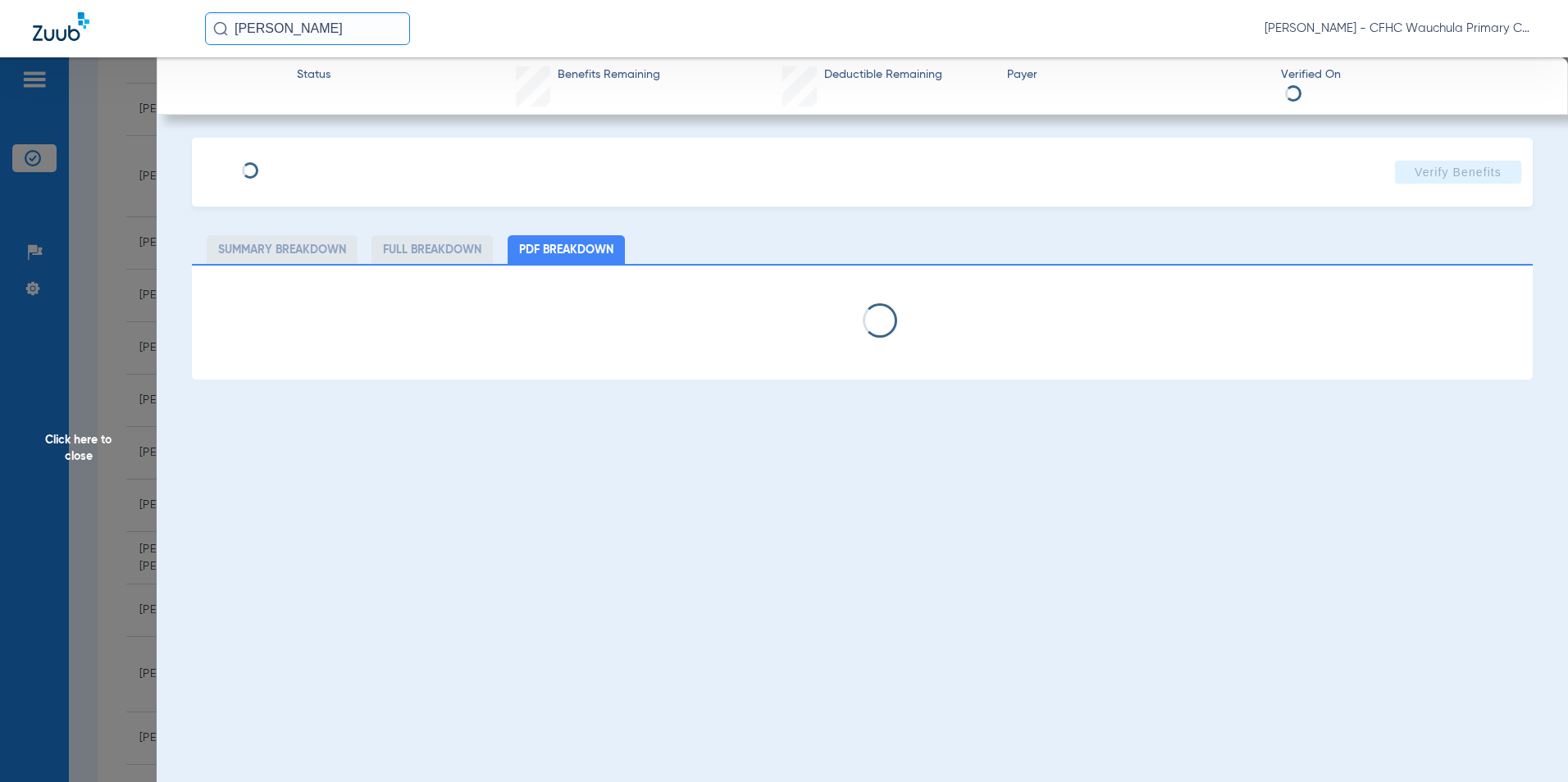
select select "page-width"
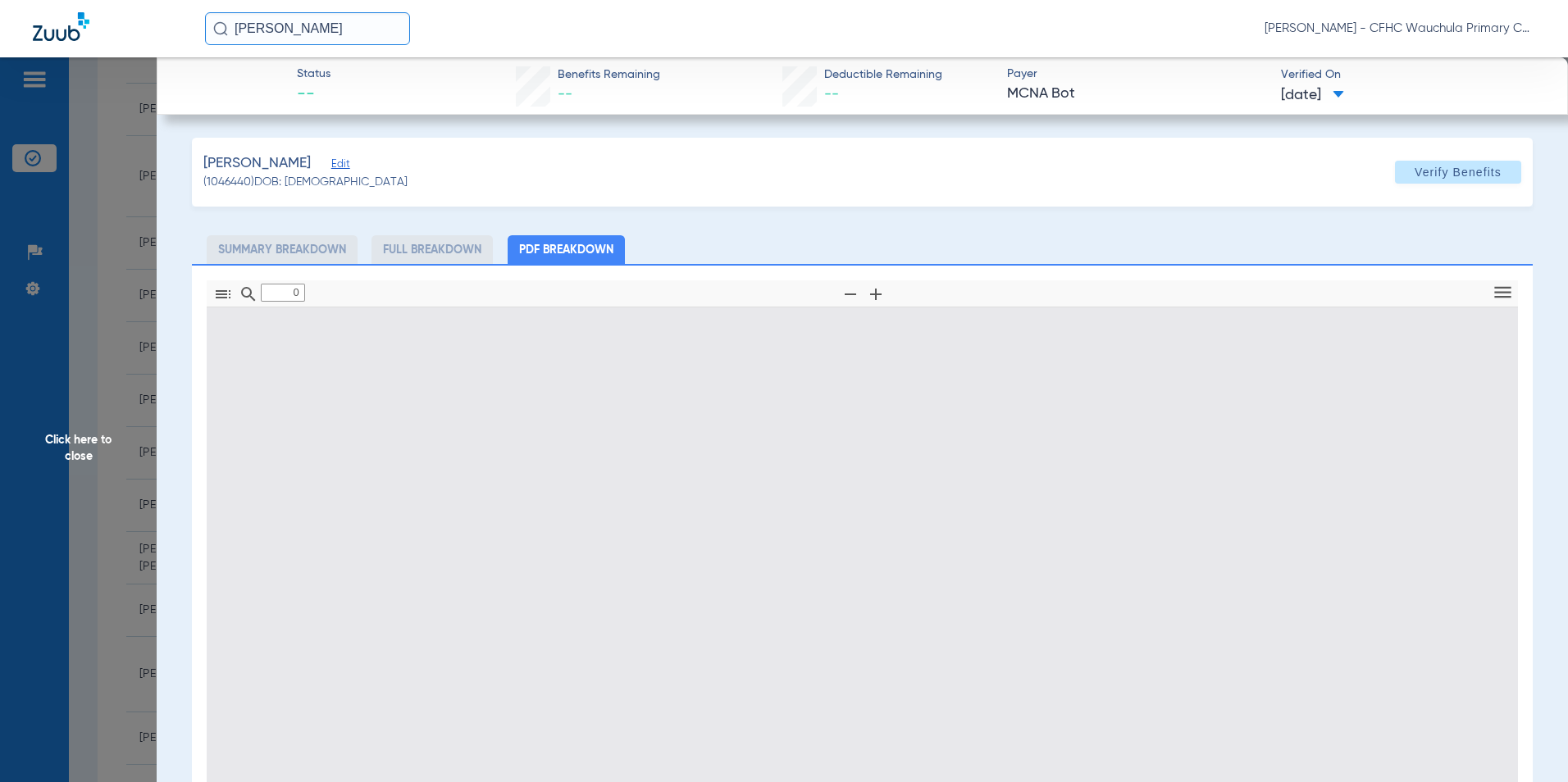
type input "1"
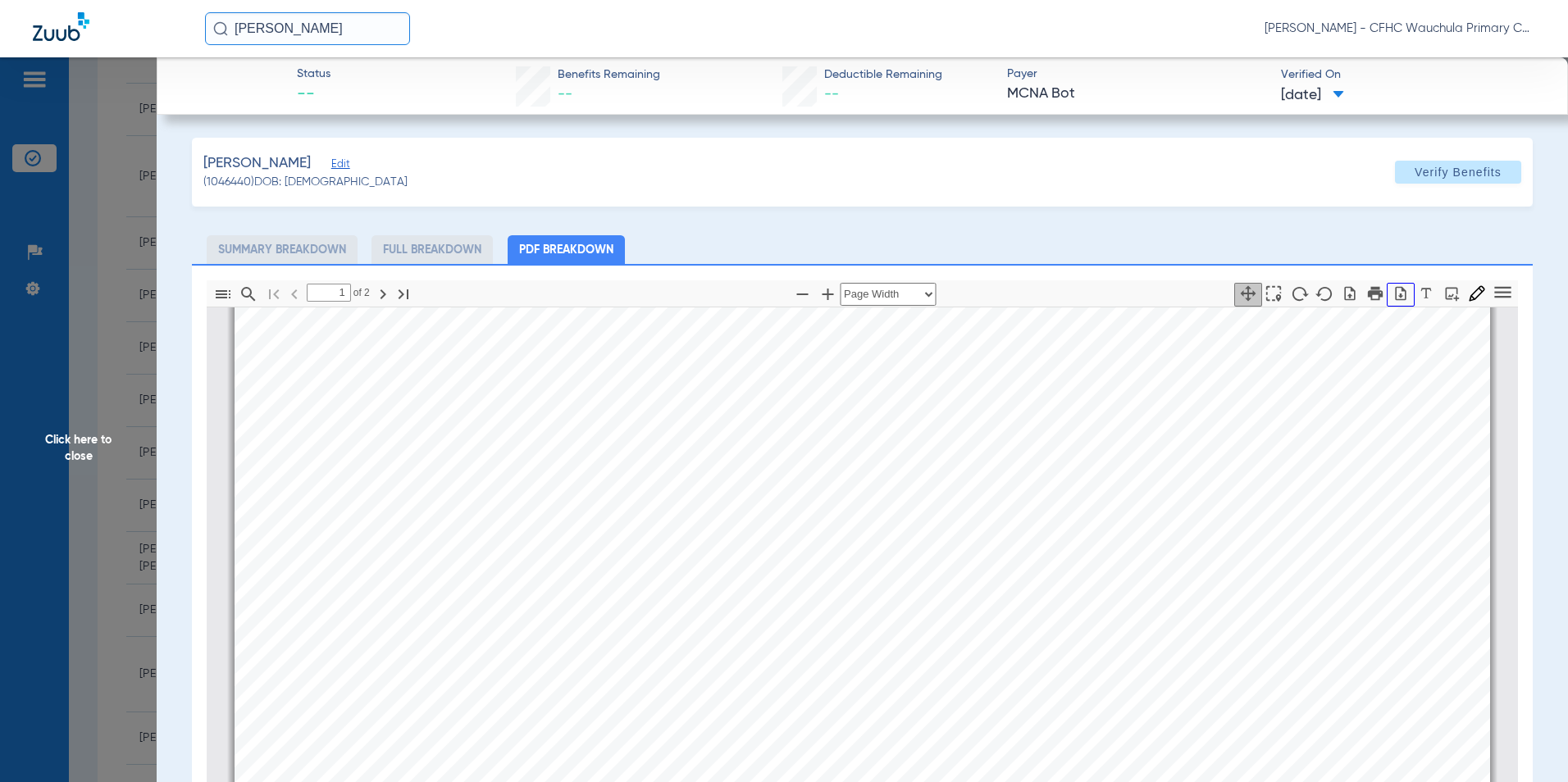
click at [1393, 300] on icon "button" at bounding box center [1401, 293] width 17 height 17
click at [84, 444] on span "Click here to close" at bounding box center [78, 448] width 157 height 782
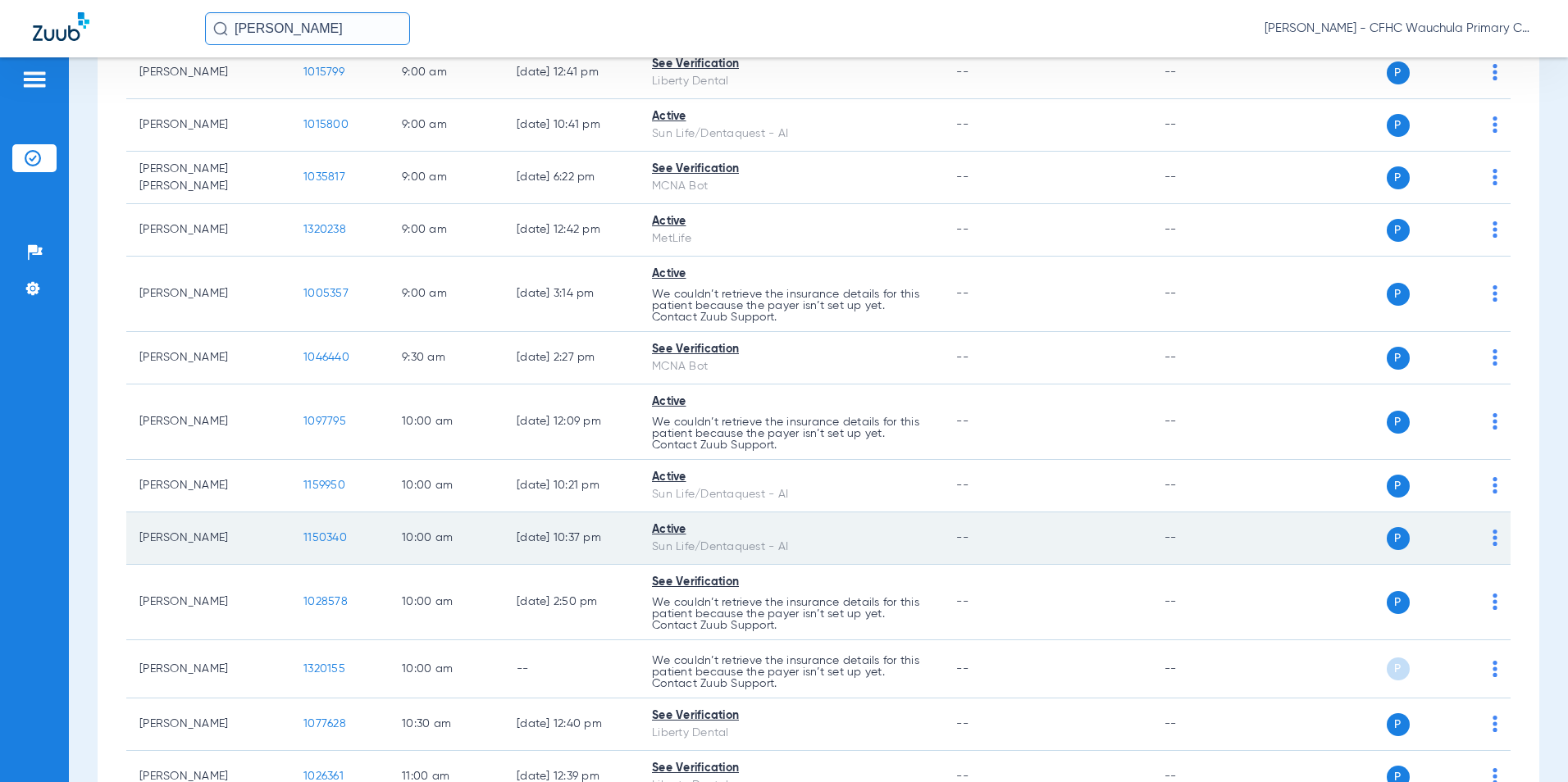
scroll to position [738, 0]
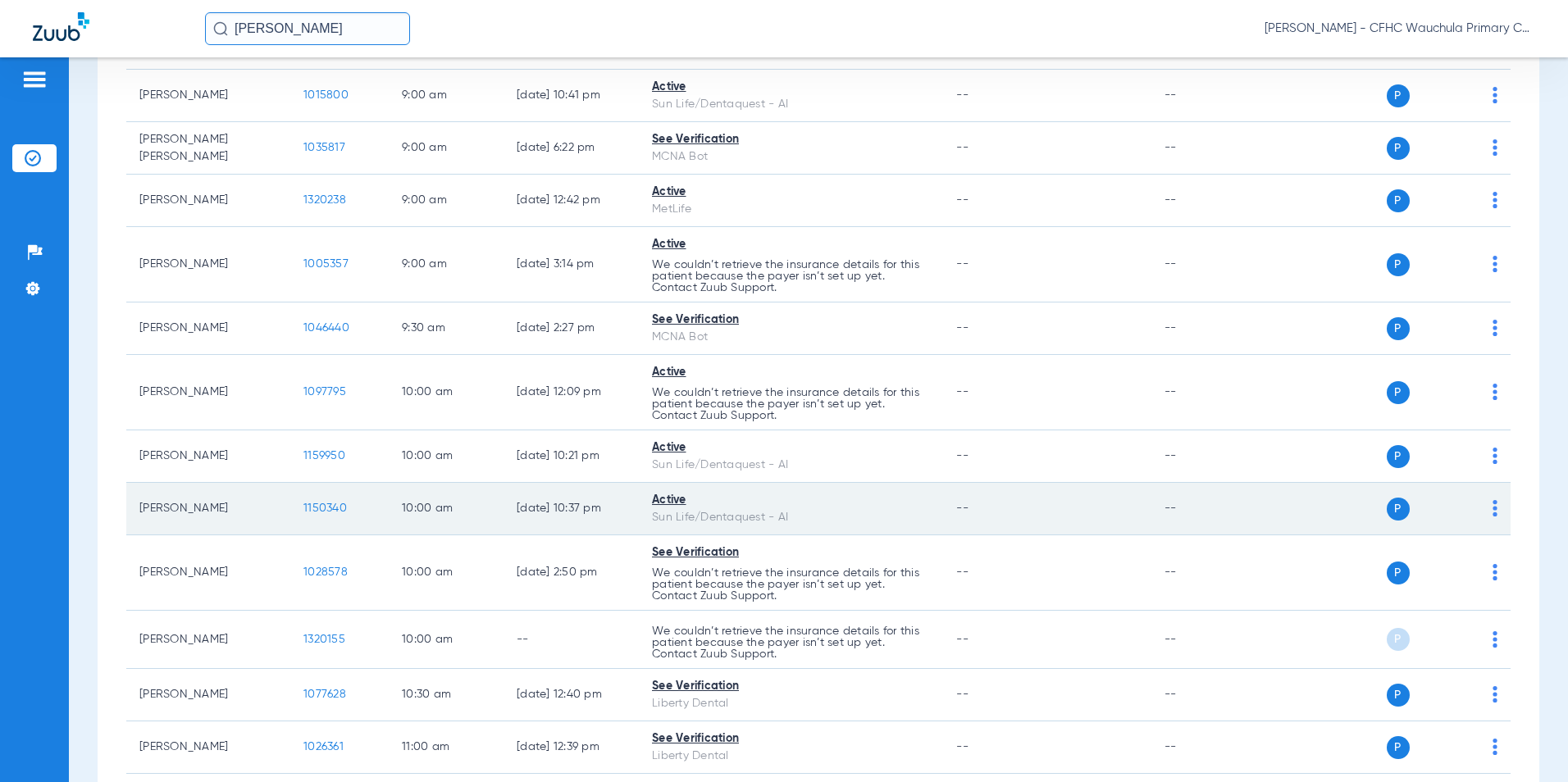
click at [315, 508] on span "1150340" at bounding box center [324, 507] width 43 height 12
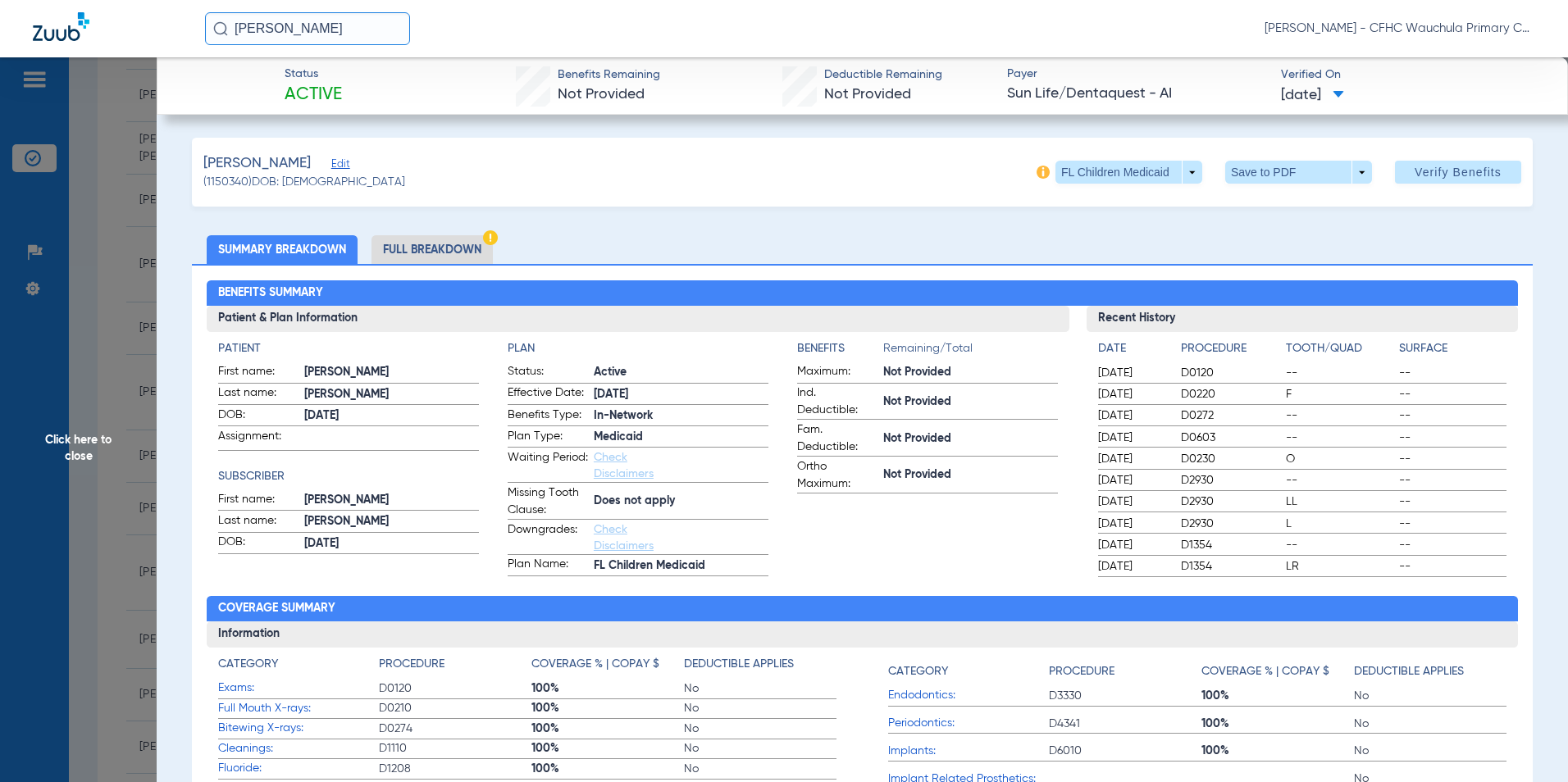
click at [449, 254] on li "Full Breakdown" at bounding box center [431, 250] width 121 height 28
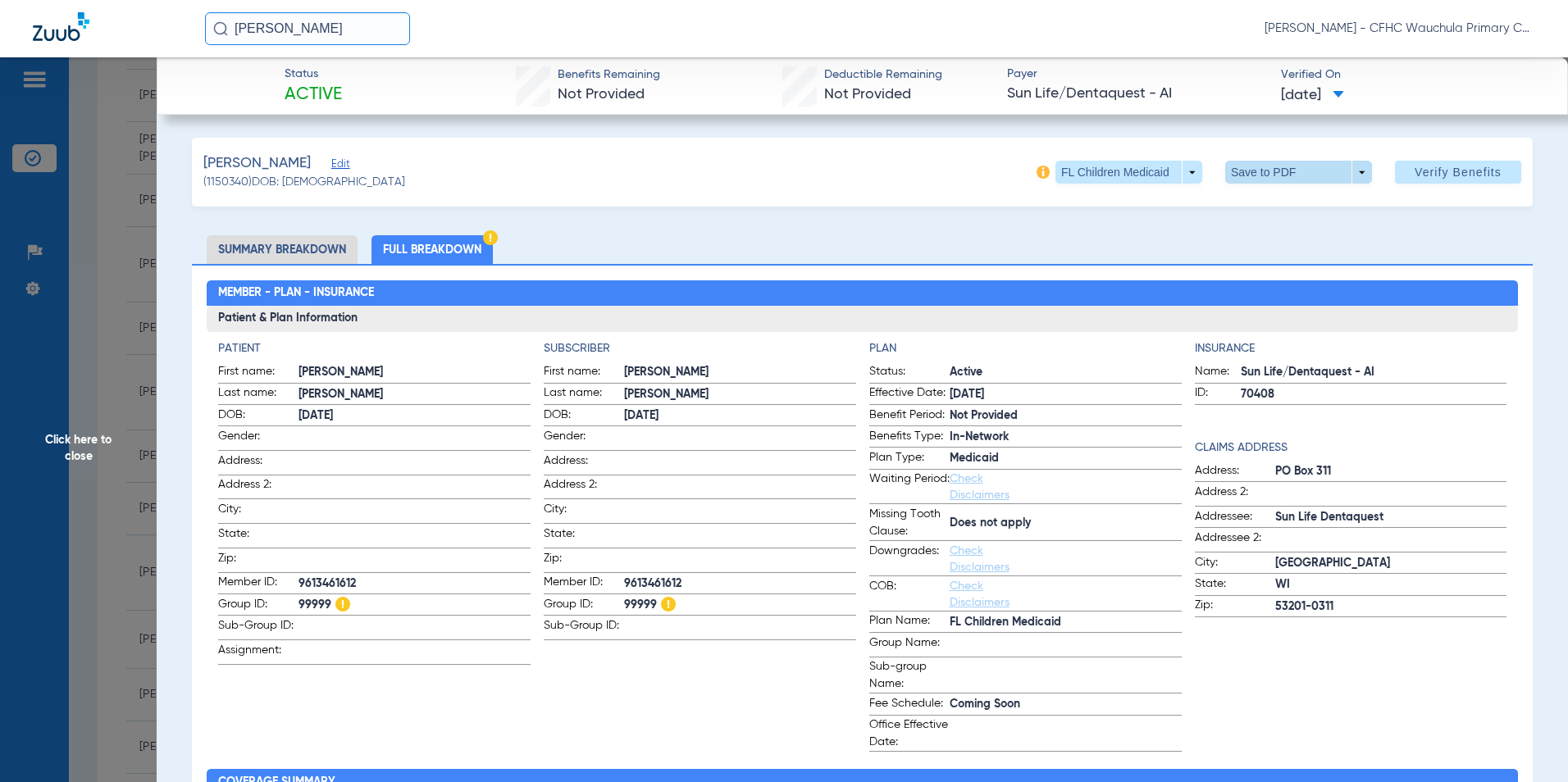
click at [1289, 172] on span at bounding box center [1298, 172] width 39 height 39
click at [1273, 205] on span "Save to PDF" at bounding box center [1292, 205] width 65 height 12
click at [93, 448] on span "Click here to close" at bounding box center [78, 448] width 157 height 782
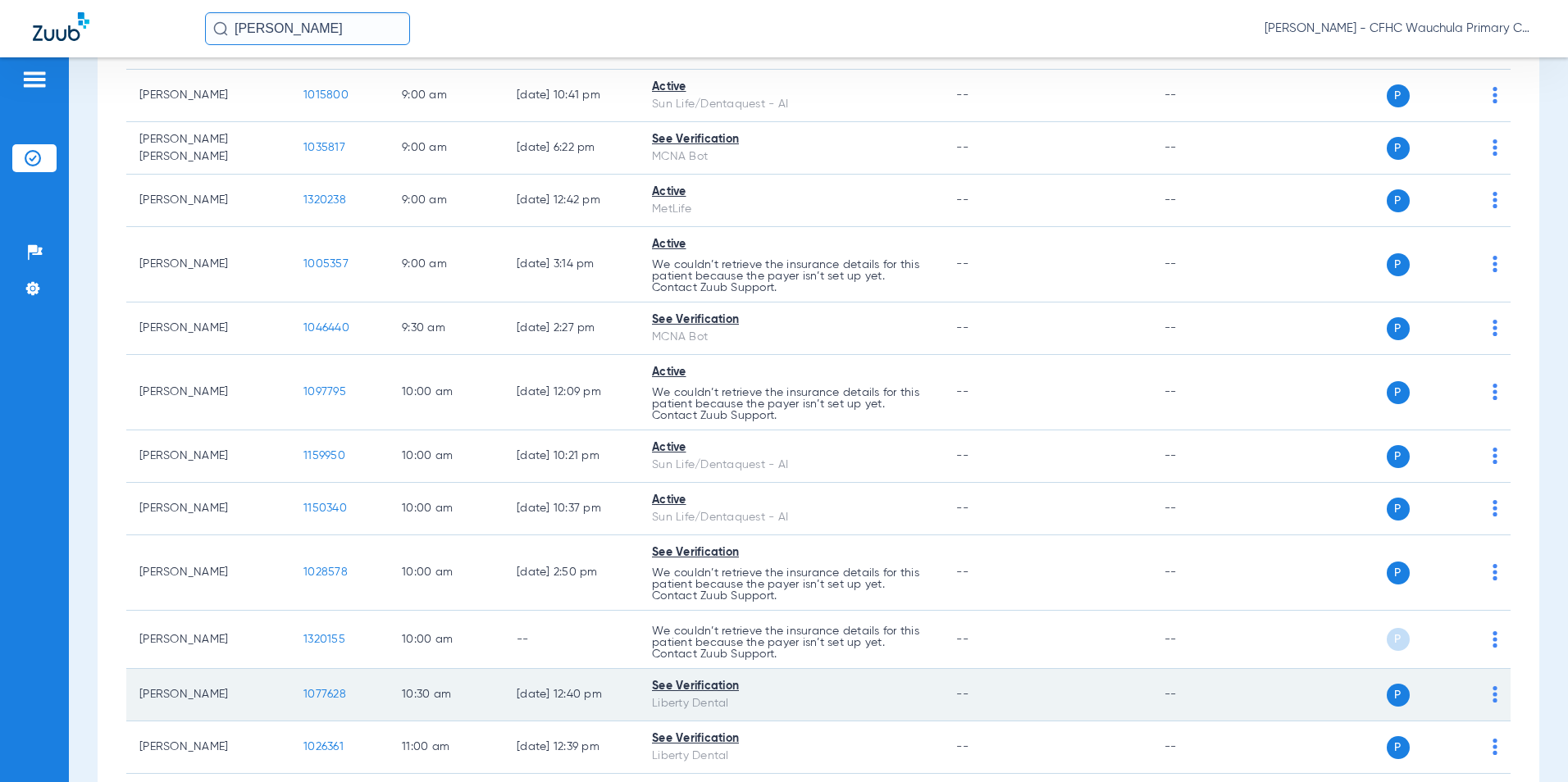
click at [330, 696] on span "1077628" at bounding box center [324, 694] width 43 height 12
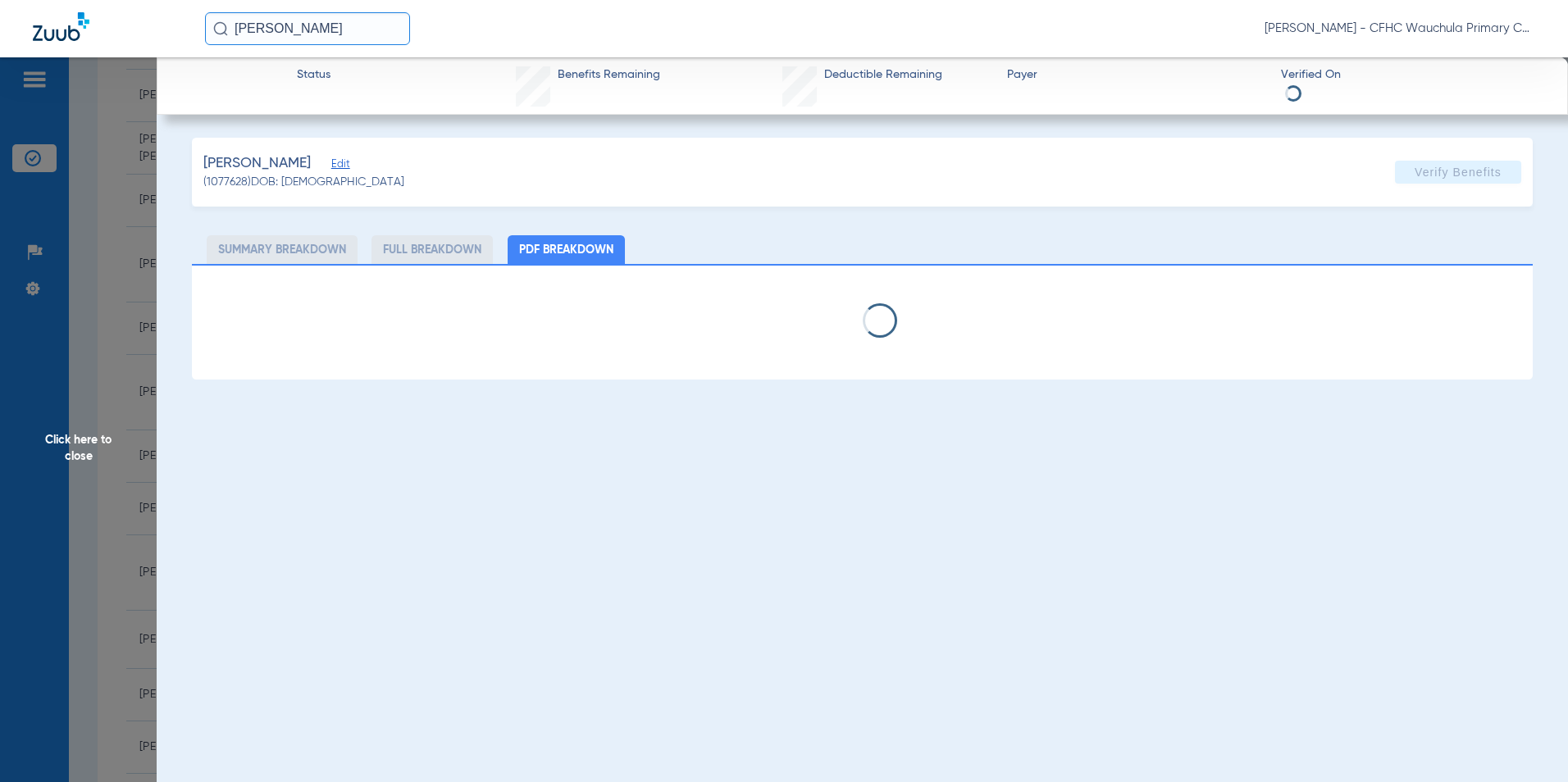
select select "page-width"
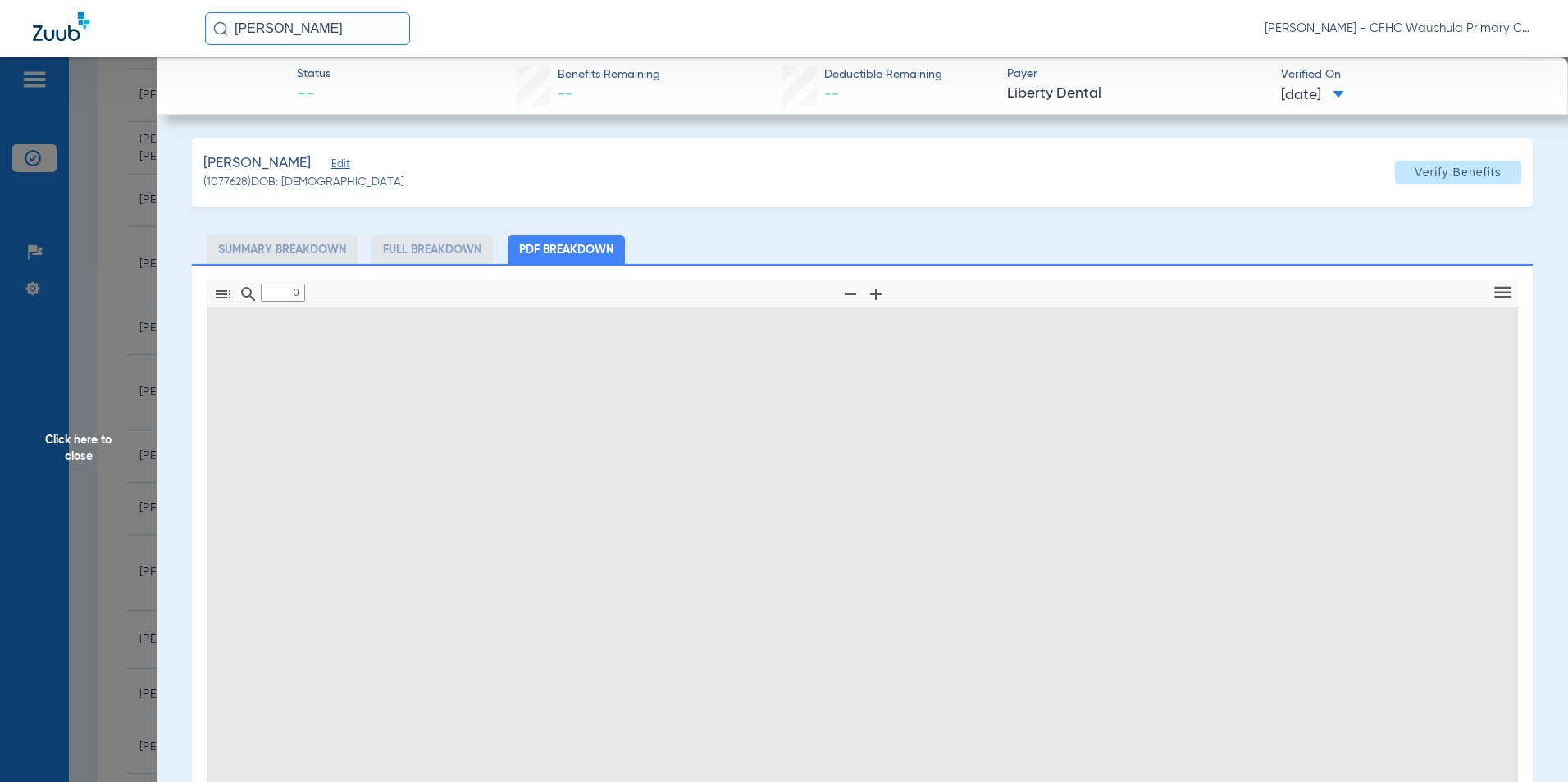
type input "1"
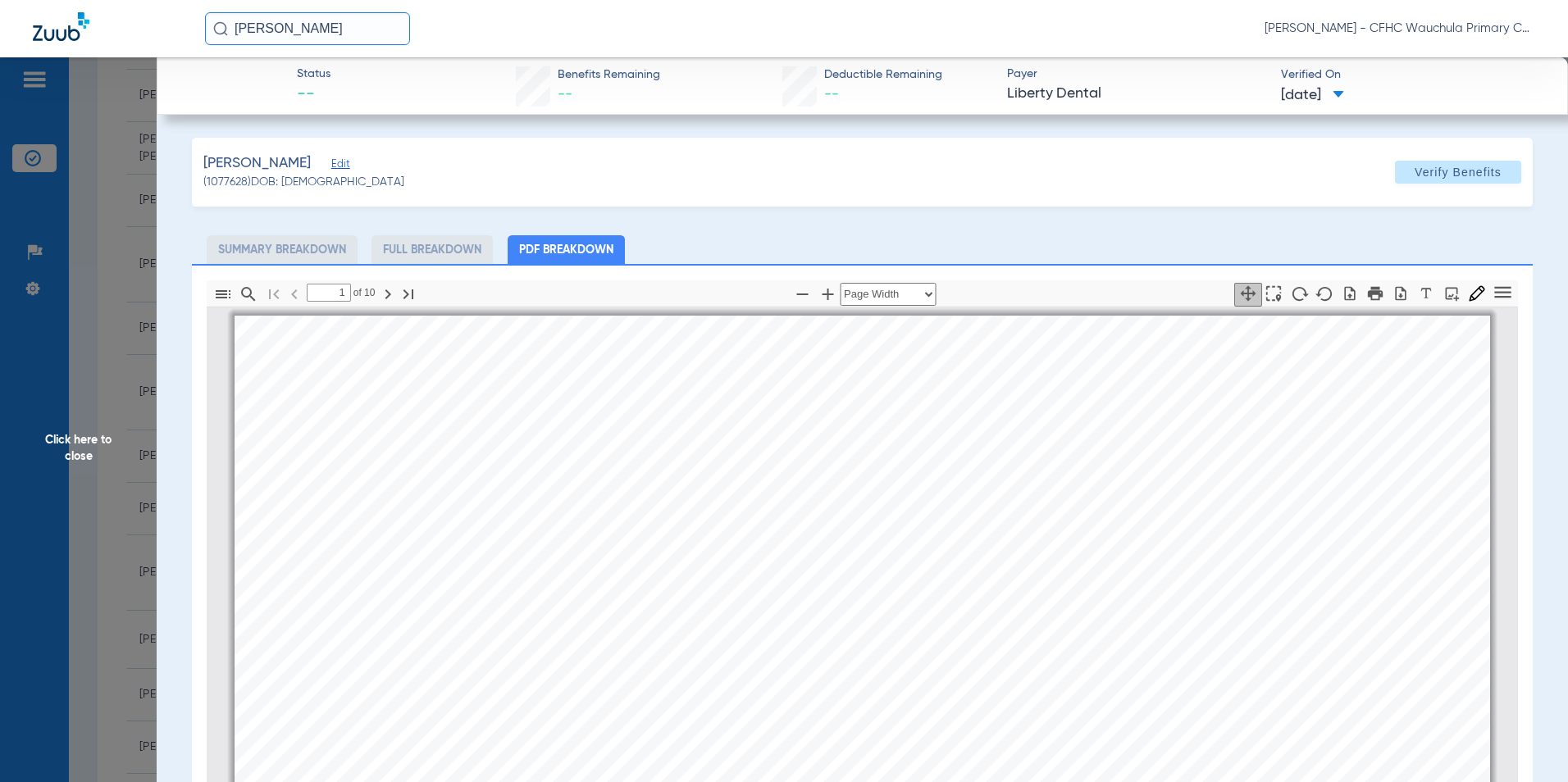
scroll to position [8, 0]
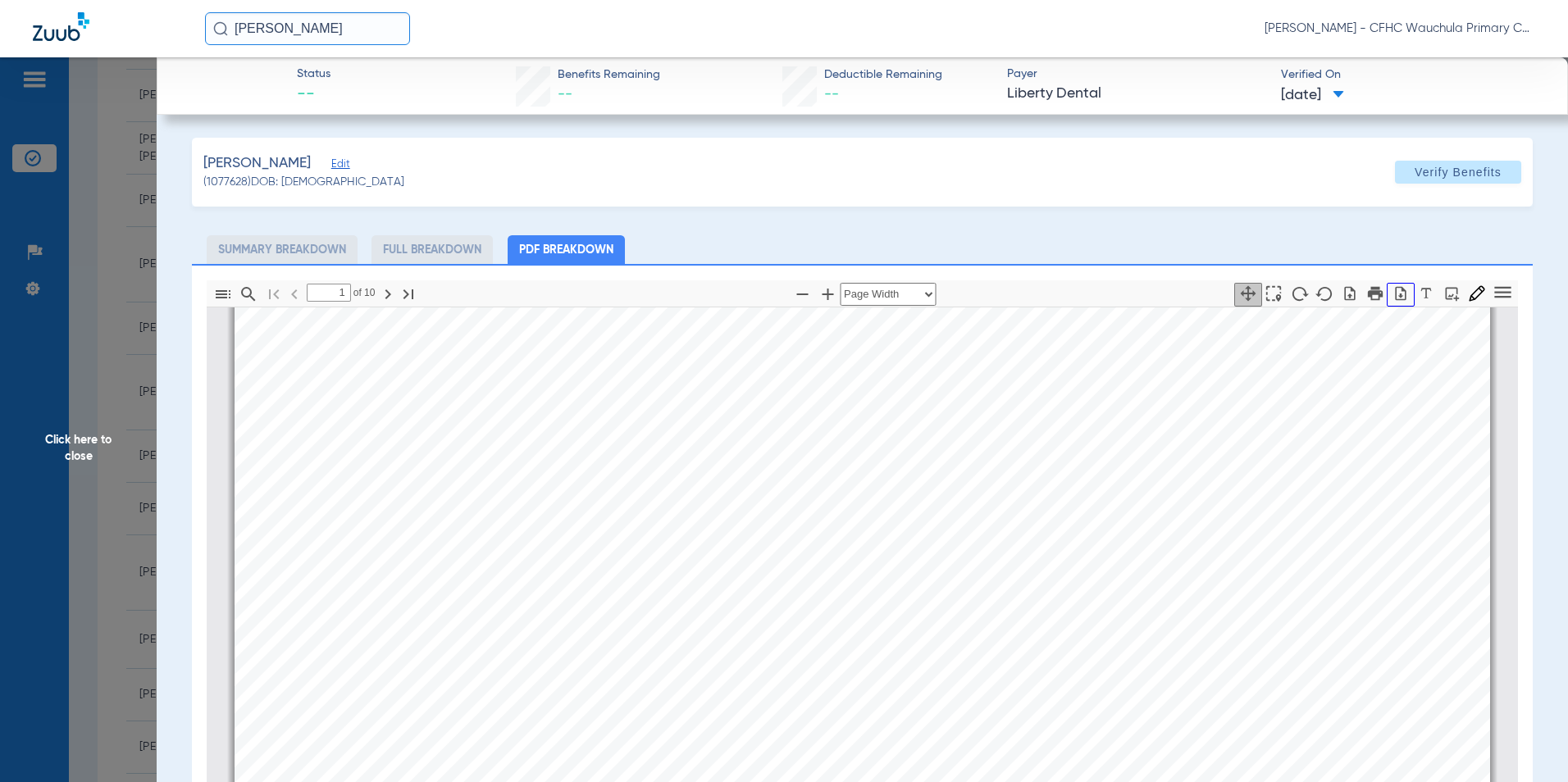
drag, startPoint x: 1388, startPoint y: 293, endPoint x: 1240, endPoint y: 368, distance: 165.9
click at [1395, 293] on icon "button" at bounding box center [1401, 293] width 11 height 14
click at [58, 441] on span "Click here to close" at bounding box center [78, 448] width 157 height 782
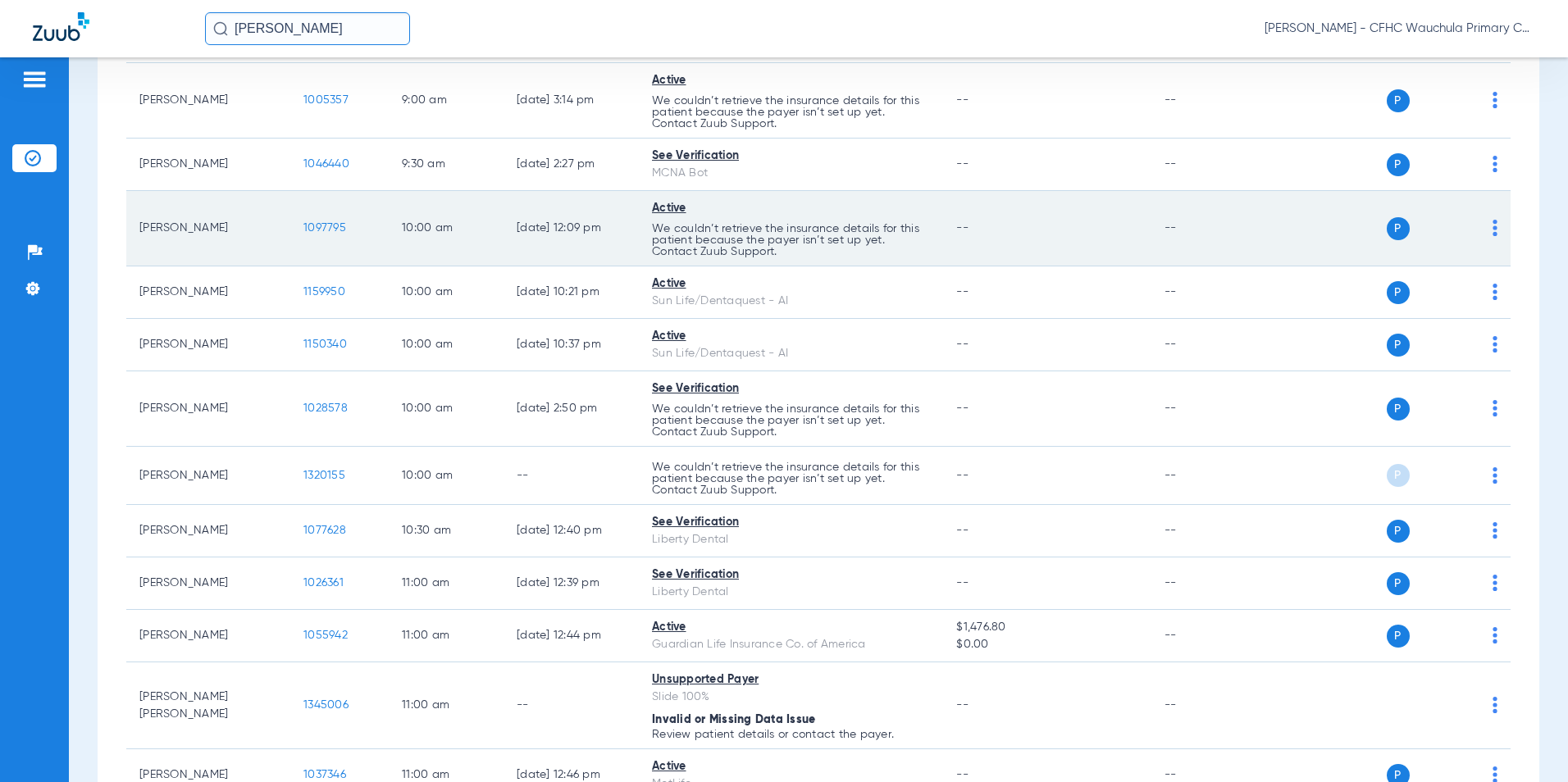
scroll to position [984, 0]
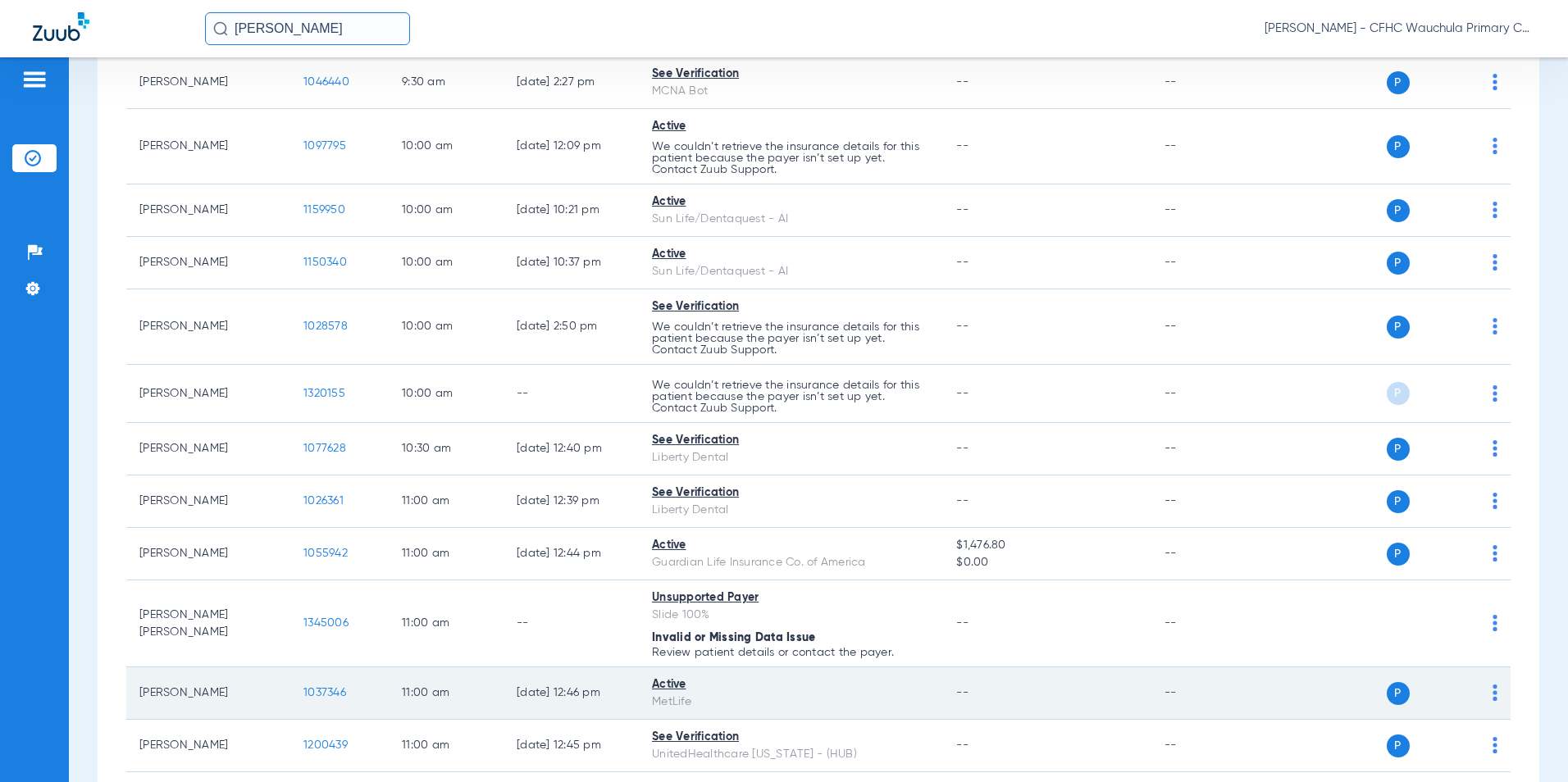
click at [320, 692] on span "1037346" at bounding box center [324, 693] width 43 height 12
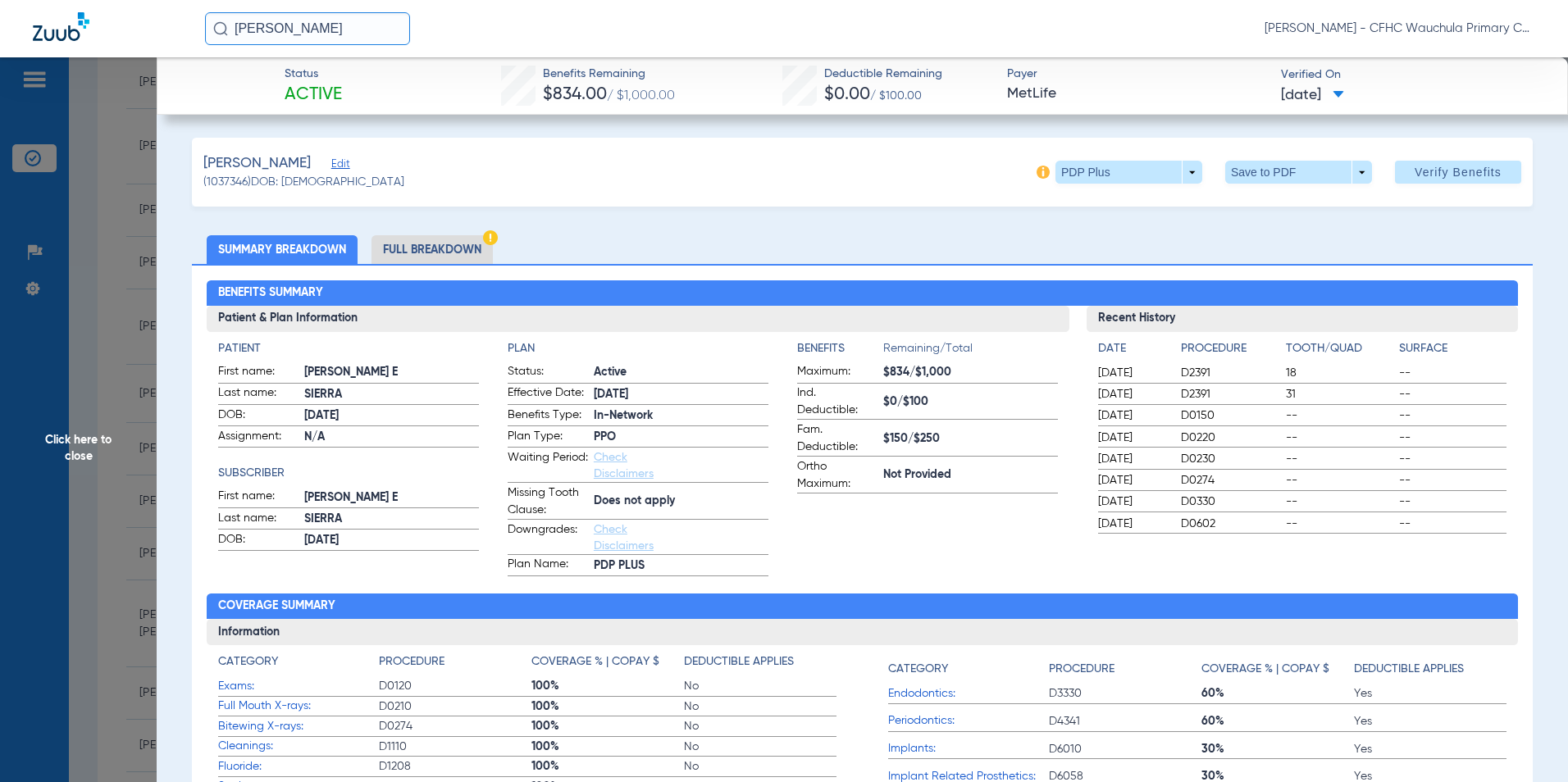
drag, startPoint x: 87, startPoint y: 446, endPoint x: 438, endPoint y: 399, distance: 354.1
click at [86, 446] on span "Click here to close" at bounding box center [78, 448] width 157 height 782
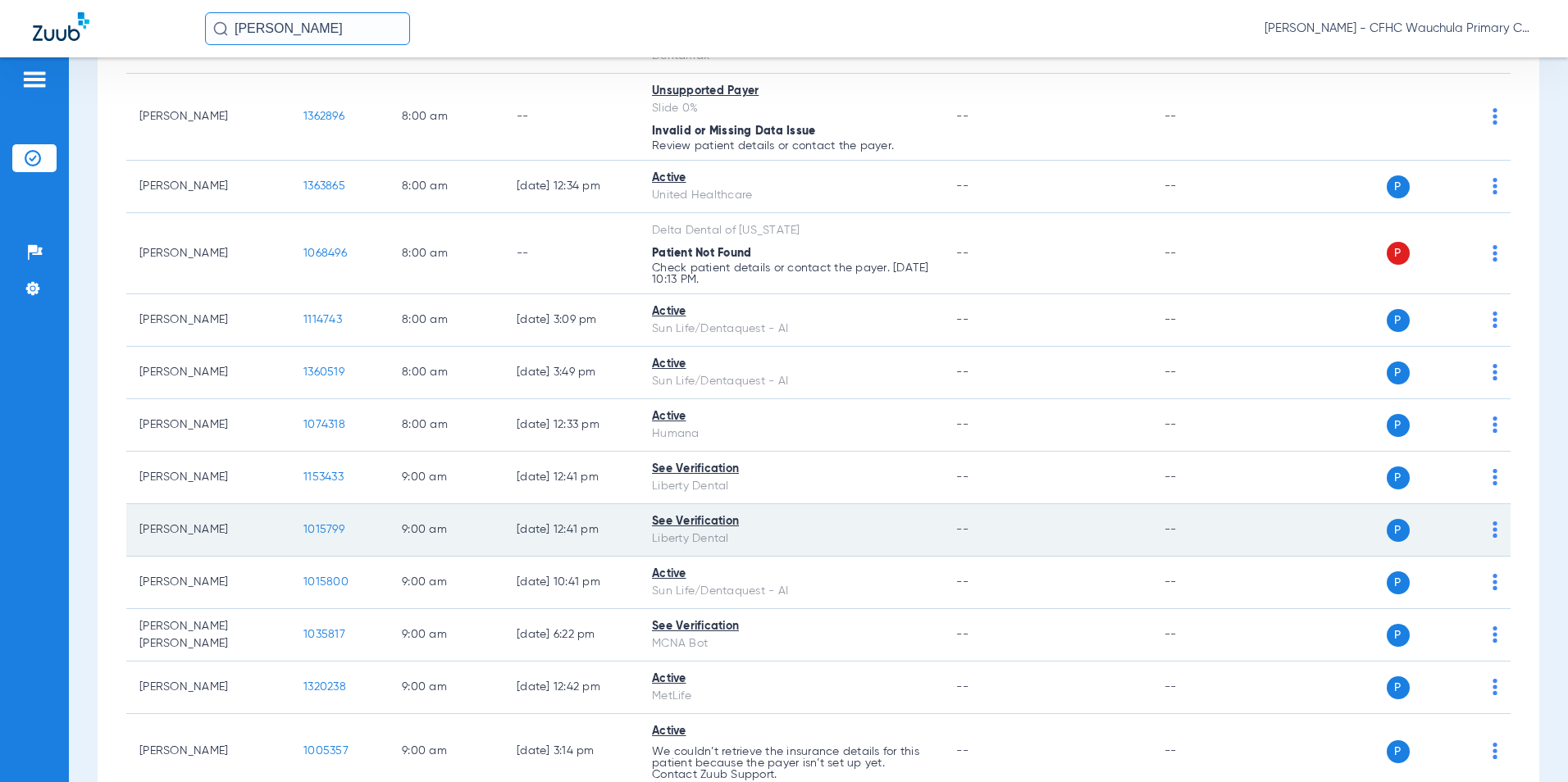
scroll to position [0, 0]
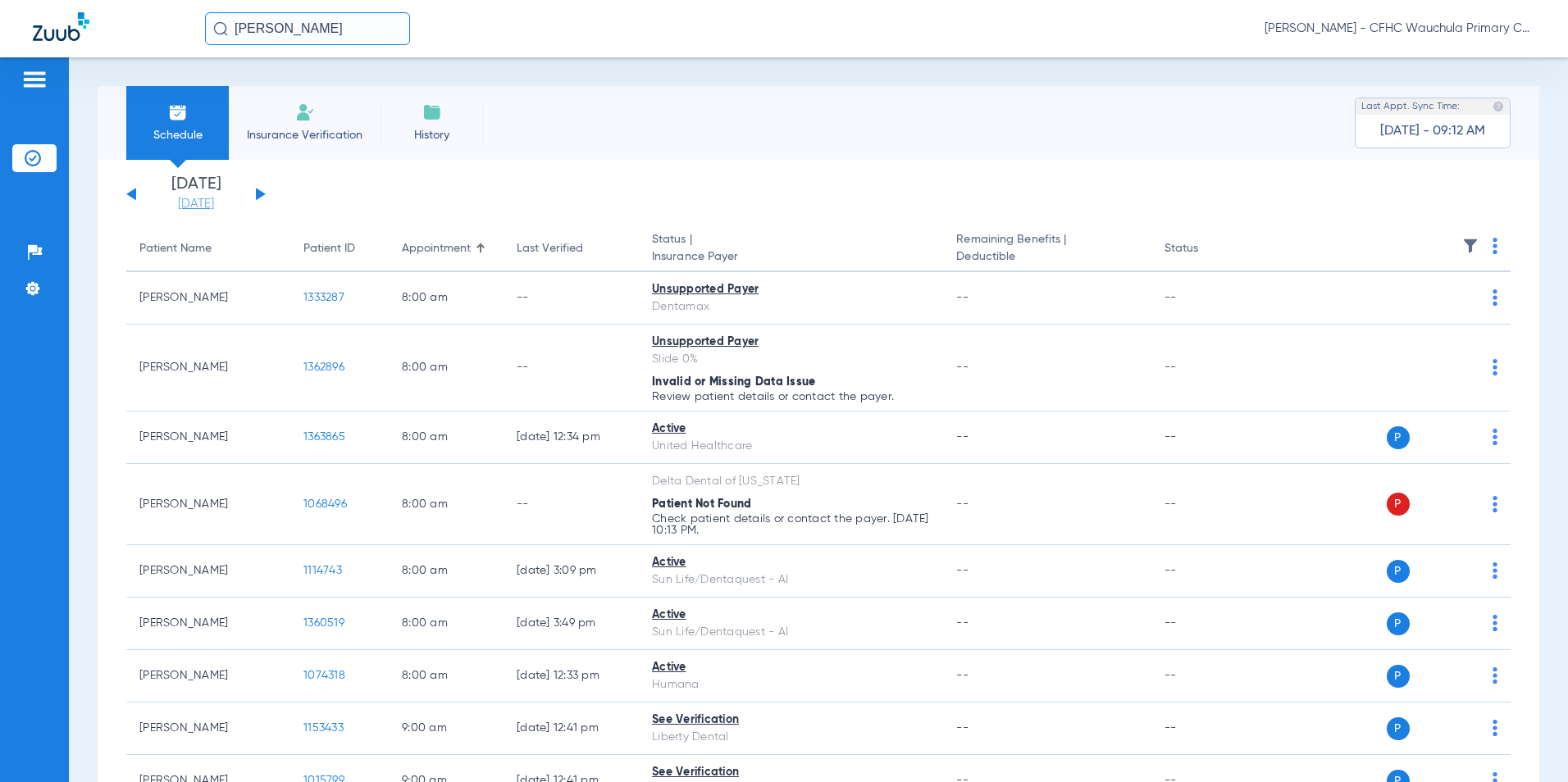
drag, startPoint x: 189, startPoint y: 204, endPoint x: 209, endPoint y: 211, distance: 21.2
click at [189, 204] on link "[DATE]" at bounding box center [196, 204] width 98 height 17
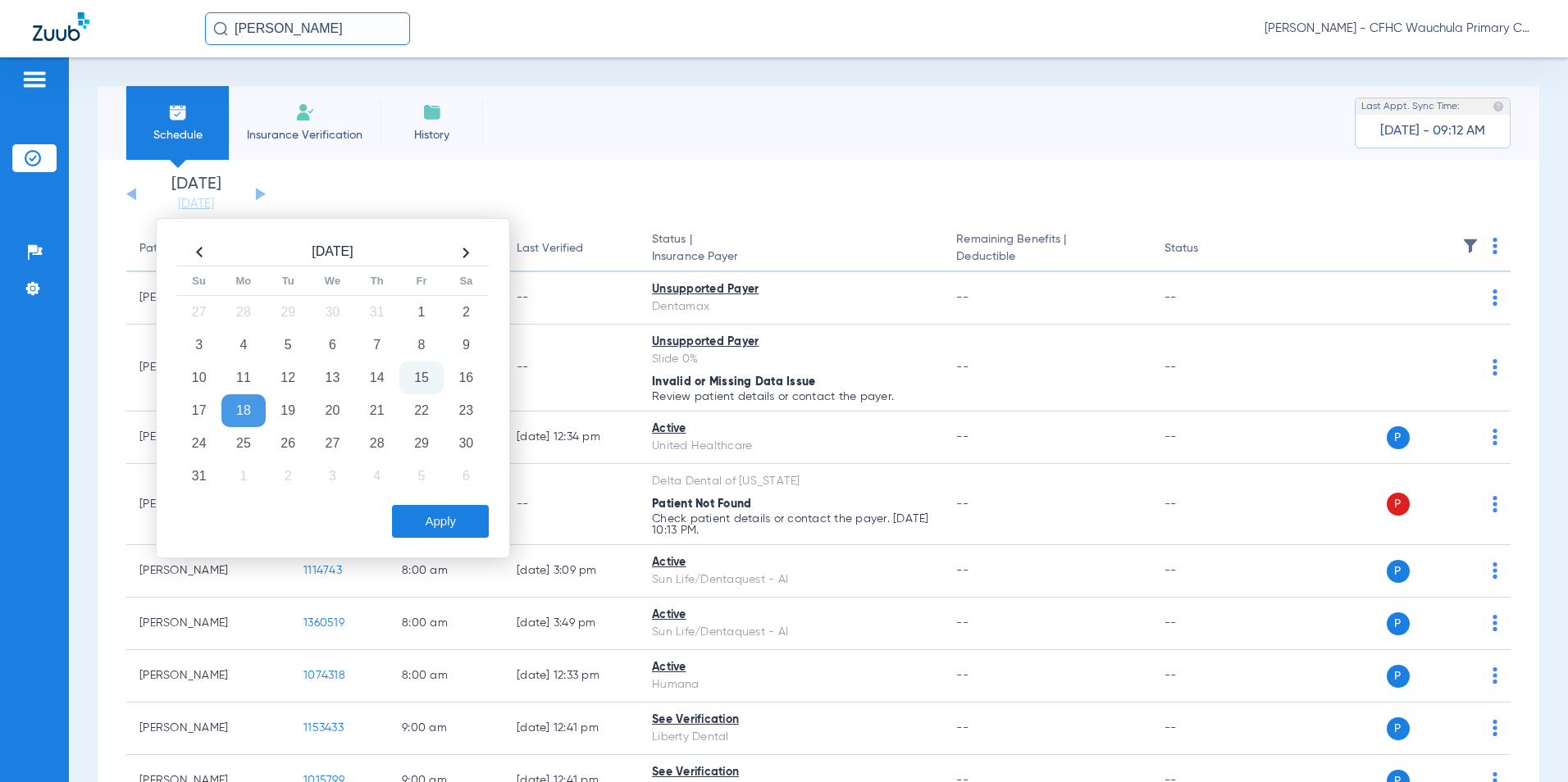
drag, startPoint x: 295, startPoint y: 414, endPoint x: 309, endPoint y: 429, distance: 20.5
click at [294, 414] on td "19" at bounding box center [288, 410] width 44 height 33
click at [446, 523] on button "Apply" at bounding box center [439, 521] width 97 height 33
